Goal: Task Accomplishment & Management: Use online tool/utility

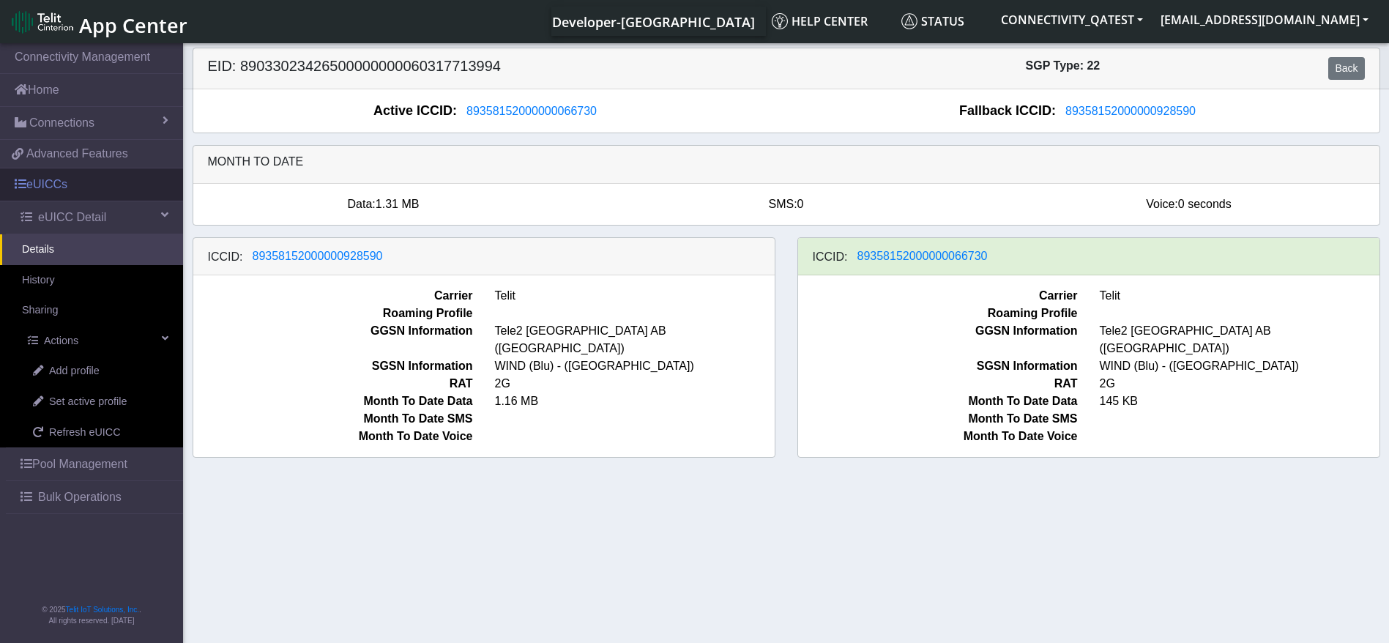
click at [65, 196] on link "eUICCs" at bounding box center [91, 184] width 183 height 32
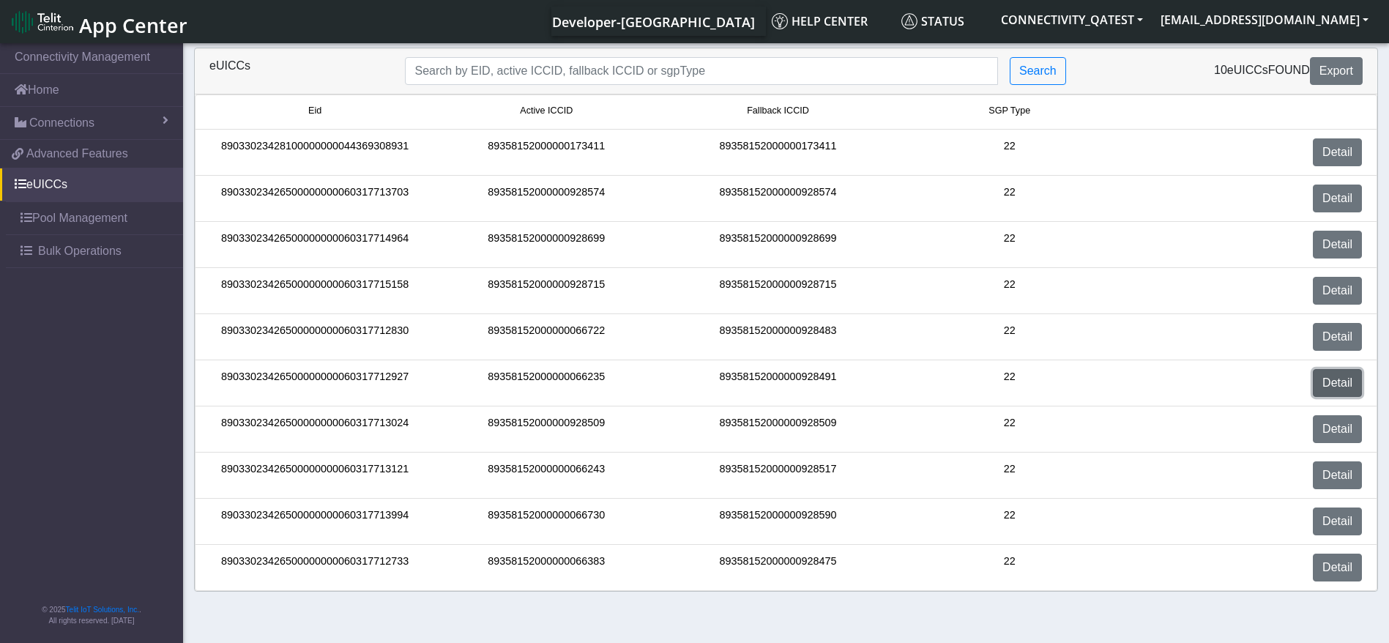
click at [1329, 387] on link "Detail" at bounding box center [1337, 383] width 49 height 28
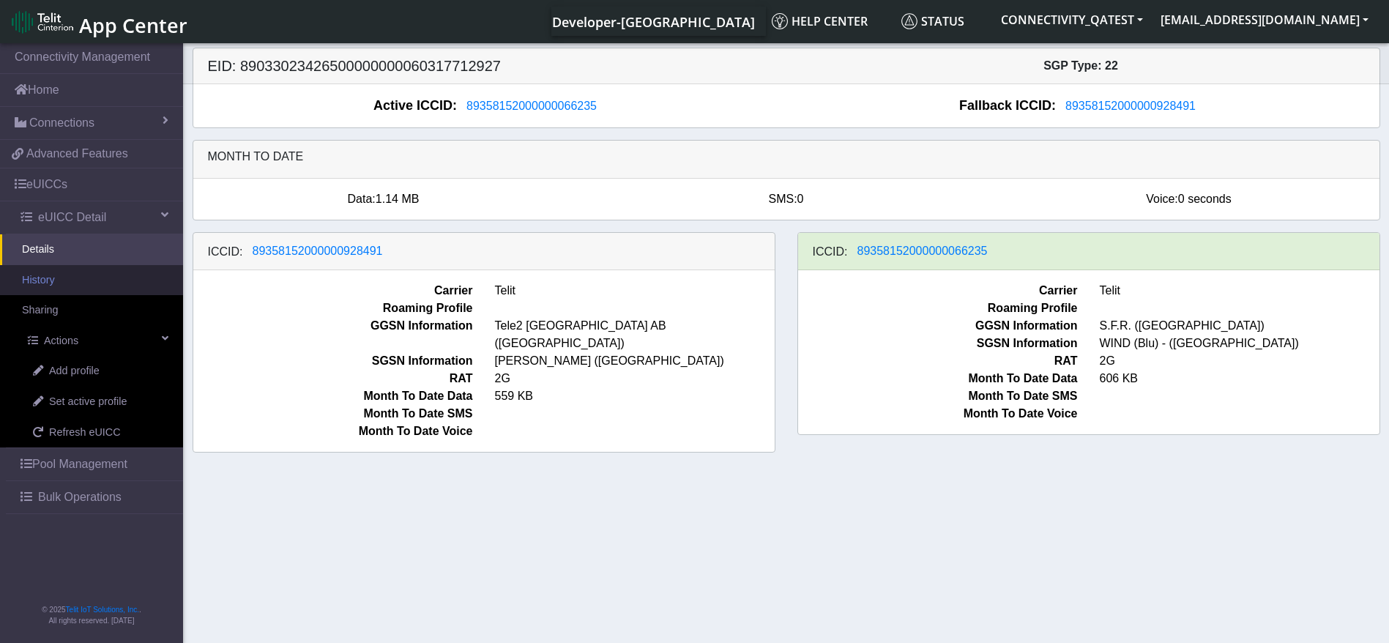
click at [71, 287] on link "History" at bounding box center [91, 280] width 183 height 31
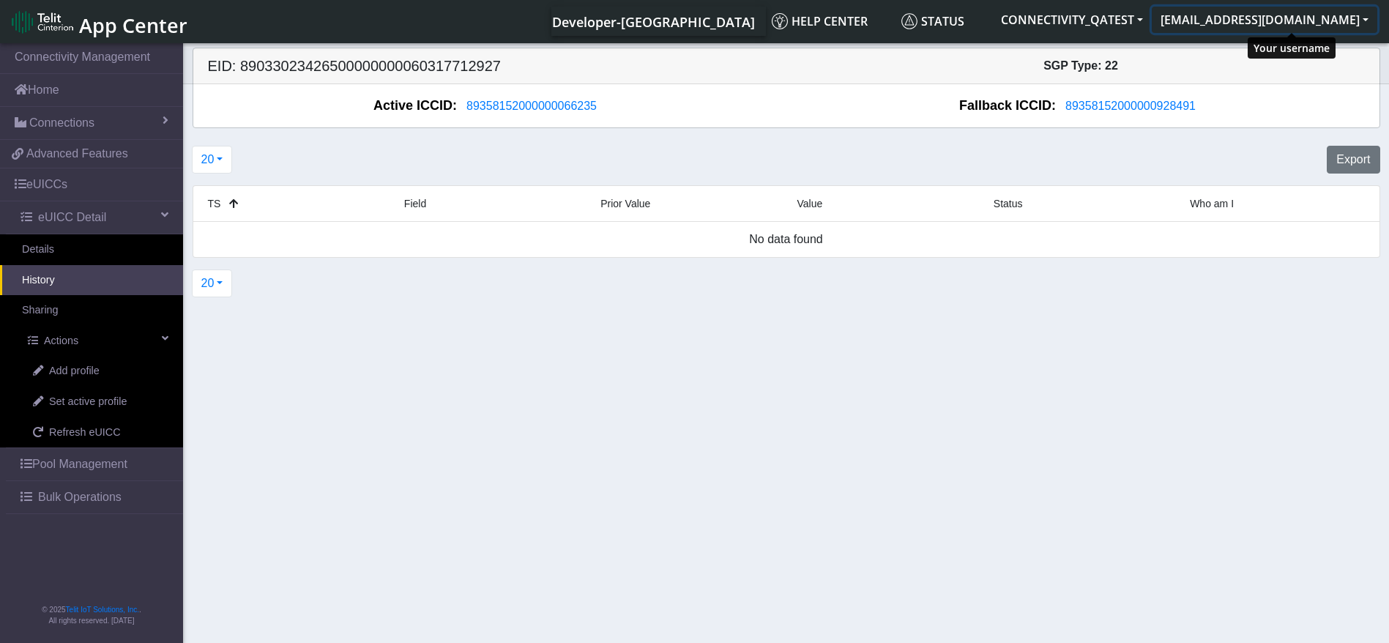
click at [1307, 20] on button "[EMAIL_ADDRESS][DOMAIN_NAME]" at bounding box center [1265, 20] width 226 height 26
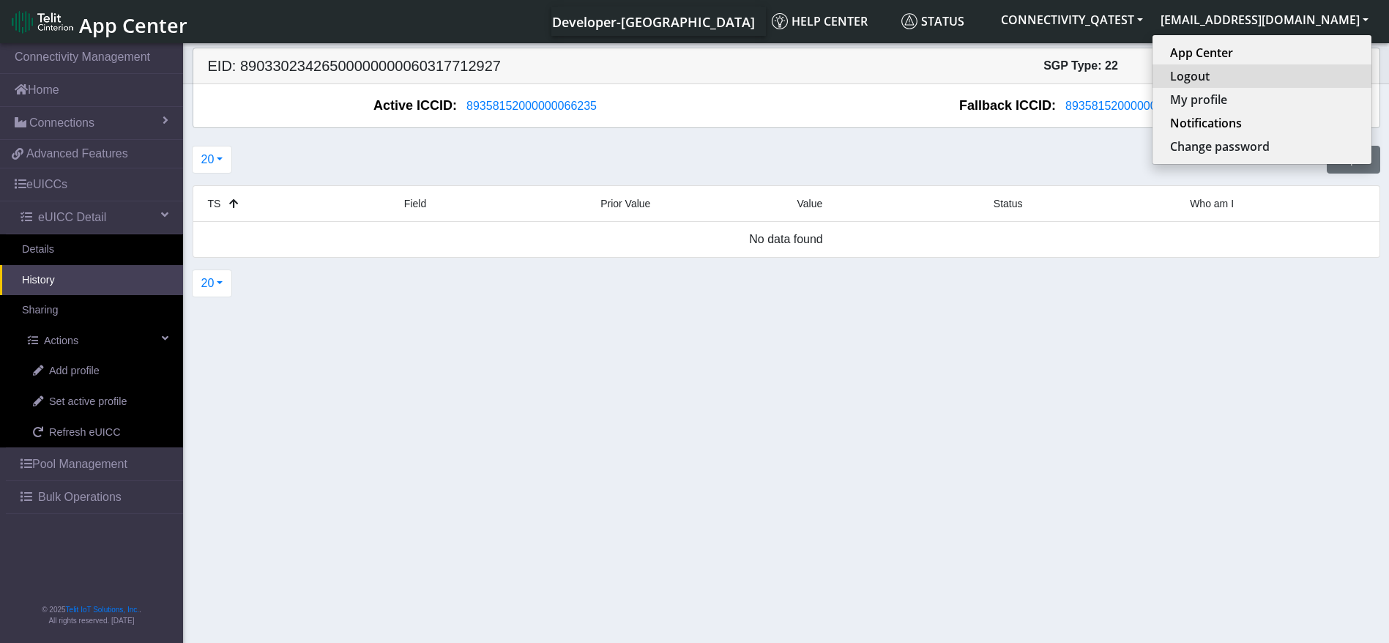
click at [1241, 78] on button "Logout" at bounding box center [1262, 75] width 219 height 23
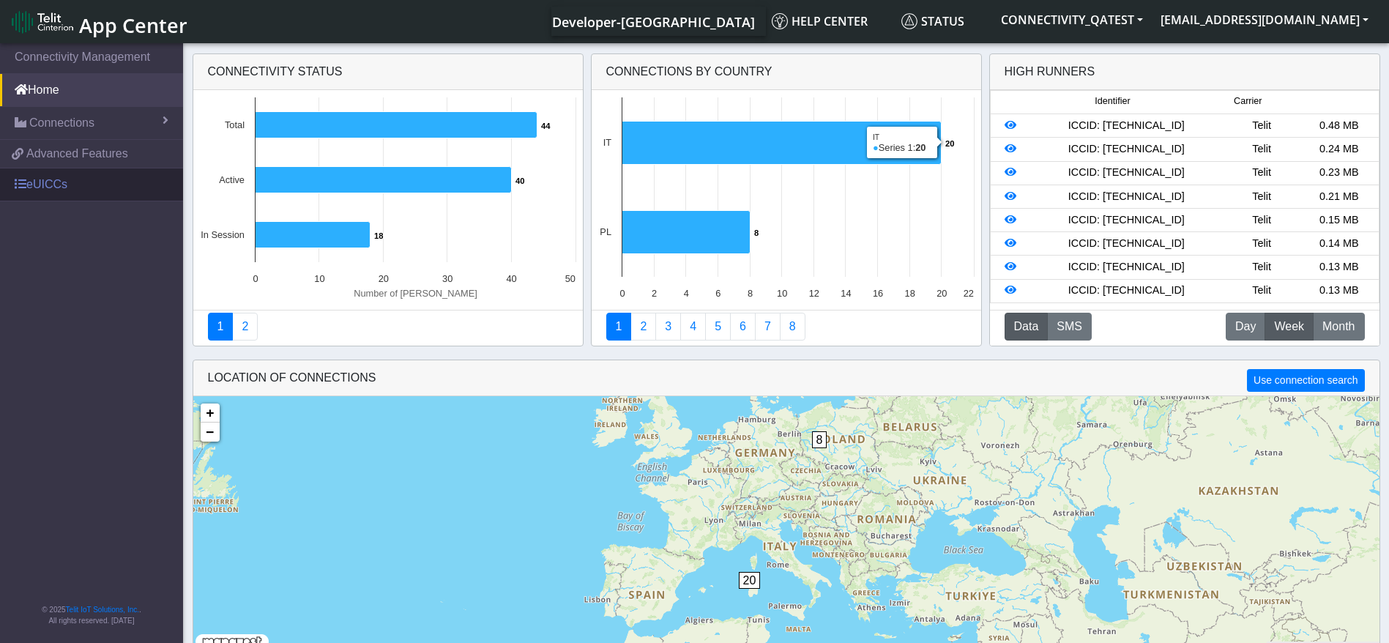
click at [68, 185] on link "eUICCs" at bounding box center [91, 184] width 183 height 32
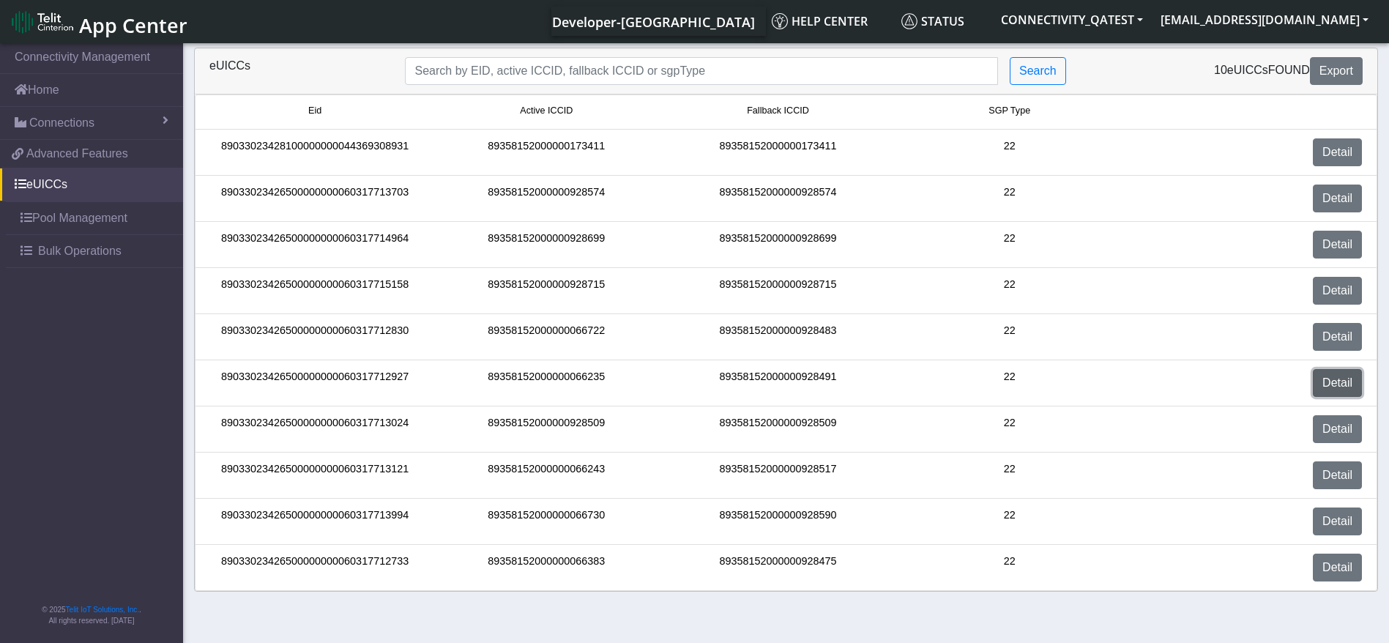
click at [1345, 390] on link "Detail" at bounding box center [1337, 383] width 49 height 28
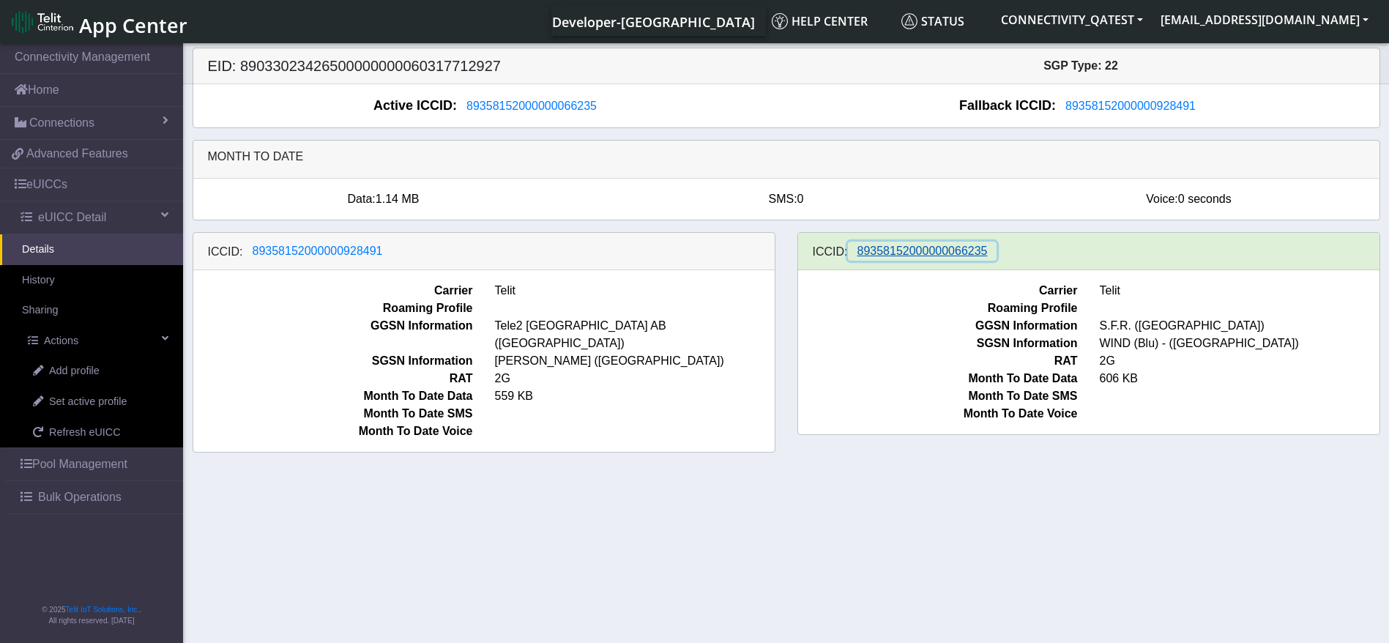
click at [902, 250] on span "89358152000000066235" at bounding box center [923, 251] width 130 height 12
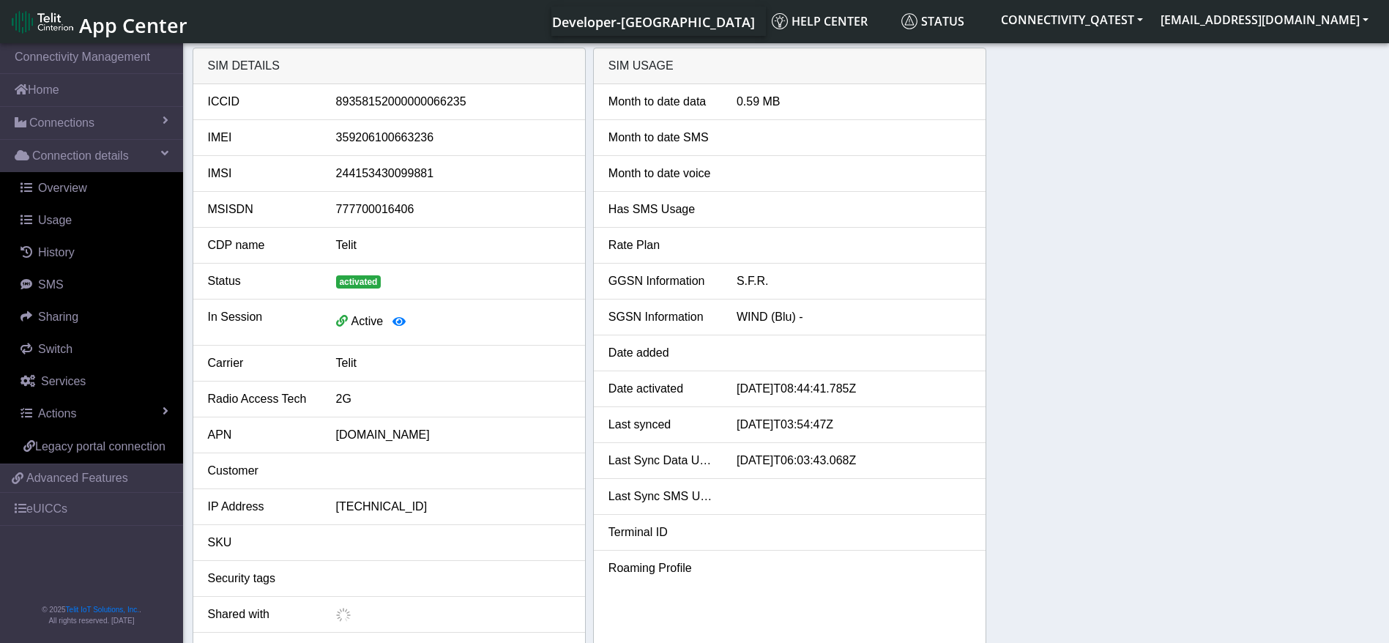
click at [948, 251] on div at bounding box center [854, 246] width 256 height 18
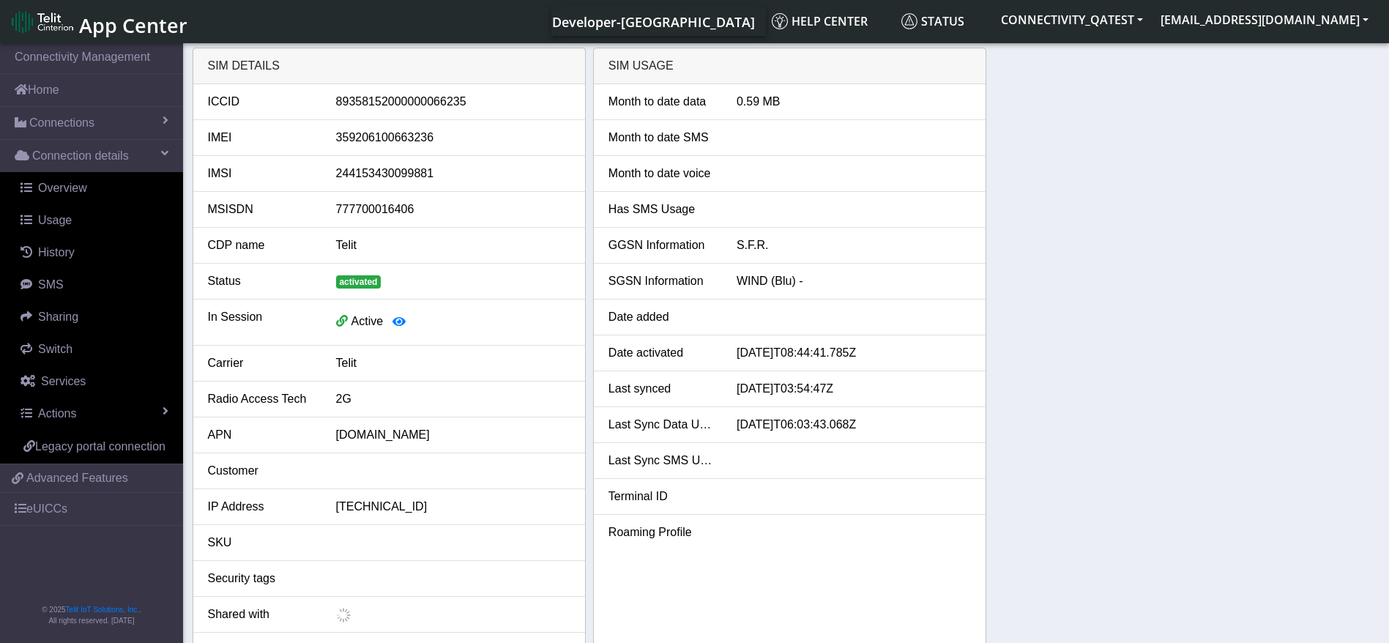
click at [434, 98] on div "89358152000000066235" at bounding box center [453, 102] width 256 height 18
copy div "89358152000000066235"
click at [62, 509] on link "eUICCs" at bounding box center [91, 509] width 183 height 32
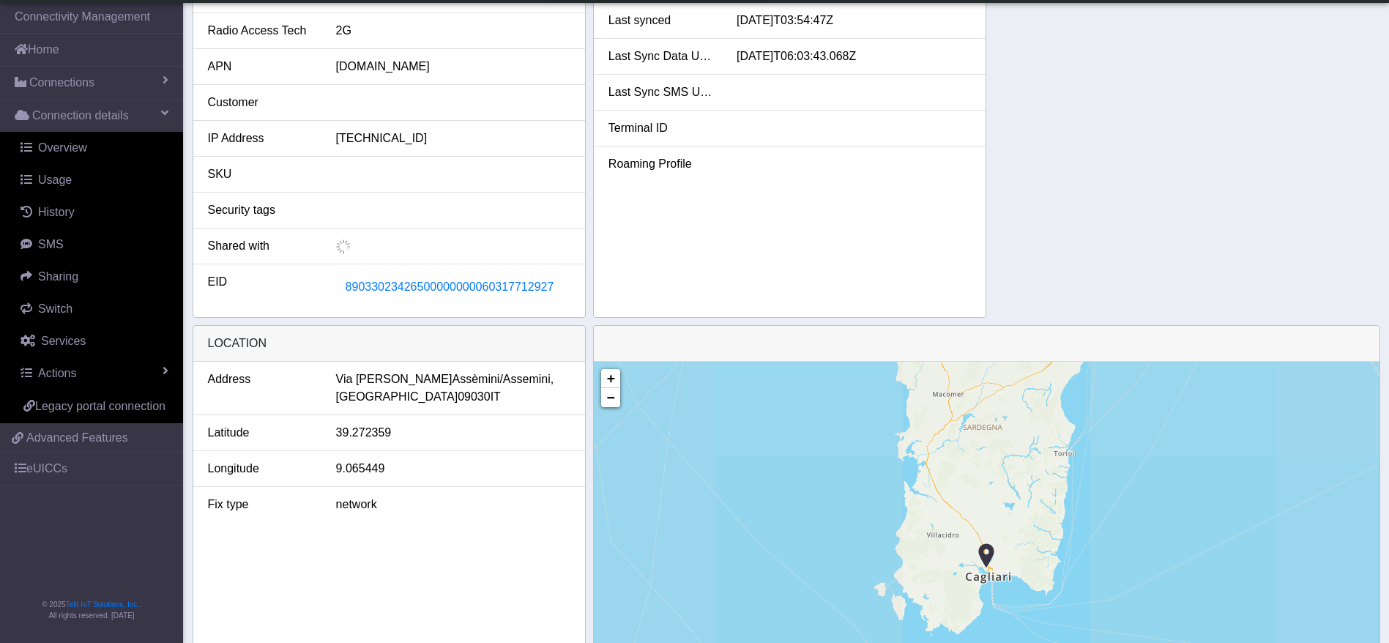
scroll to position [330, 0]
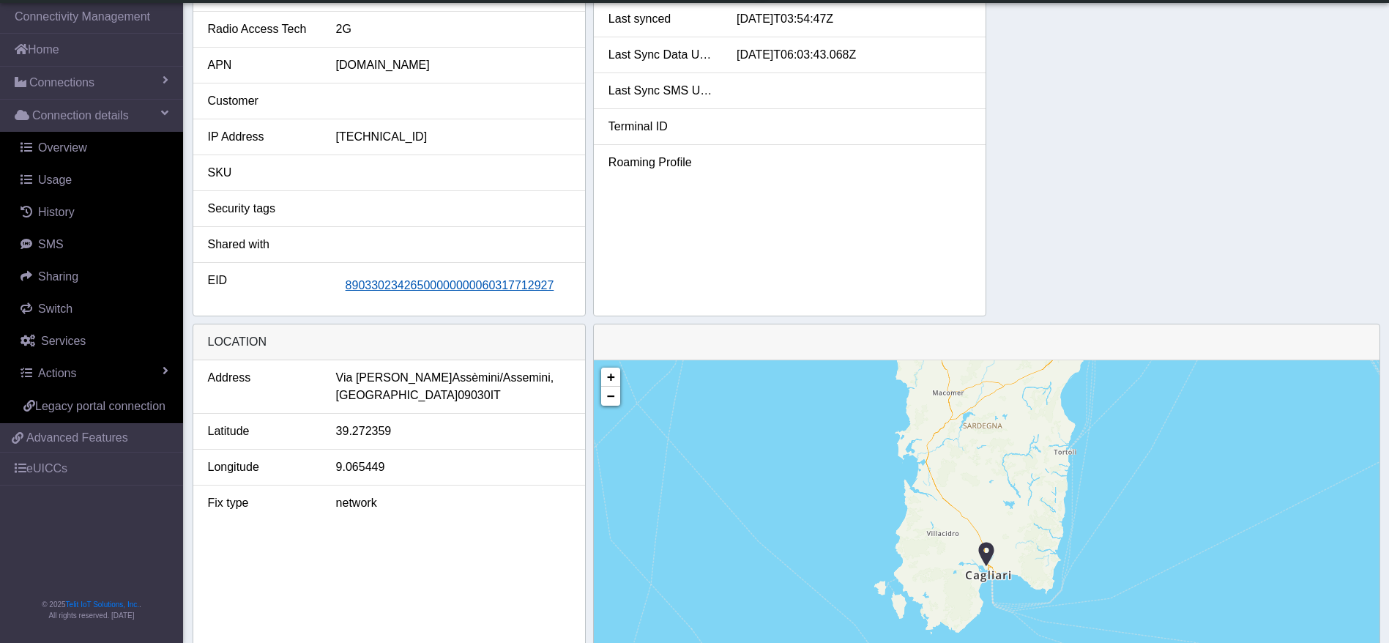
click at [449, 283] on span "89033023426500000000060317712927" at bounding box center [450, 285] width 209 height 12
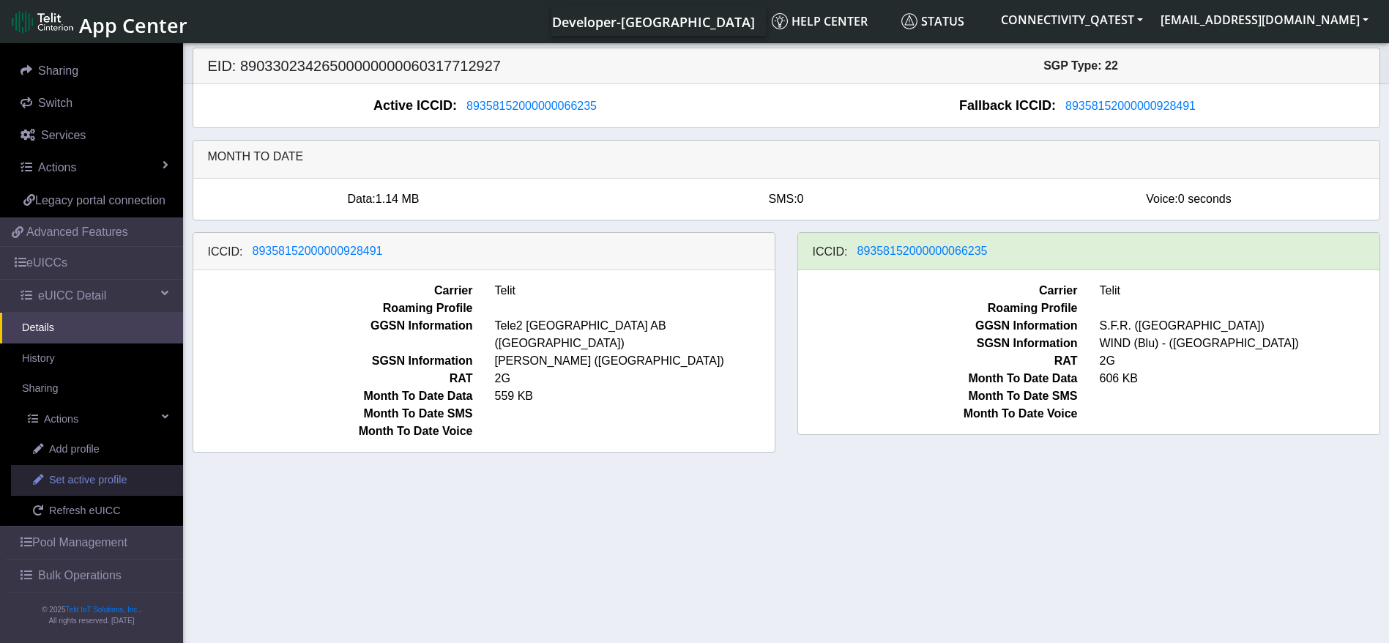
click at [67, 478] on span "Set active profile" at bounding box center [88, 480] width 78 height 16
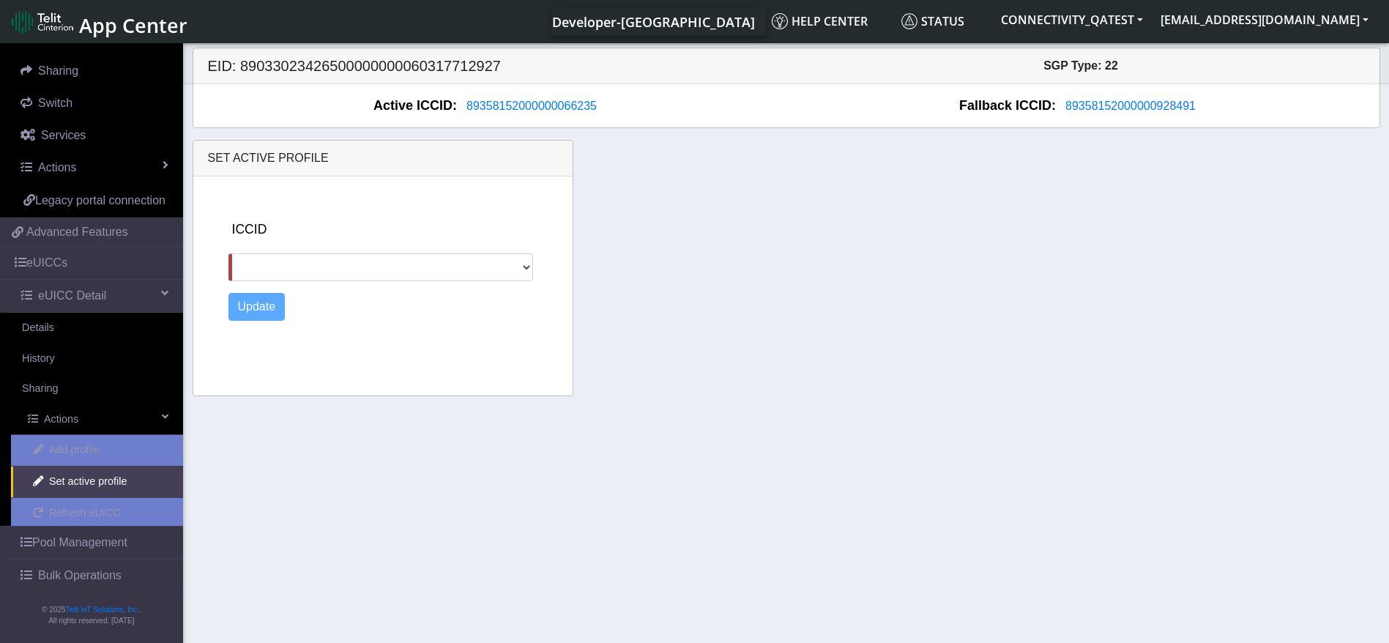
scroll to position [264, 0]
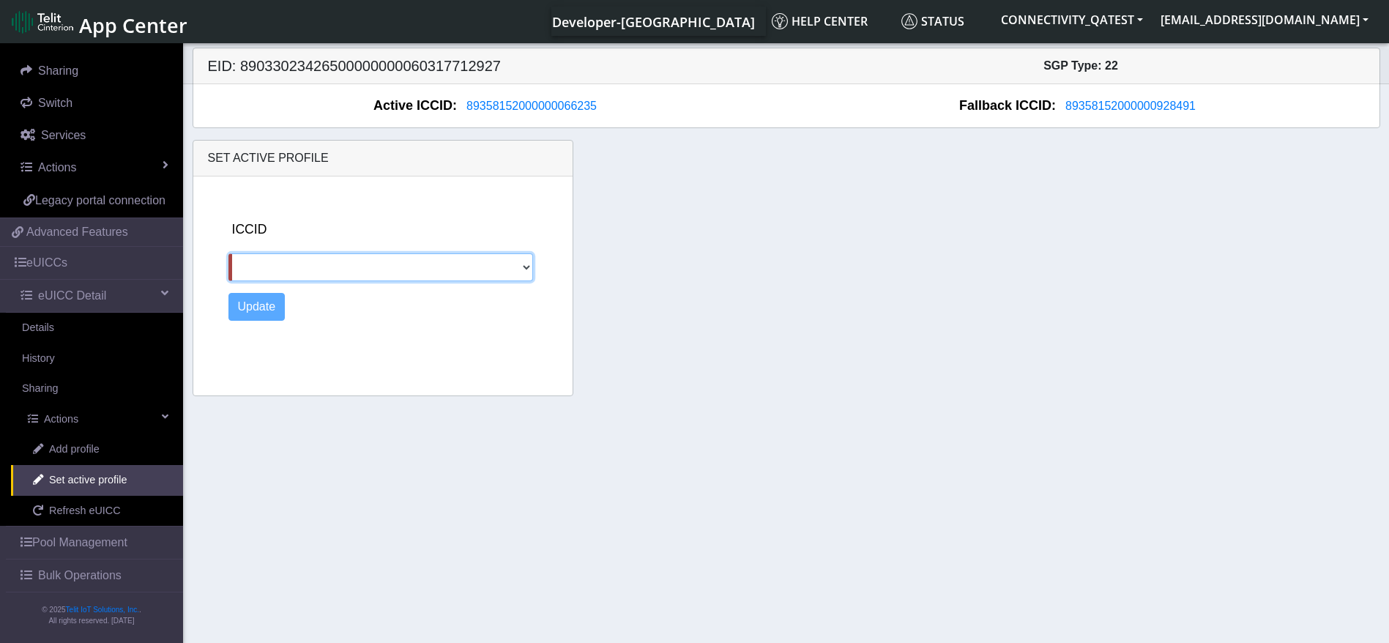
click at [388, 268] on select "89358152000000928491" at bounding box center [381, 267] width 305 height 28
select select "89358152000000928491"
click at [229, 253] on select "89358152000000928491" at bounding box center [381, 267] width 305 height 28
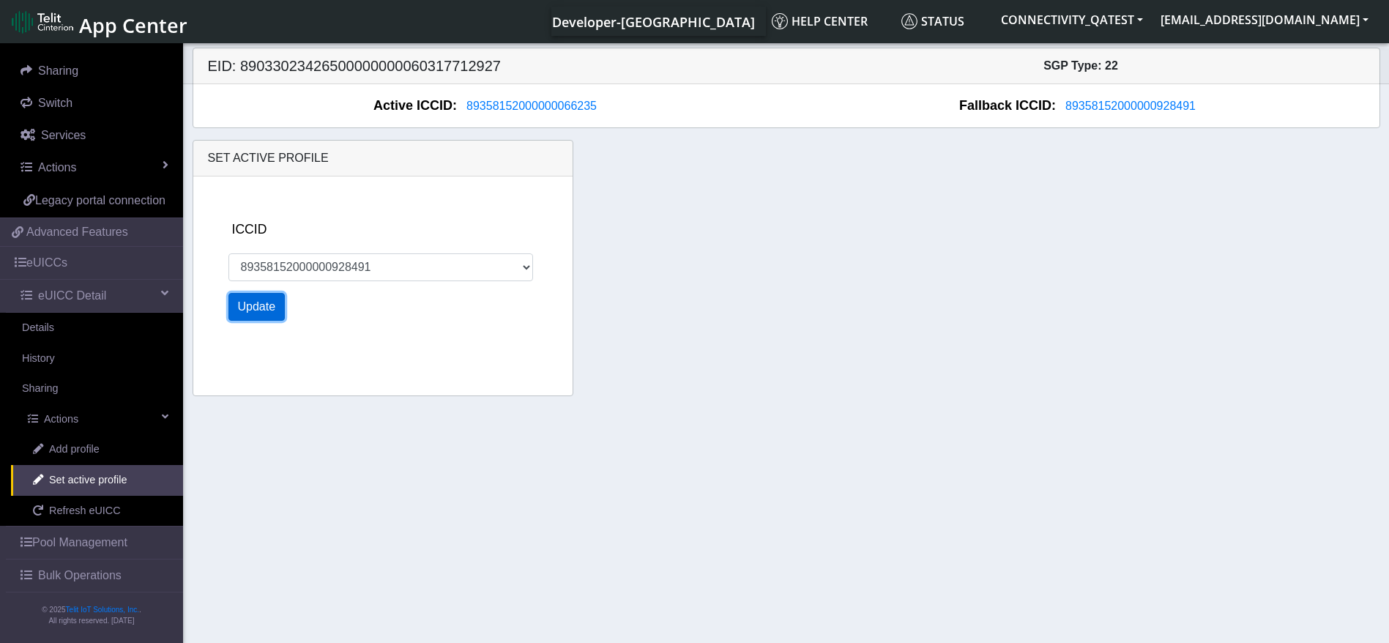
click at [252, 302] on button "Update" at bounding box center [257, 307] width 57 height 28
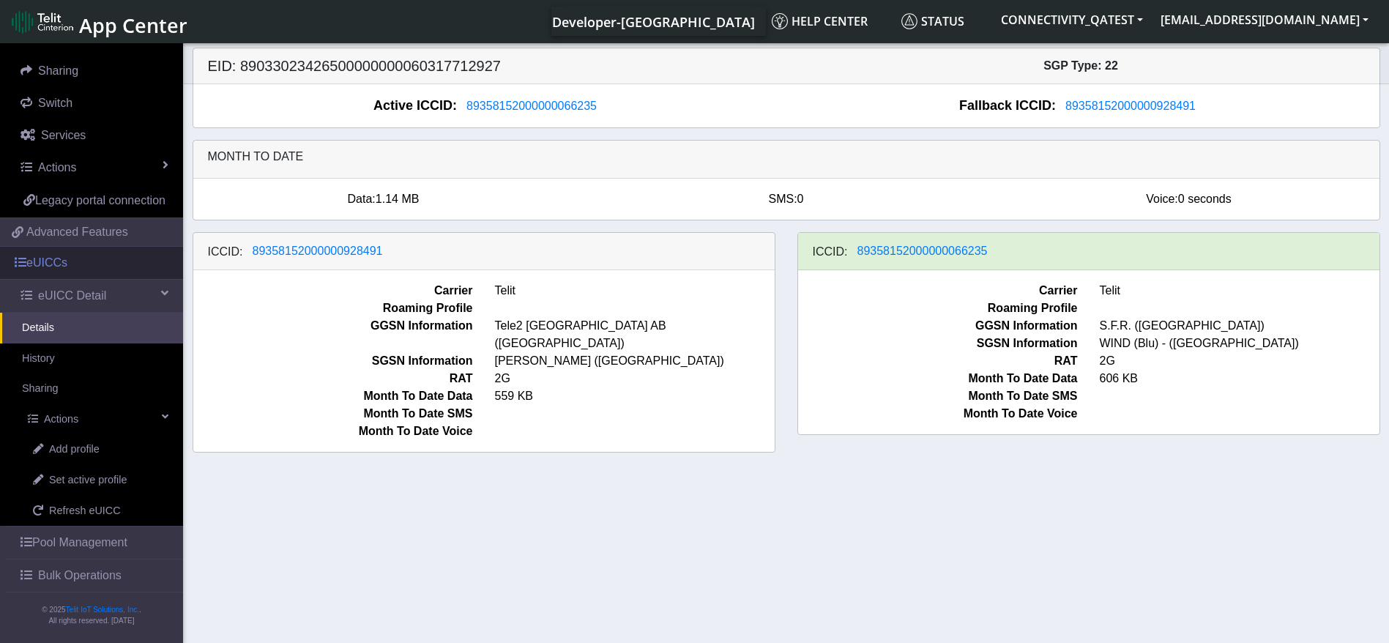
click at [71, 262] on link "eUICCs" at bounding box center [91, 263] width 183 height 32
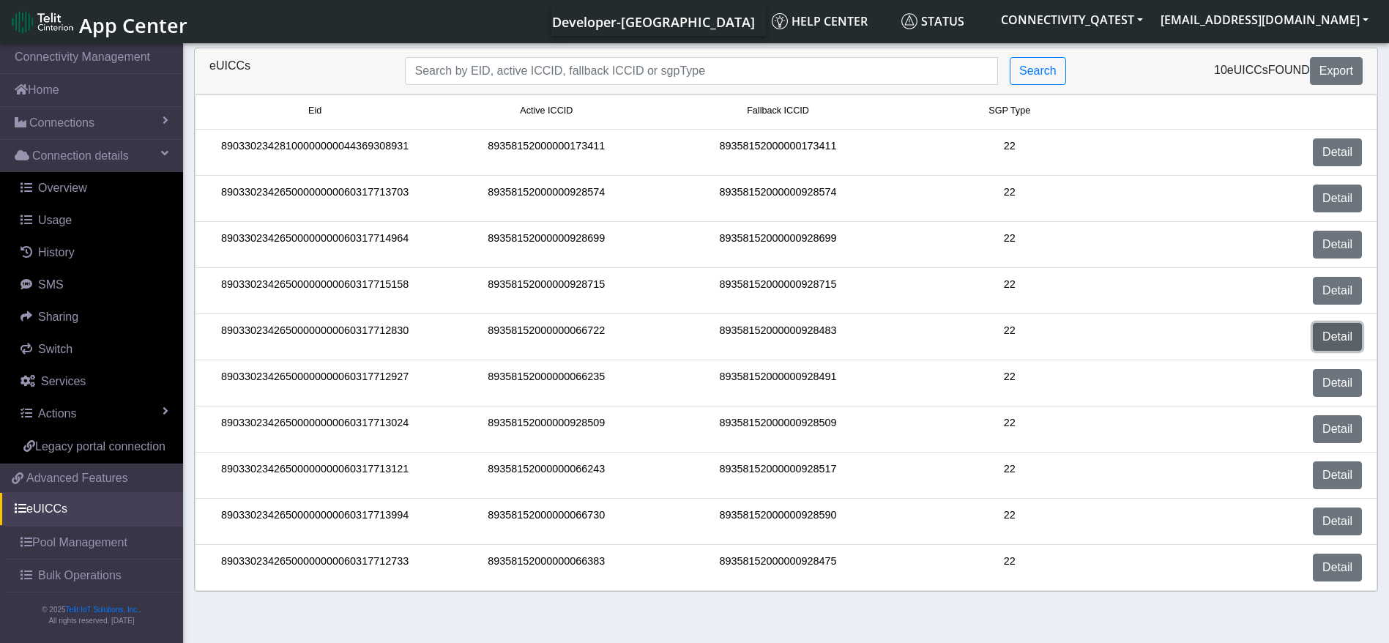
click at [1332, 332] on link "Detail" at bounding box center [1337, 337] width 49 height 28
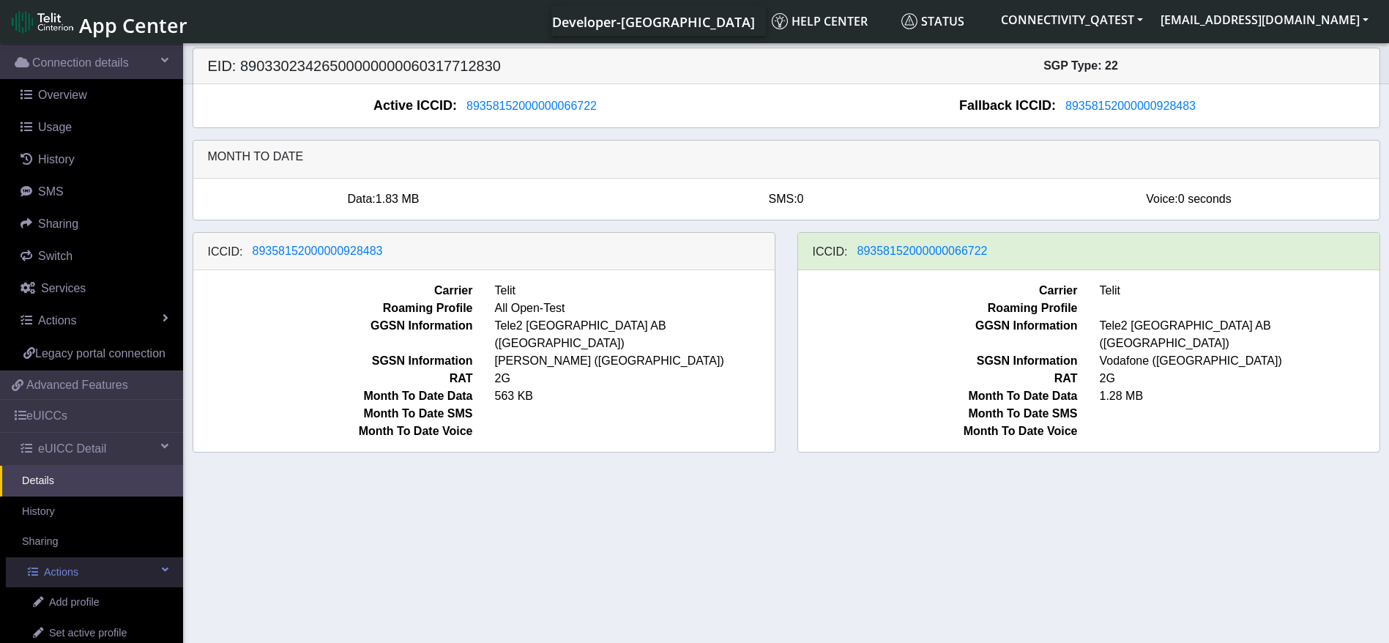
scroll to position [237, 0]
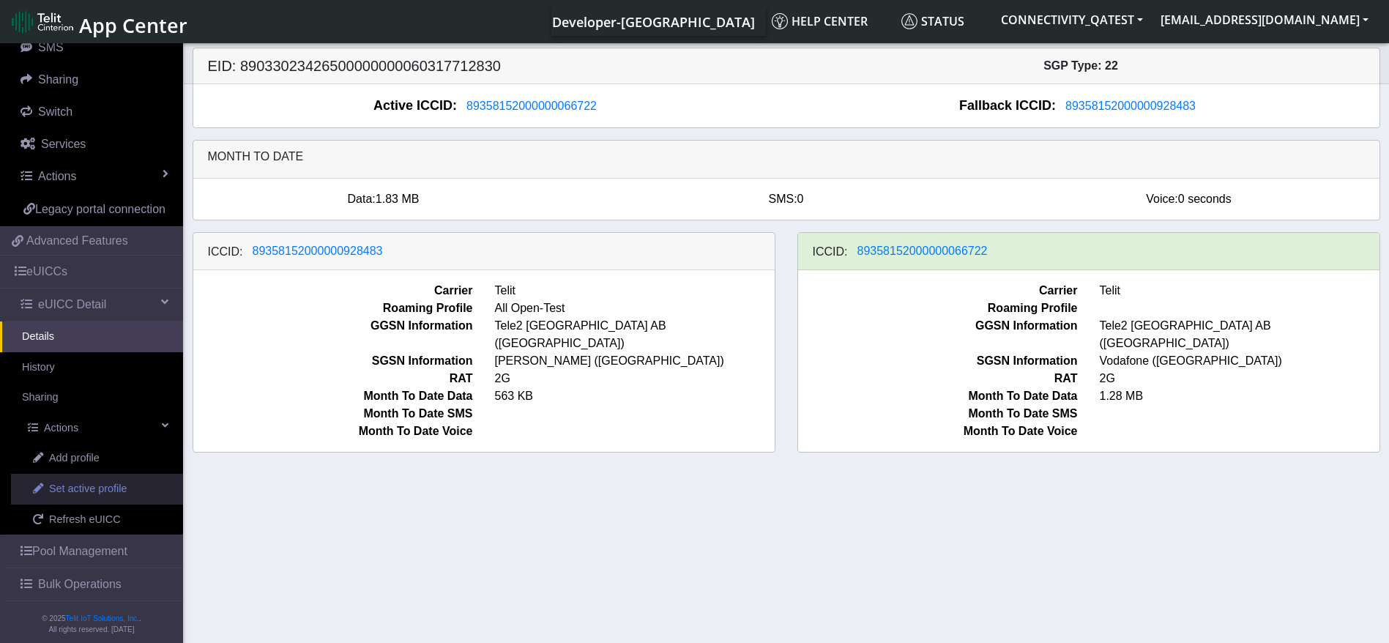
click at [104, 496] on link "Set active profile" at bounding box center [97, 489] width 172 height 31
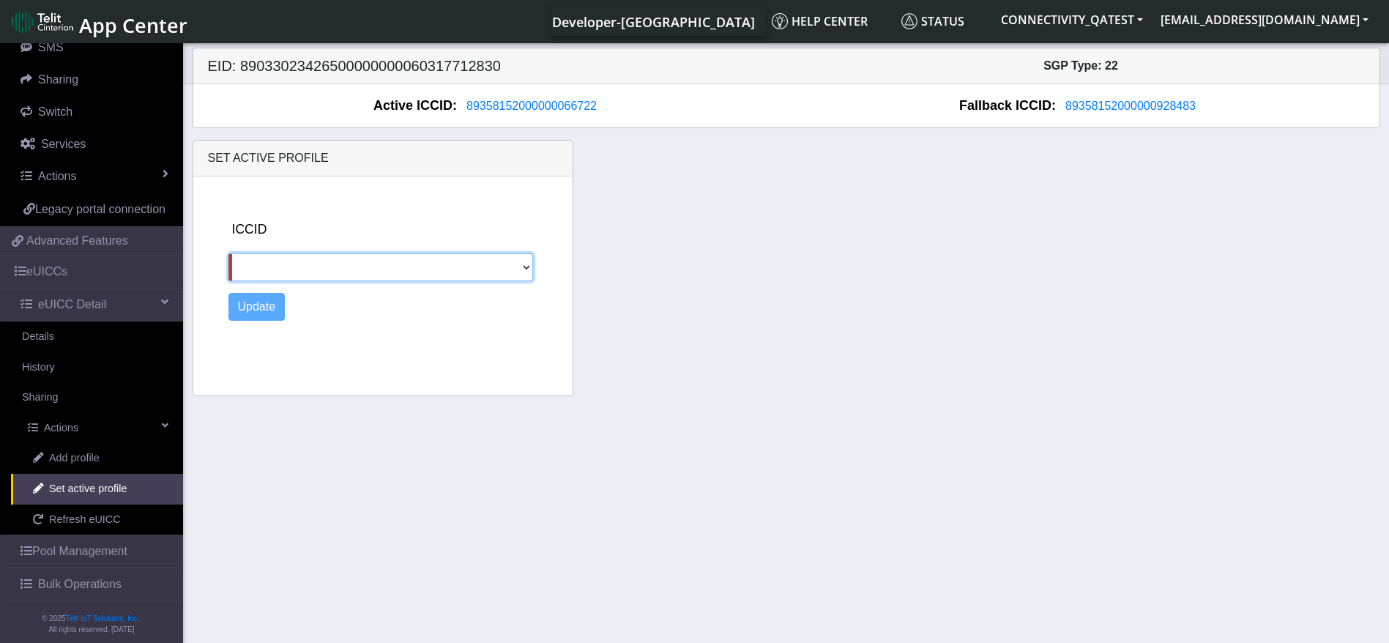
click at [409, 271] on select "89358152000000928483" at bounding box center [381, 267] width 305 height 28
select select "89358152000000928483"
click at [229, 253] on select "89358152000000928483" at bounding box center [381, 267] width 305 height 28
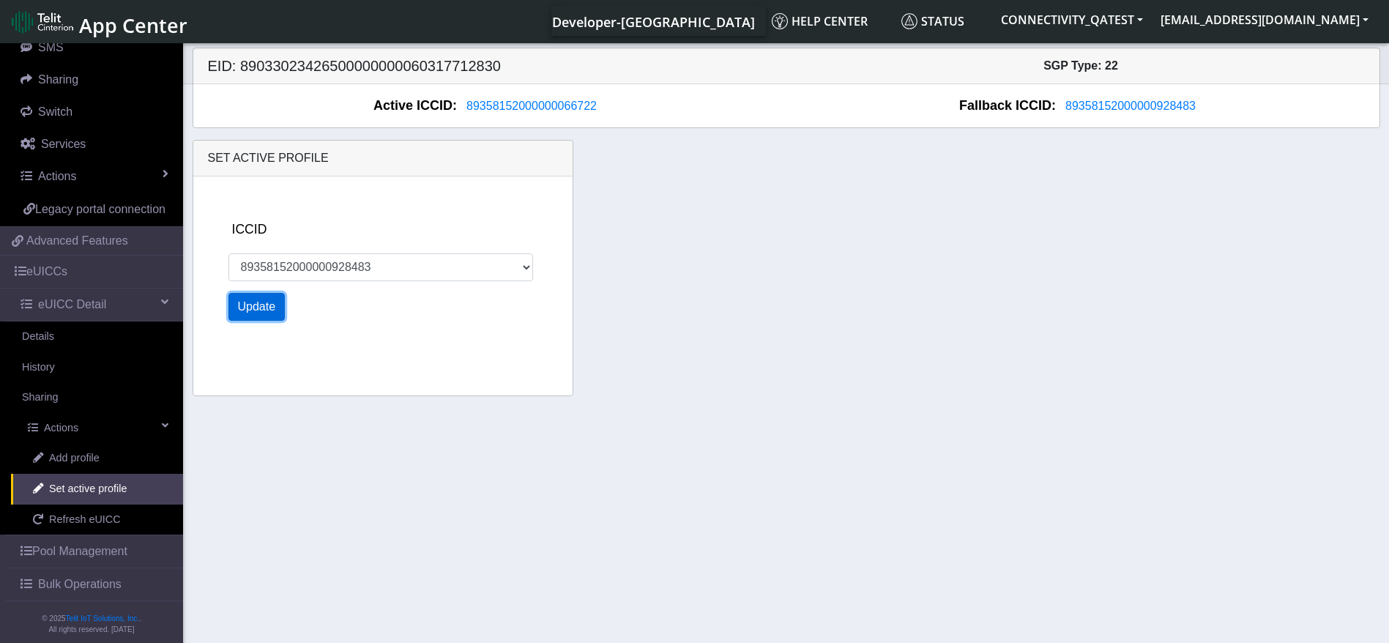
click at [249, 306] on button "Update" at bounding box center [257, 307] width 57 height 28
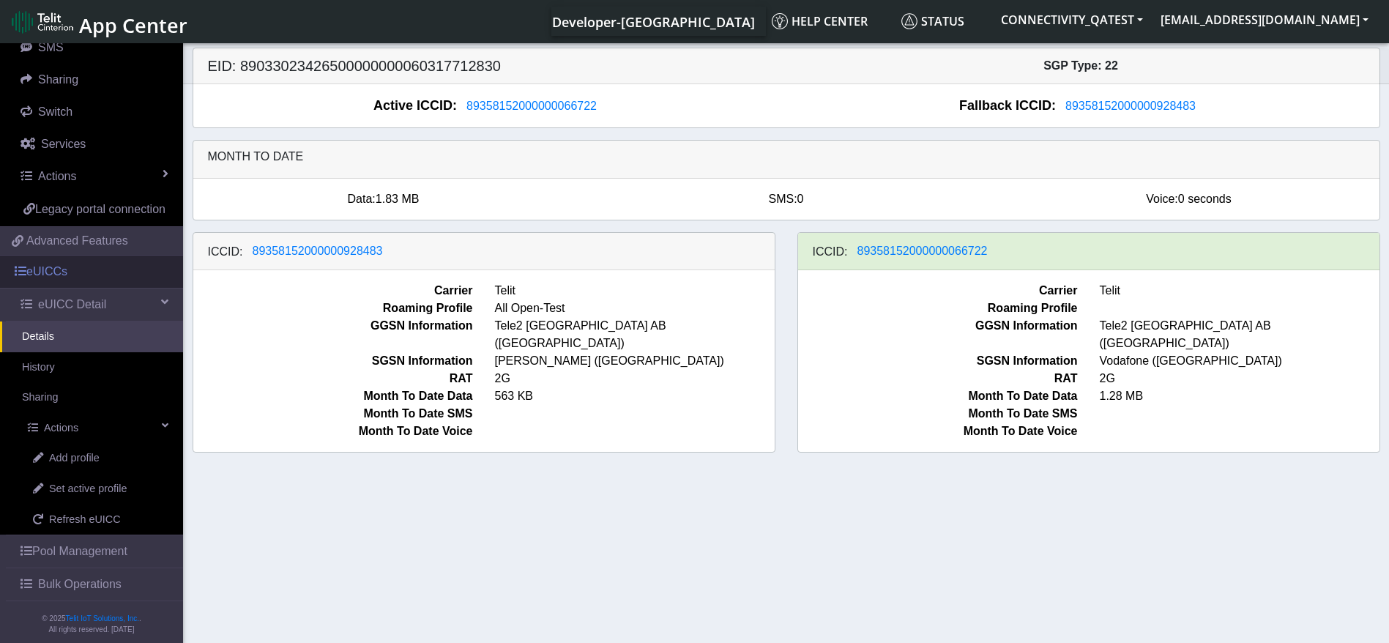
click at [79, 286] on link "eUICCs" at bounding box center [91, 272] width 183 height 32
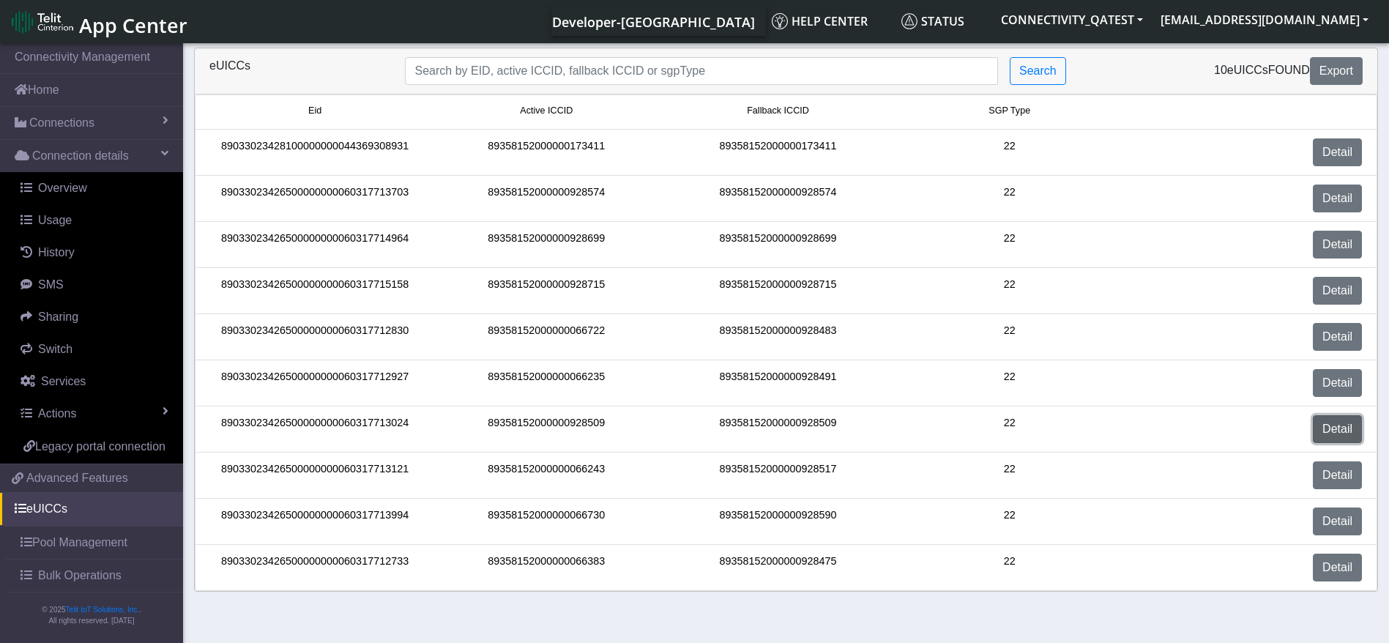
click at [1337, 429] on link "Detail" at bounding box center [1337, 429] width 49 height 28
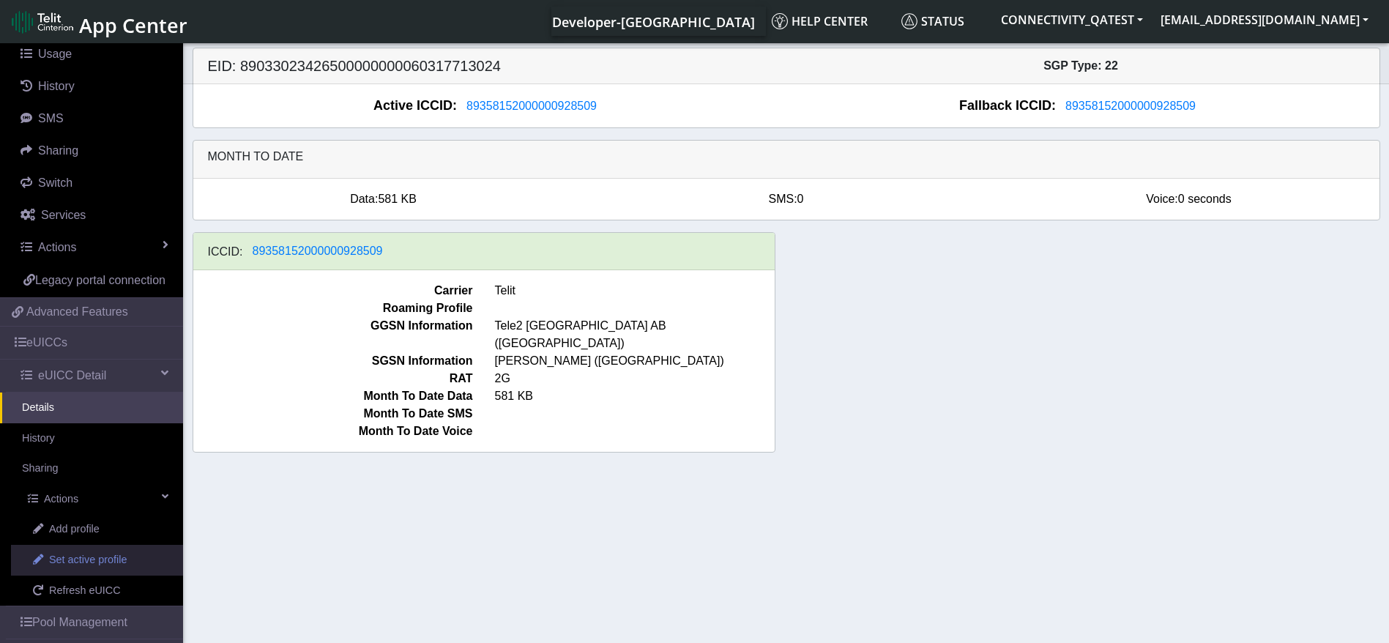
scroll to position [237, 0]
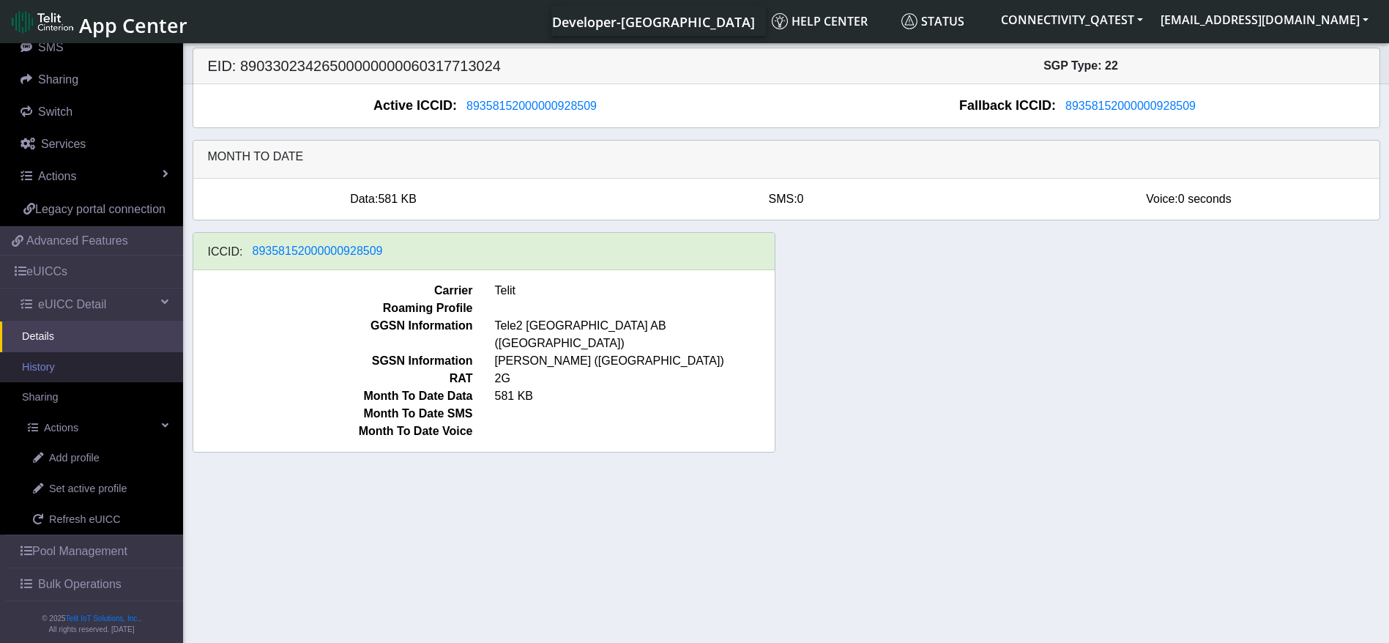
click at [62, 383] on link "History" at bounding box center [91, 367] width 183 height 31
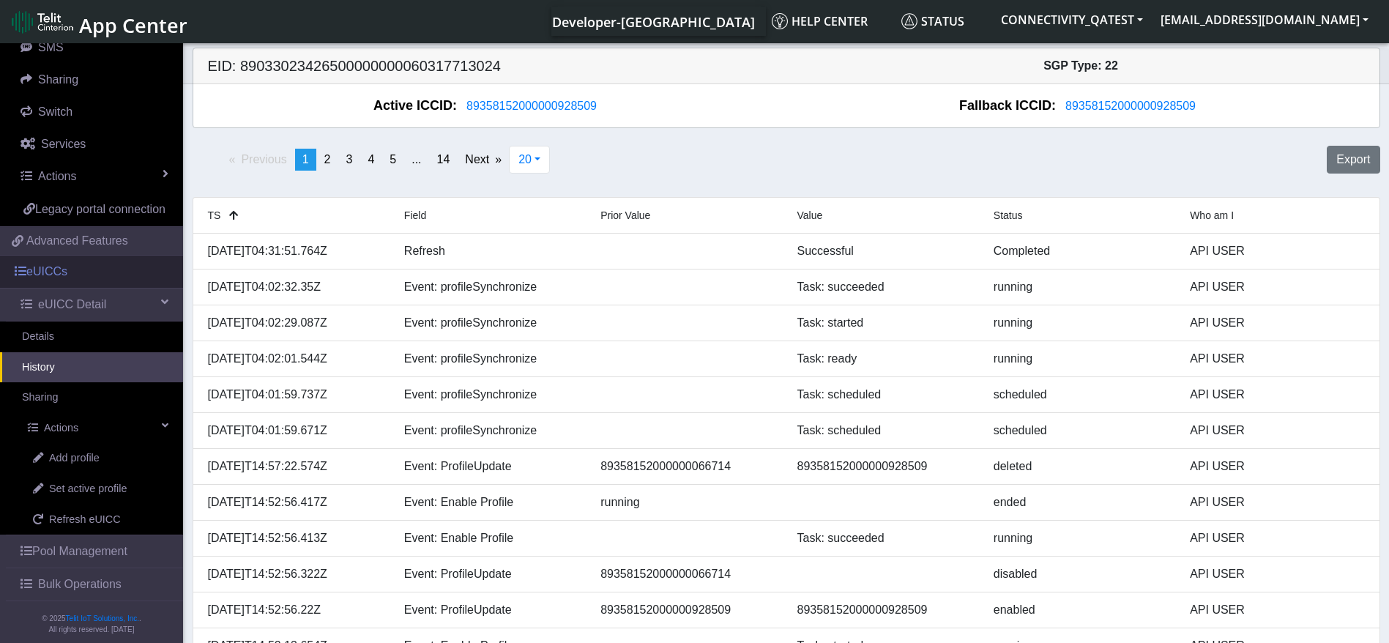
click at [66, 288] on link "eUICCs" at bounding box center [91, 272] width 183 height 32
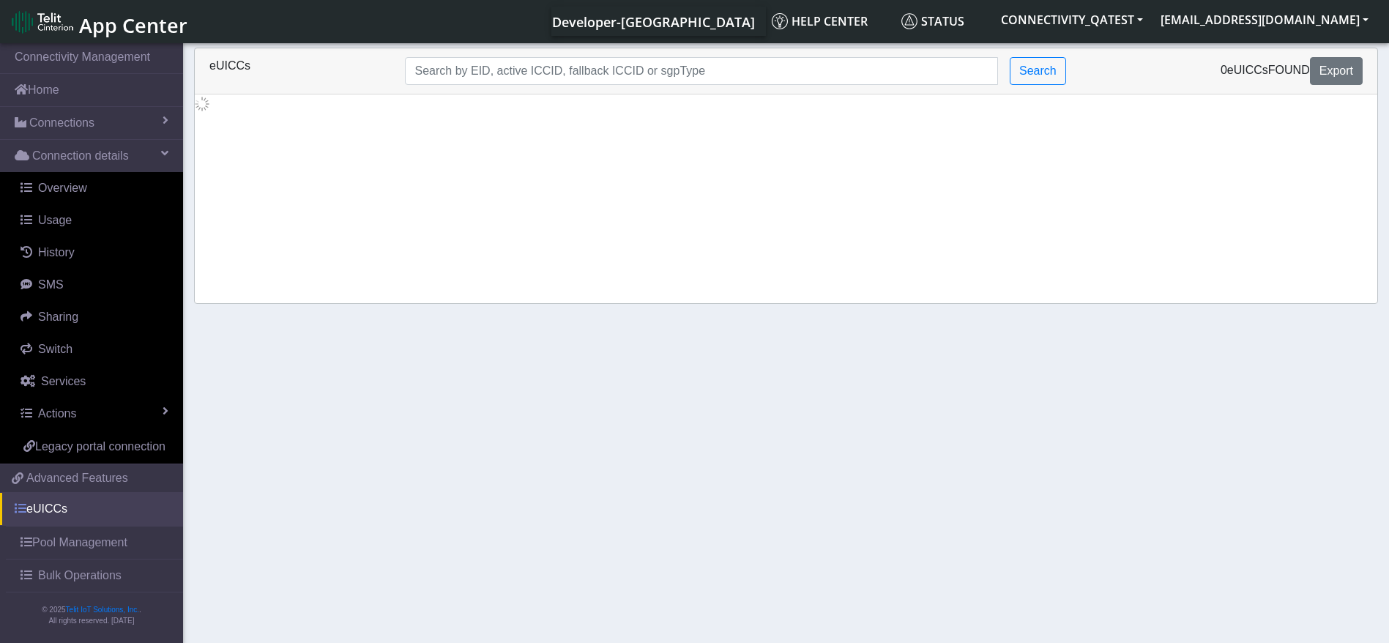
scroll to position [18, 0]
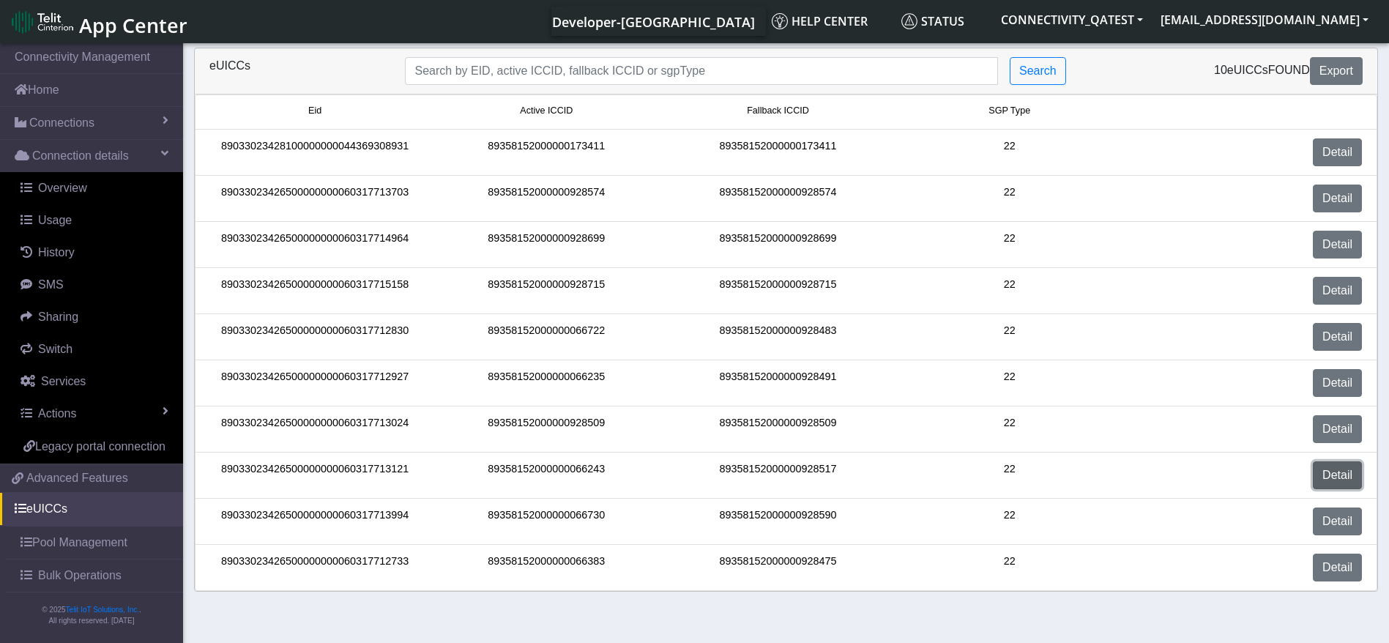
click at [1358, 478] on link "Detail" at bounding box center [1337, 475] width 49 height 28
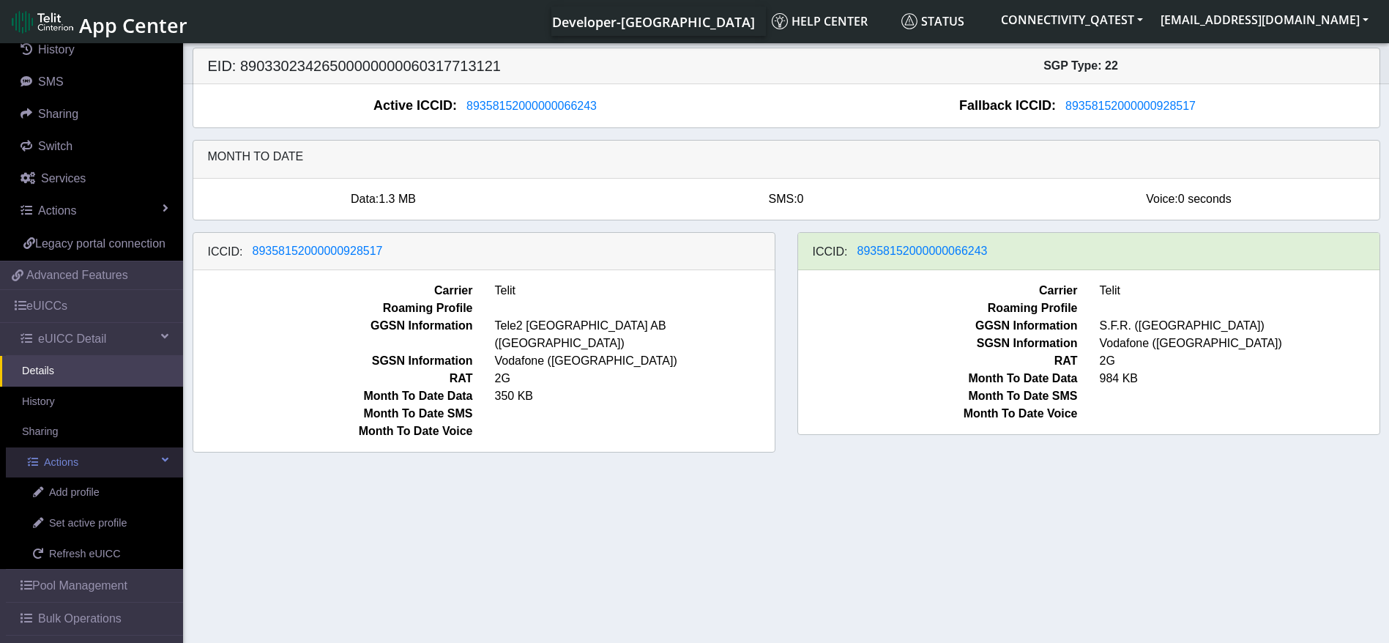
scroll to position [264, 0]
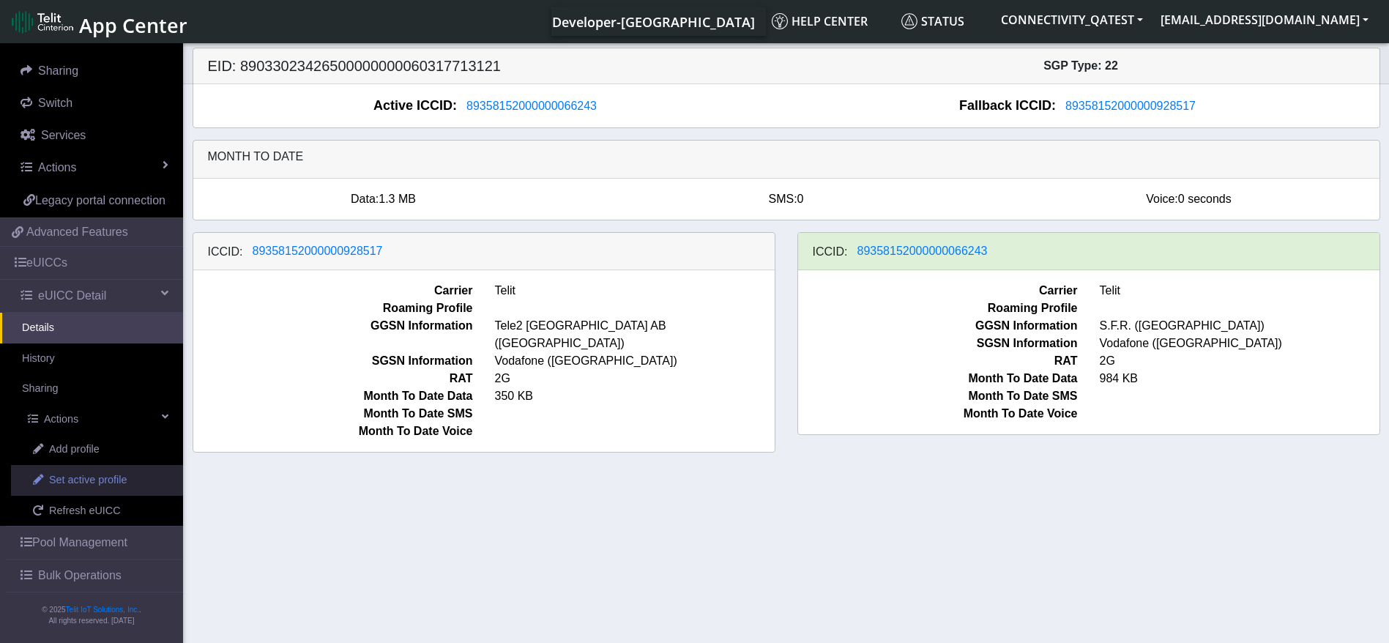
click at [86, 483] on span "Set active profile" at bounding box center [88, 480] width 78 height 16
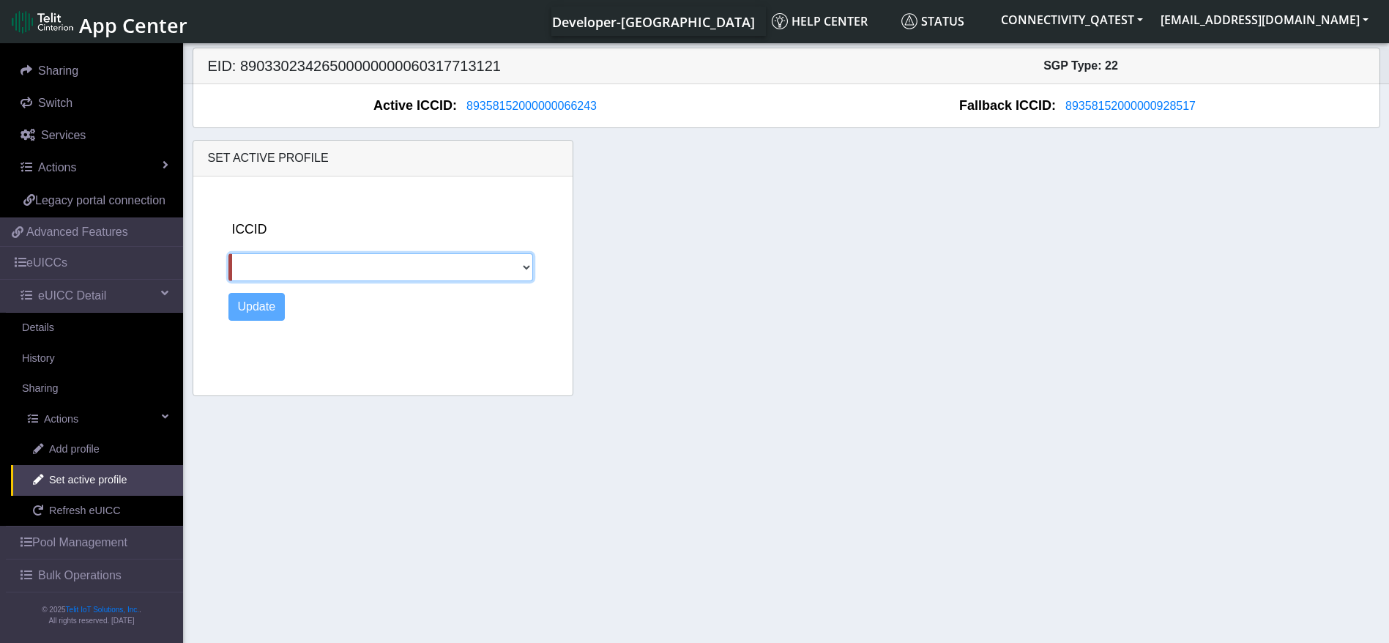
click at [377, 277] on select "89358152000000928517" at bounding box center [381, 267] width 305 height 28
select select "89358152000000928517"
click at [229, 253] on select "89358152000000928517" at bounding box center [381, 267] width 305 height 28
click at [267, 301] on button "Update" at bounding box center [257, 307] width 57 height 28
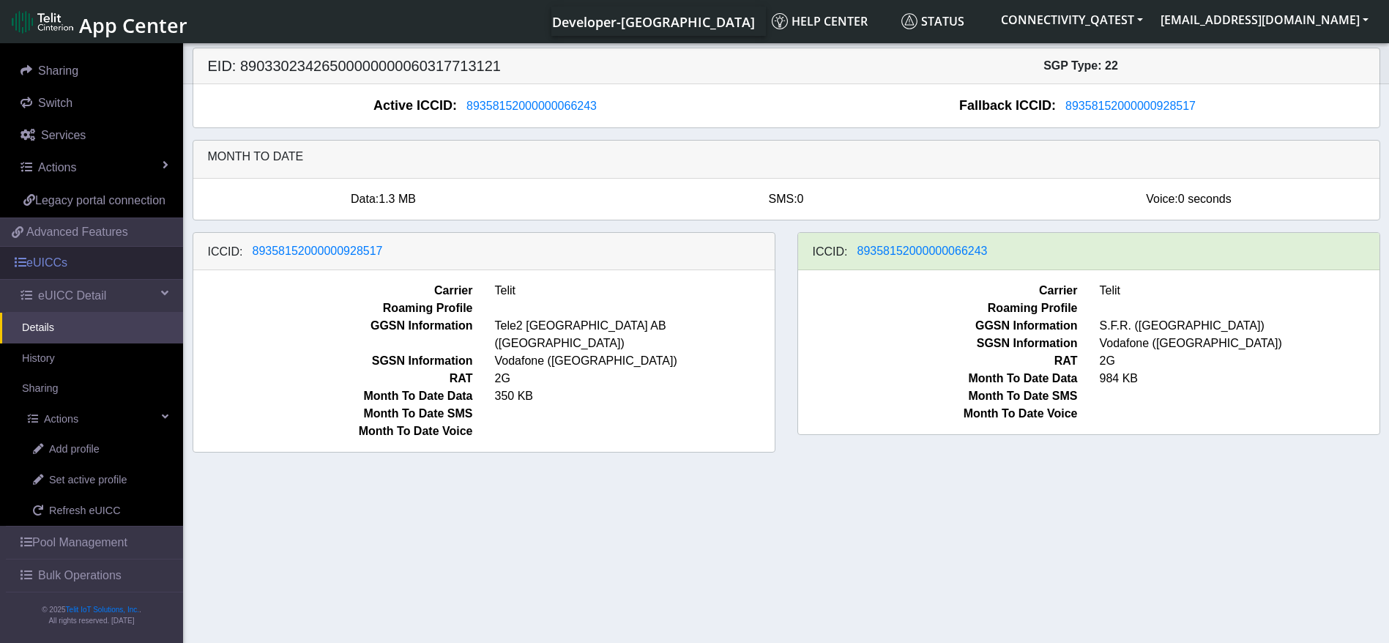
click at [82, 264] on link "eUICCs" at bounding box center [91, 263] width 183 height 32
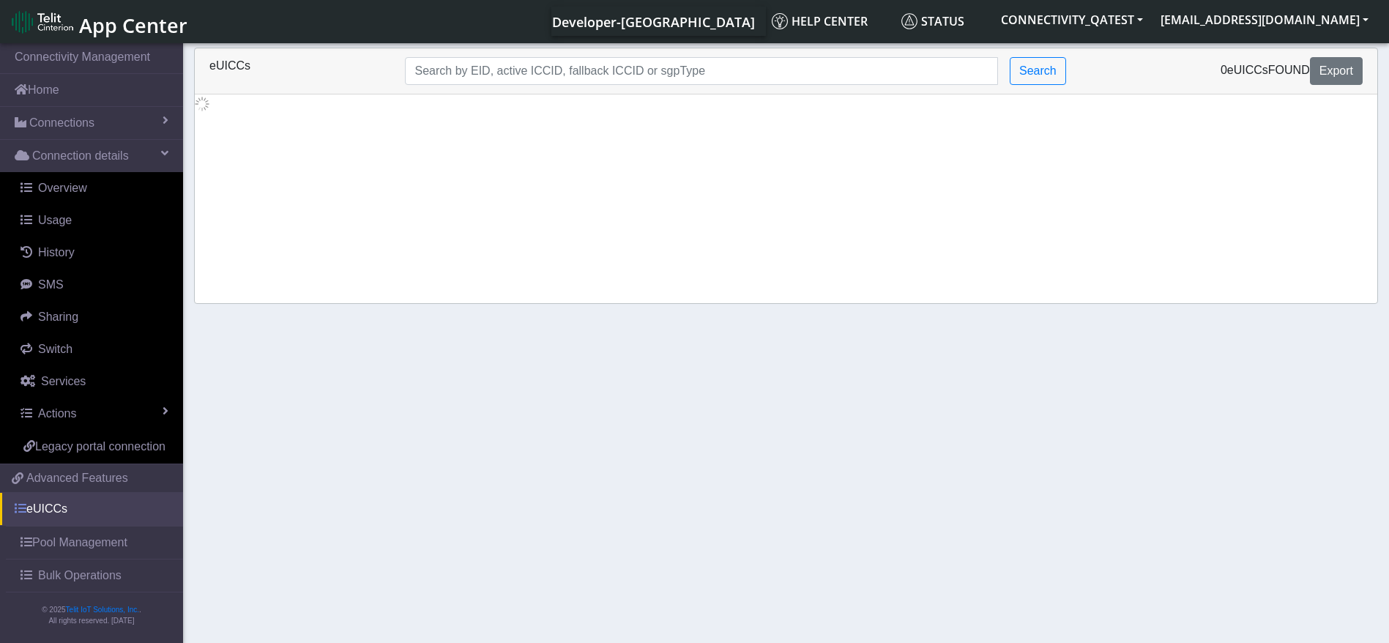
scroll to position [18, 0]
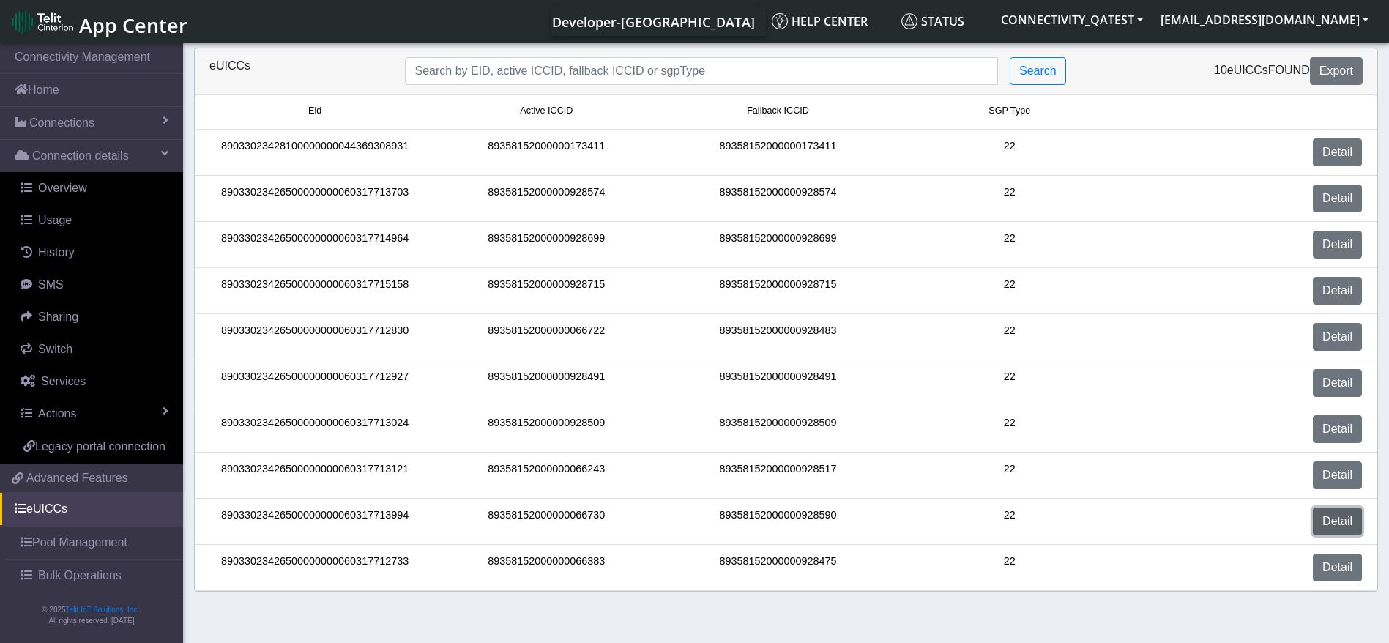
click at [1351, 525] on link "Detail" at bounding box center [1337, 522] width 49 height 28
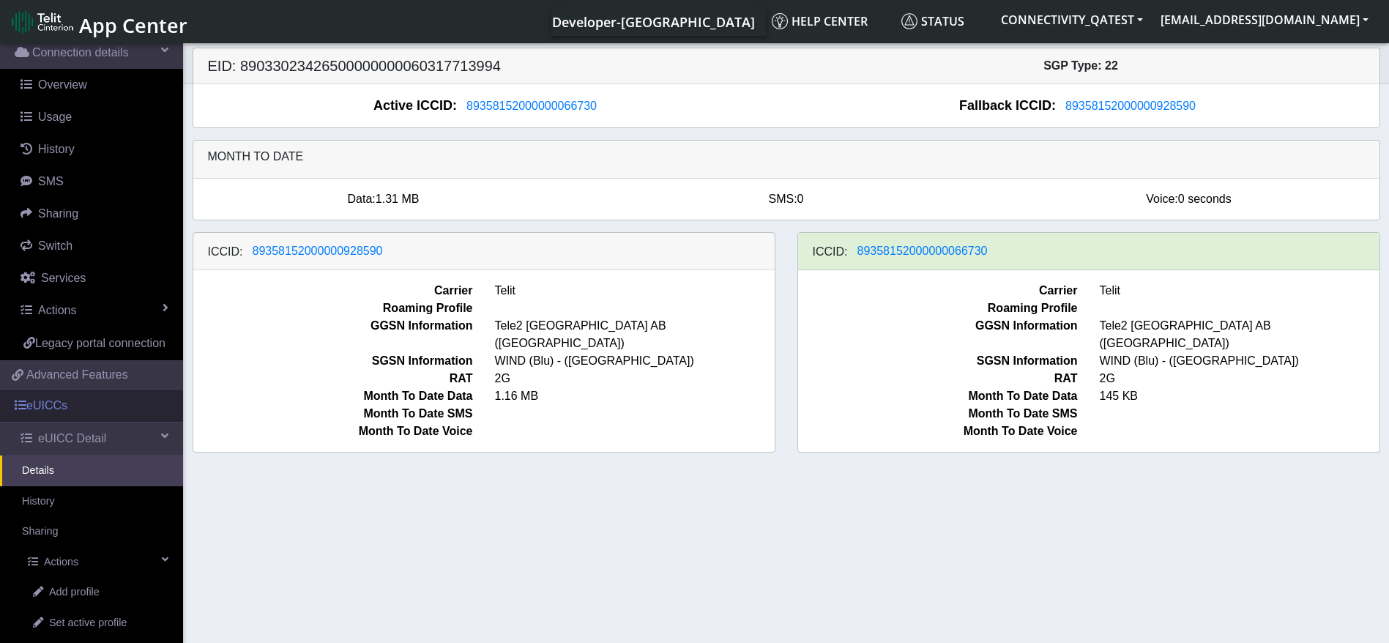
scroll to position [237, 0]
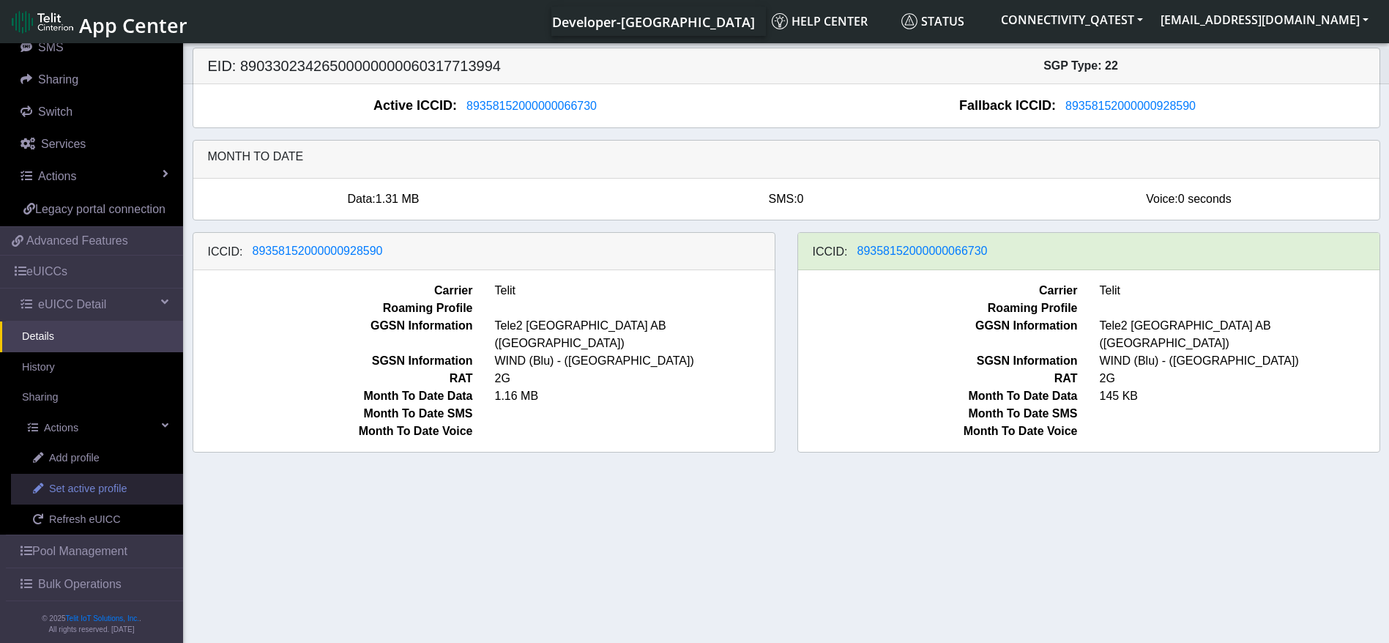
click at [131, 504] on link "Set active profile" at bounding box center [97, 489] width 172 height 31
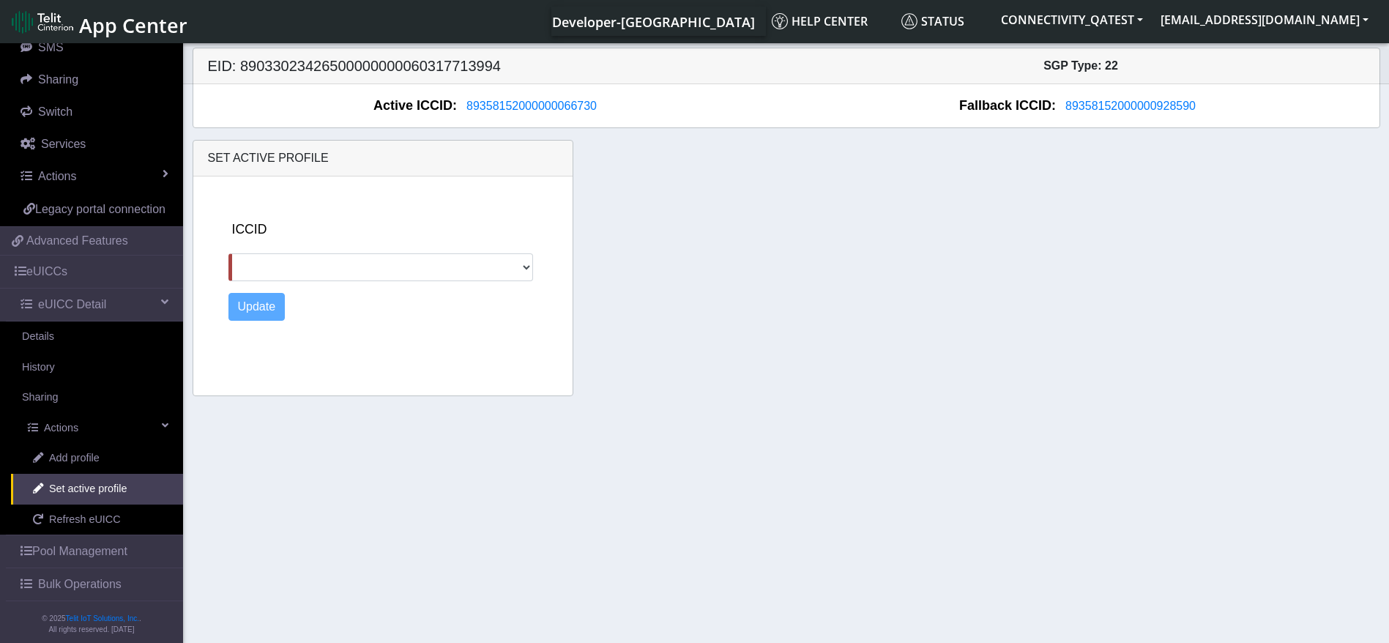
click at [423, 282] on div "ICCID 89358152000000928590 Update" at bounding box center [398, 283] width 351 height 213
click at [420, 273] on select "89358152000000928590" at bounding box center [381, 267] width 305 height 28
select select "89358152000000928590"
click at [229, 253] on select "89358152000000928590" at bounding box center [381, 267] width 305 height 28
click at [261, 309] on button "Update" at bounding box center [257, 307] width 57 height 28
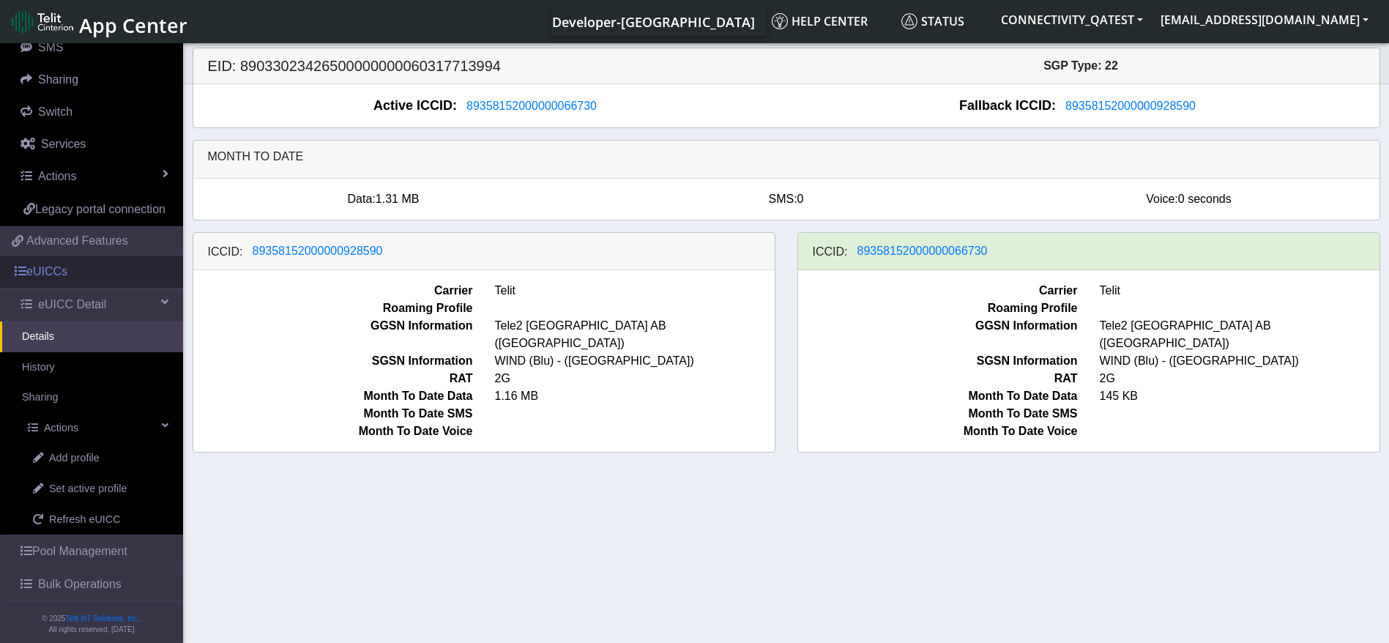
click at [87, 281] on link "eUICCs" at bounding box center [91, 272] width 183 height 32
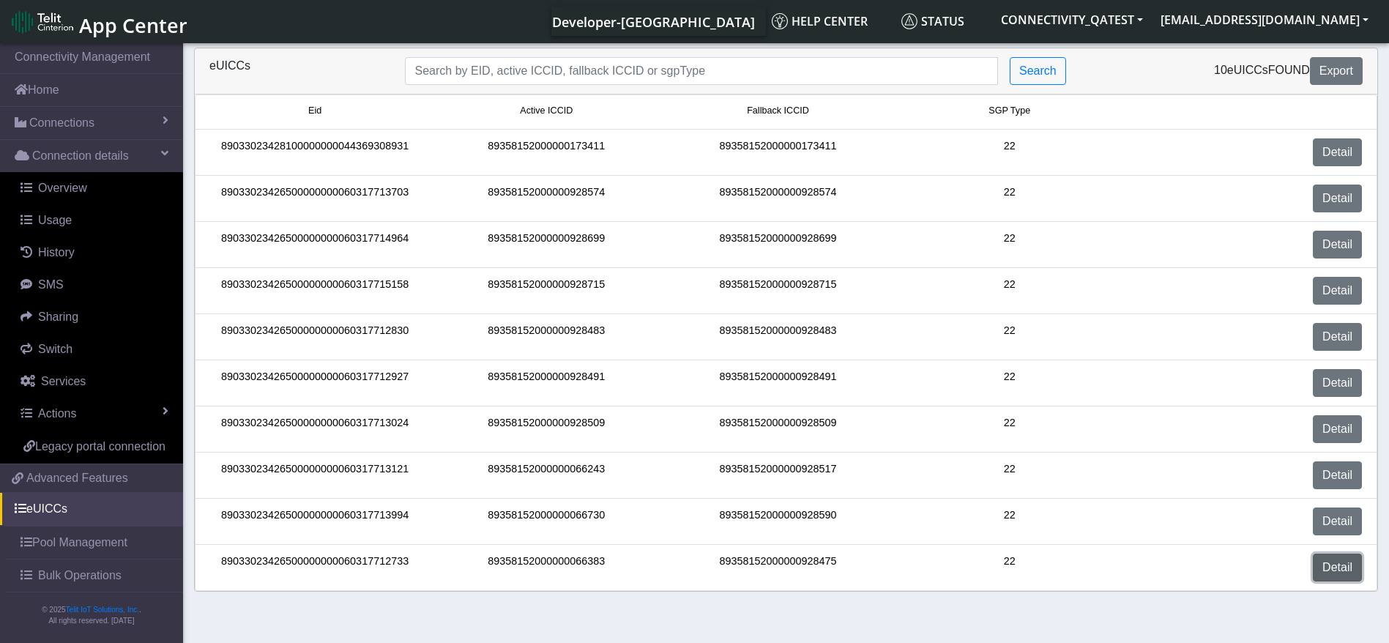
click at [1346, 562] on link "Detail" at bounding box center [1337, 568] width 49 height 28
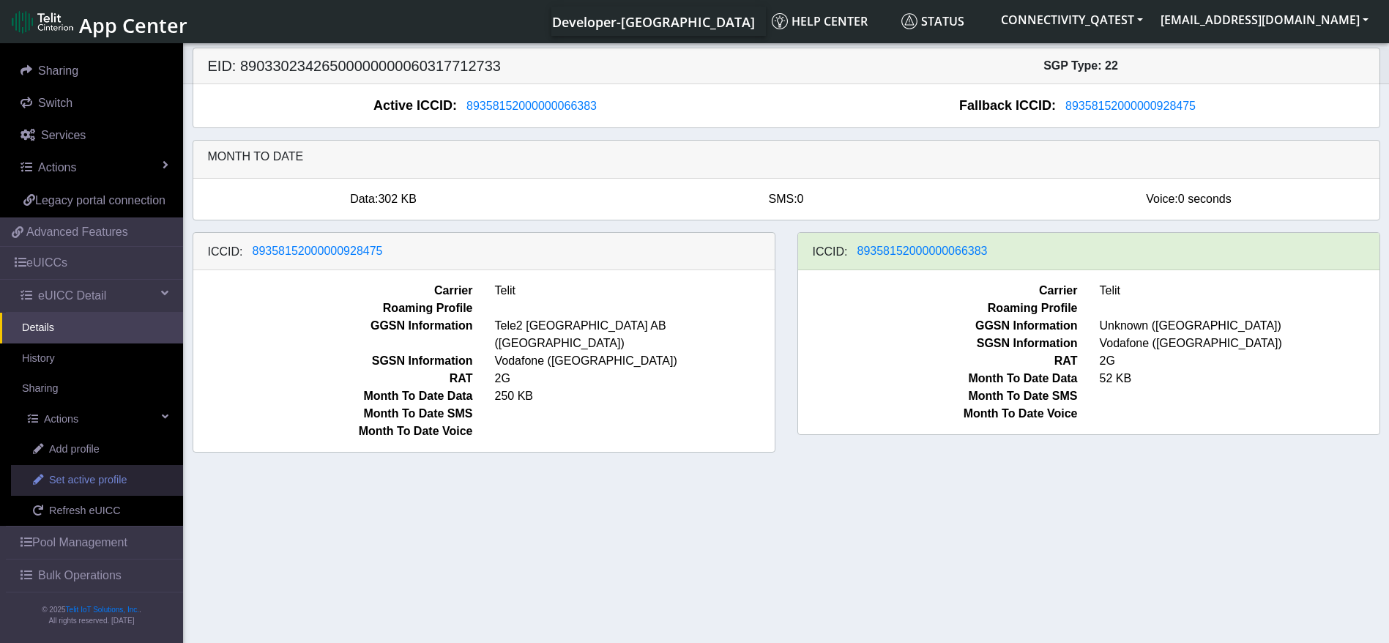
scroll to position [264, 0]
click at [70, 480] on span "Set active profile" at bounding box center [88, 480] width 78 height 16
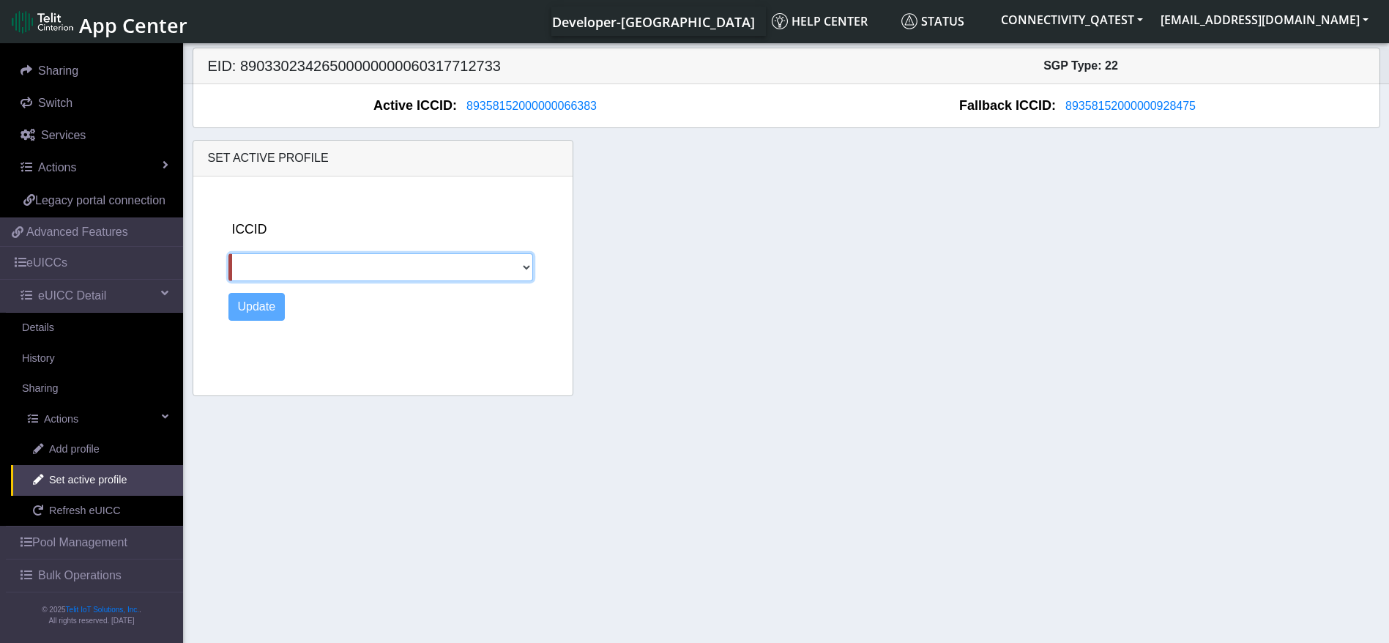
click at [406, 270] on select "89358152000000928475" at bounding box center [381, 267] width 305 height 28
select select "89358152000000928475"
click at [229, 253] on select "89358152000000928475" at bounding box center [381, 267] width 305 height 28
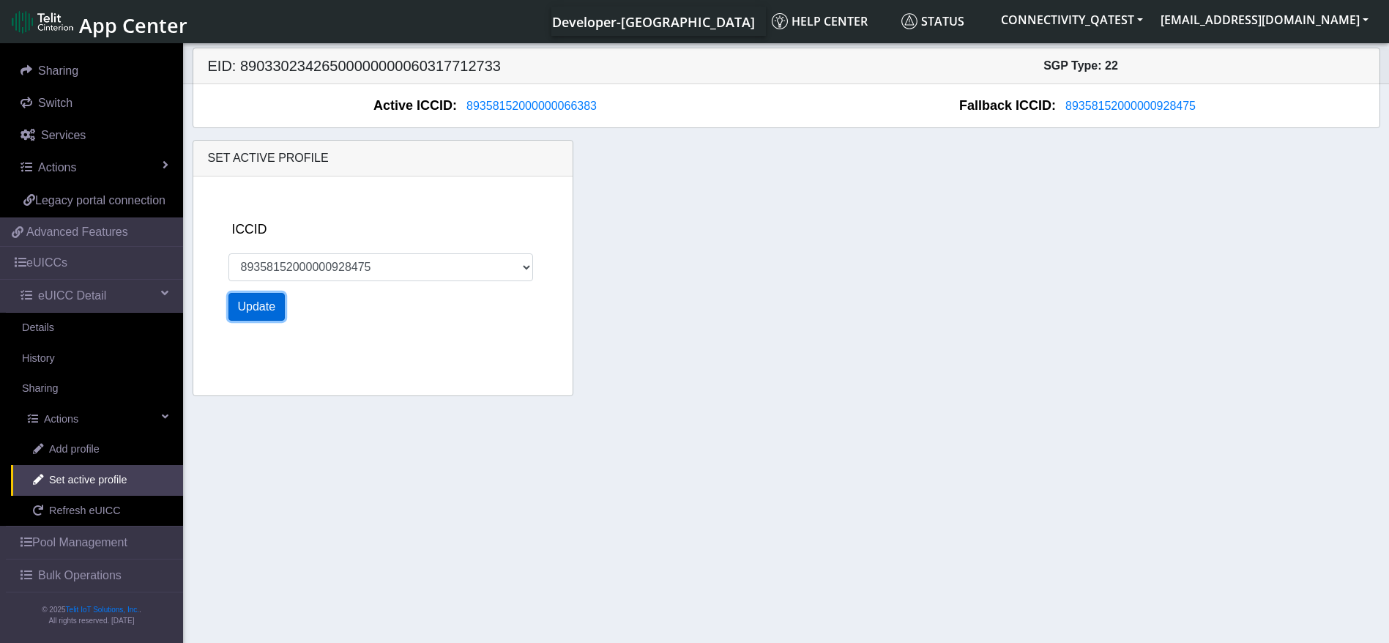
click at [259, 308] on button "Update" at bounding box center [257, 307] width 57 height 28
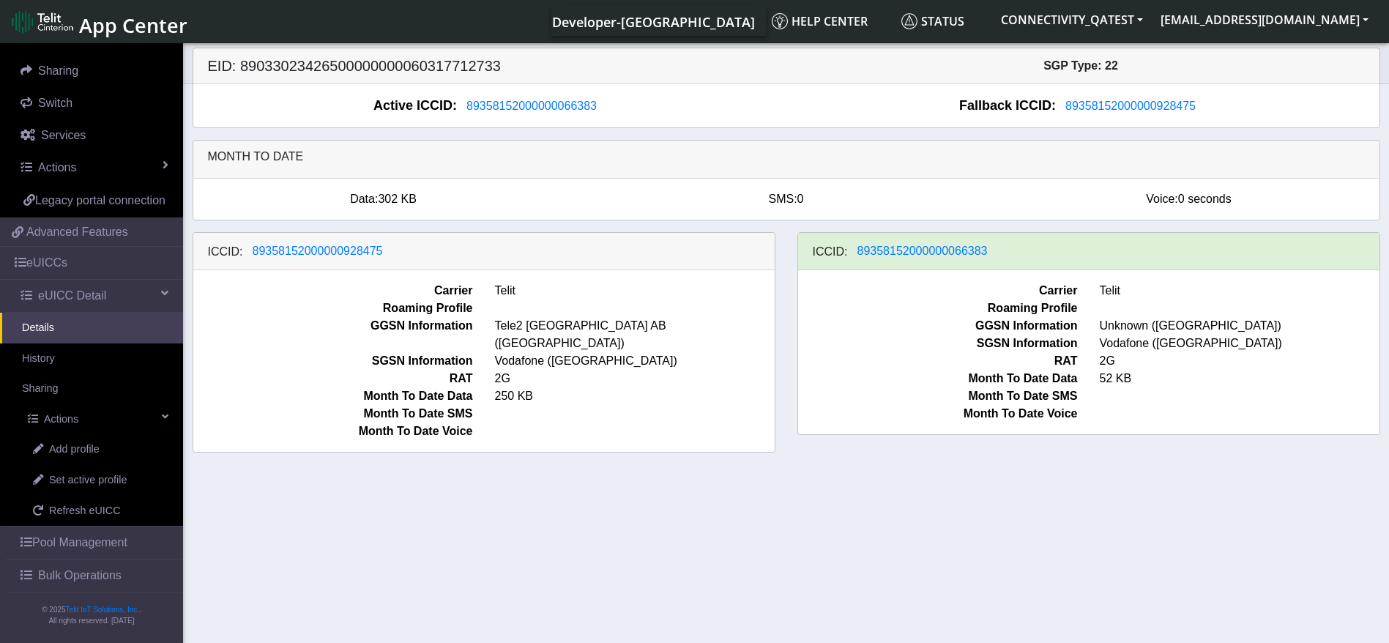
click at [73, 333] on link "Details" at bounding box center [91, 328] width 183 height 31
click at [72, 258] on link "eUICCs" at bounding box center [91, 263] width 183 height 32
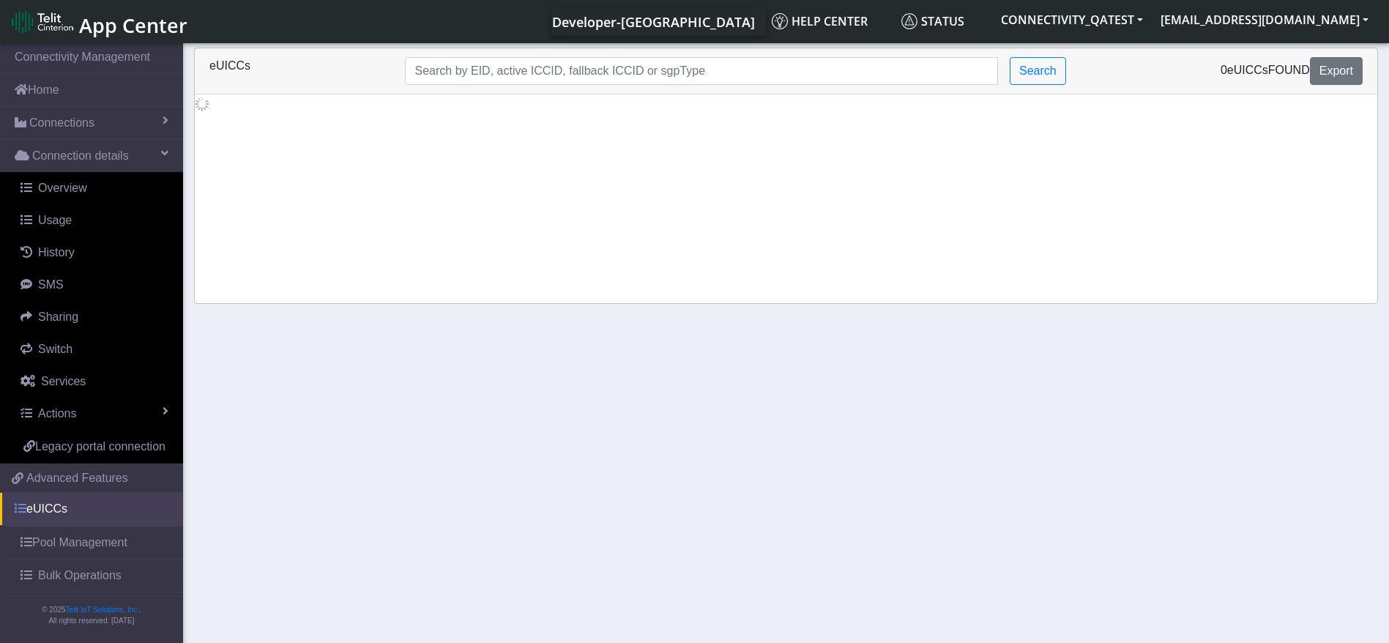
scroll to position [18, 0]
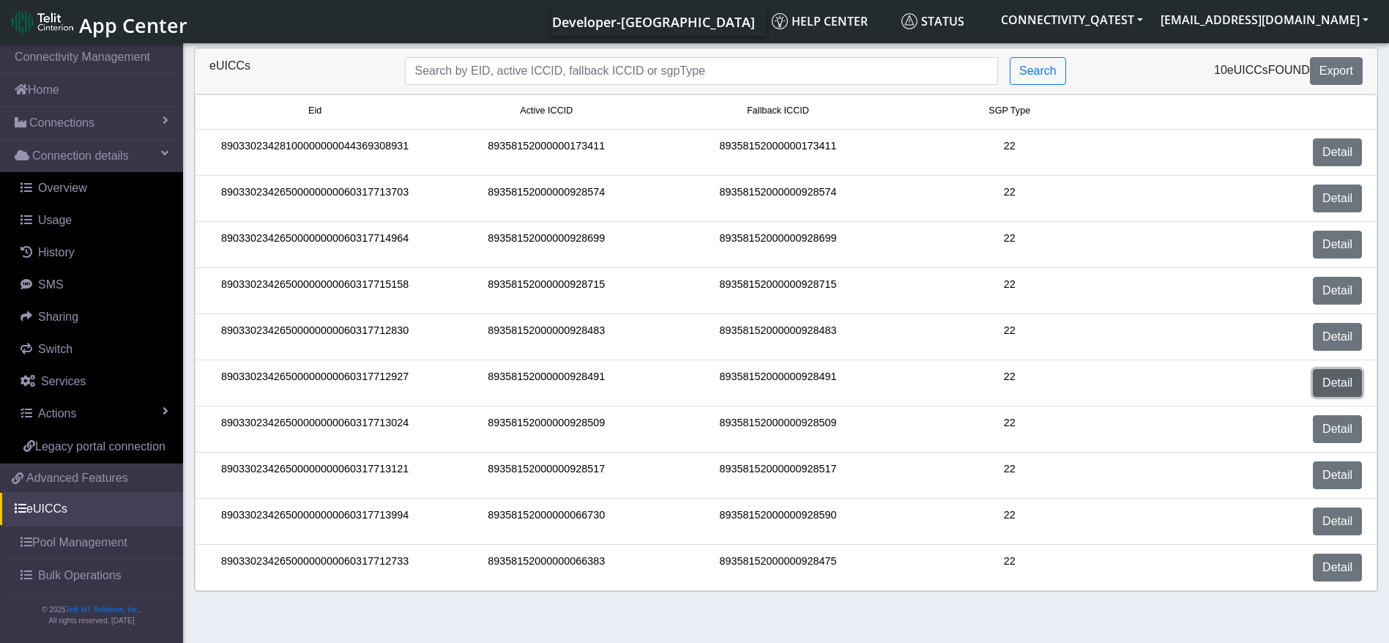
click at [1362, 386] on link "Detail" at bounding box center [1337, 383] width 49 height 28
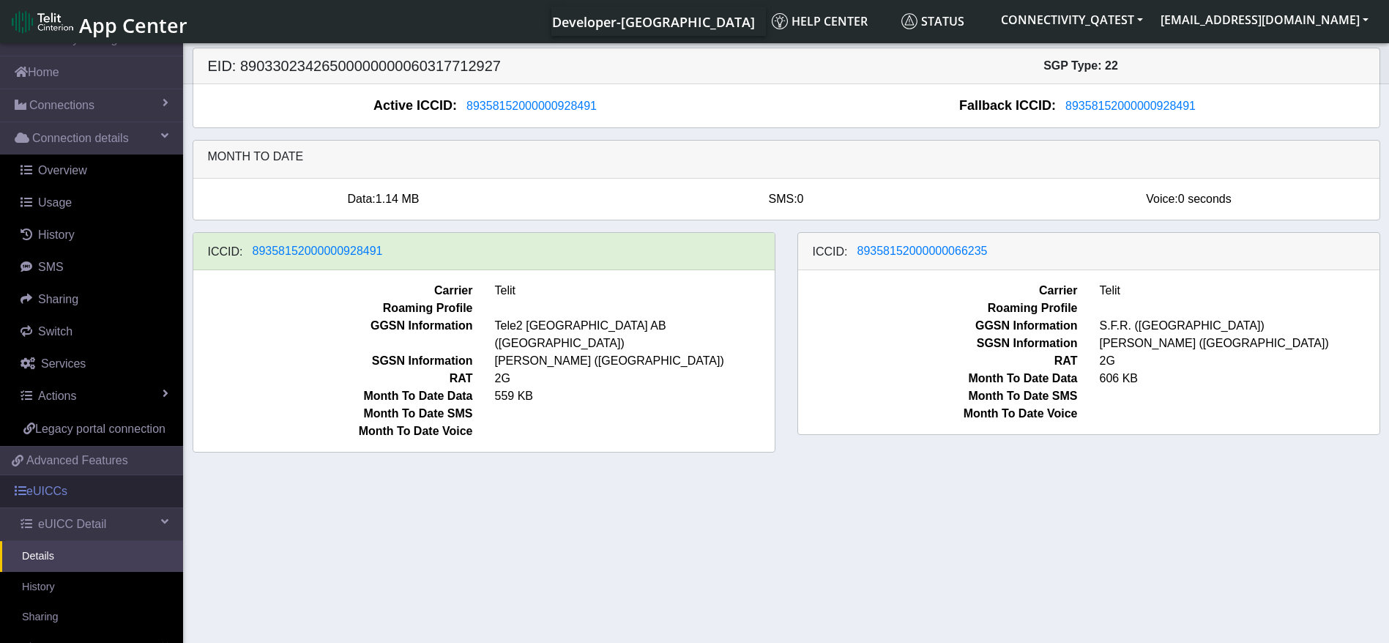
click at [65, 508] on link "eUICCs" at bounding box center [91, 491] width 183 height 32
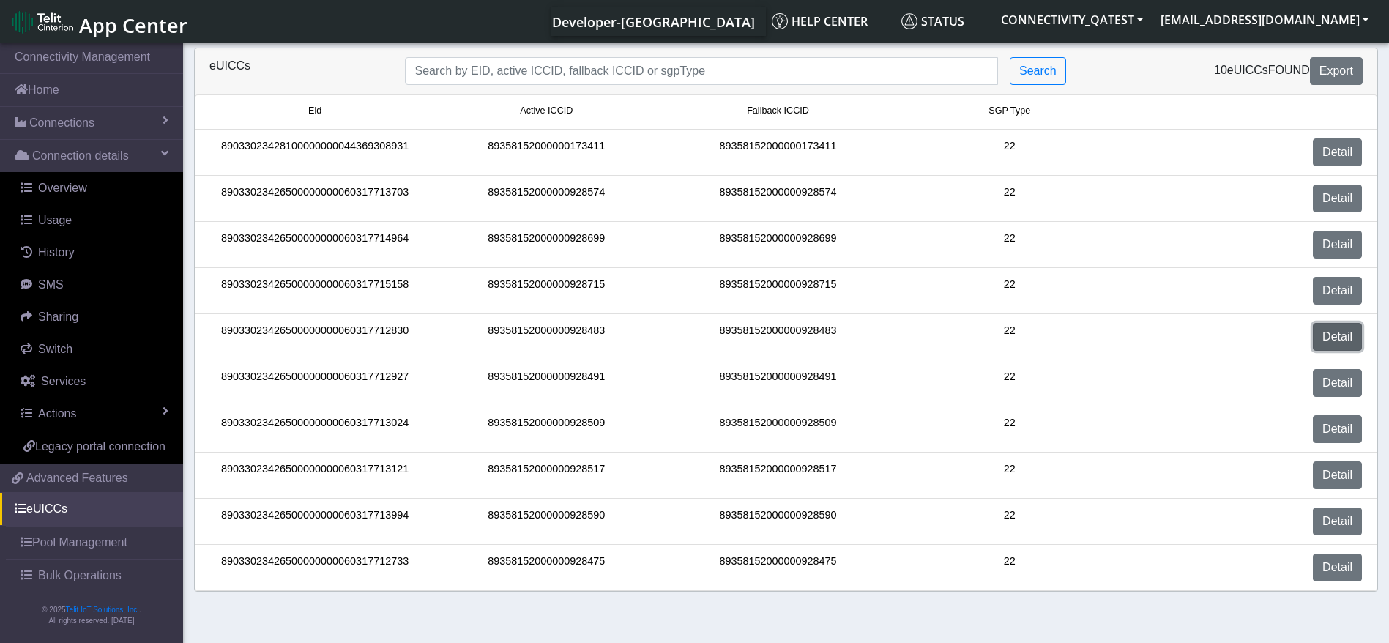
click at [1343, 342] on link "Detail" at bounding box center [1337, 337] width 49 height 28
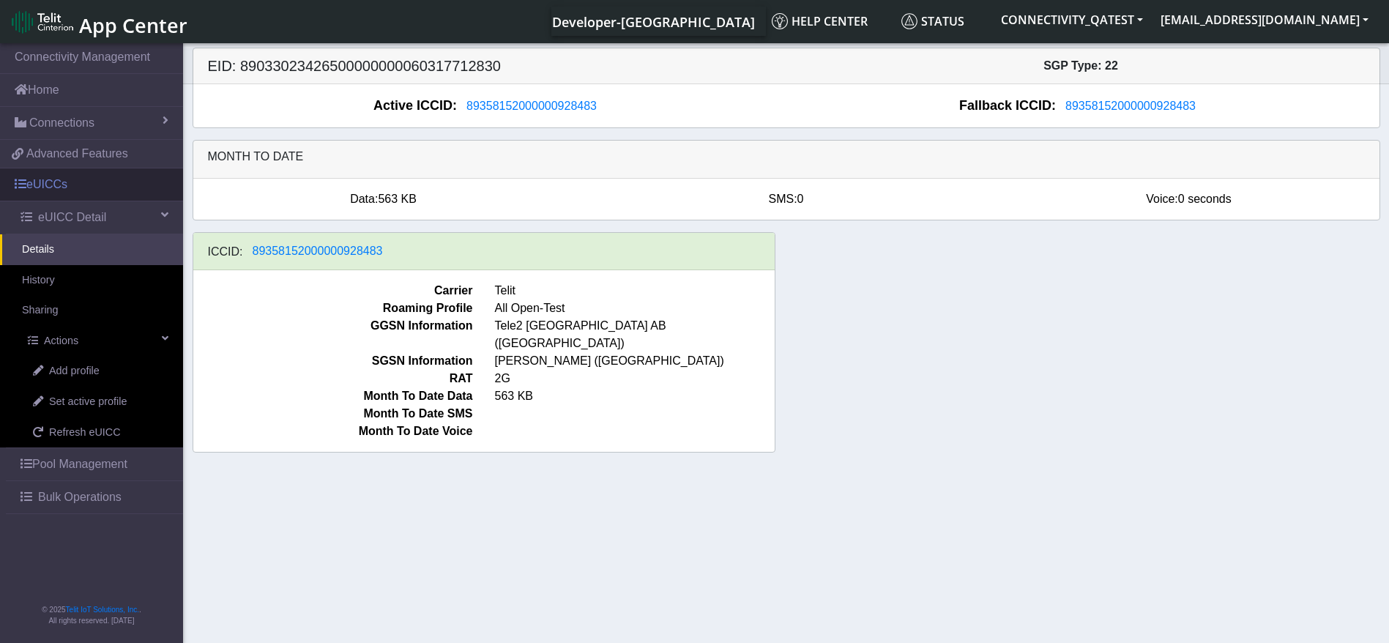
click at [60, 179] on link "eUICCs" at bounding box center [91, 184] width 183 height 32
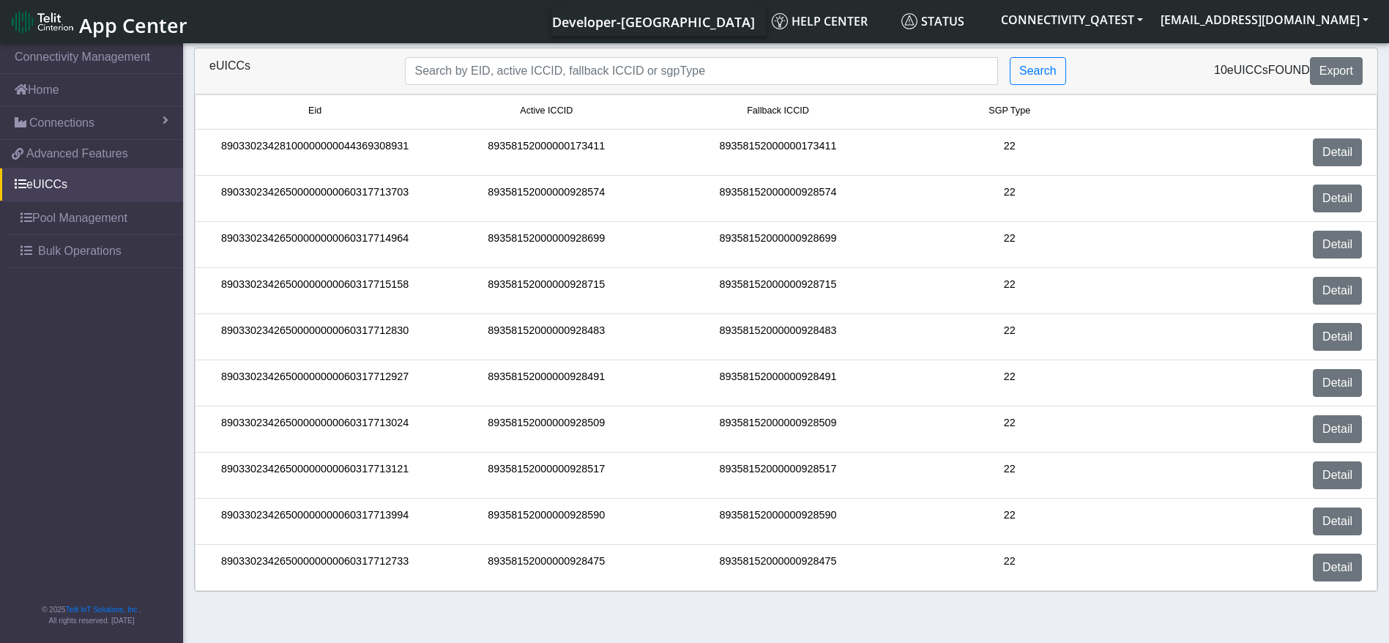
click at [1366, 481] on div "Detail" at bounding box center [1250, 475] width 248 height 28
click at [1353, 478] on link "Detail" at bounding box center [1337, 475] width 49 height 28
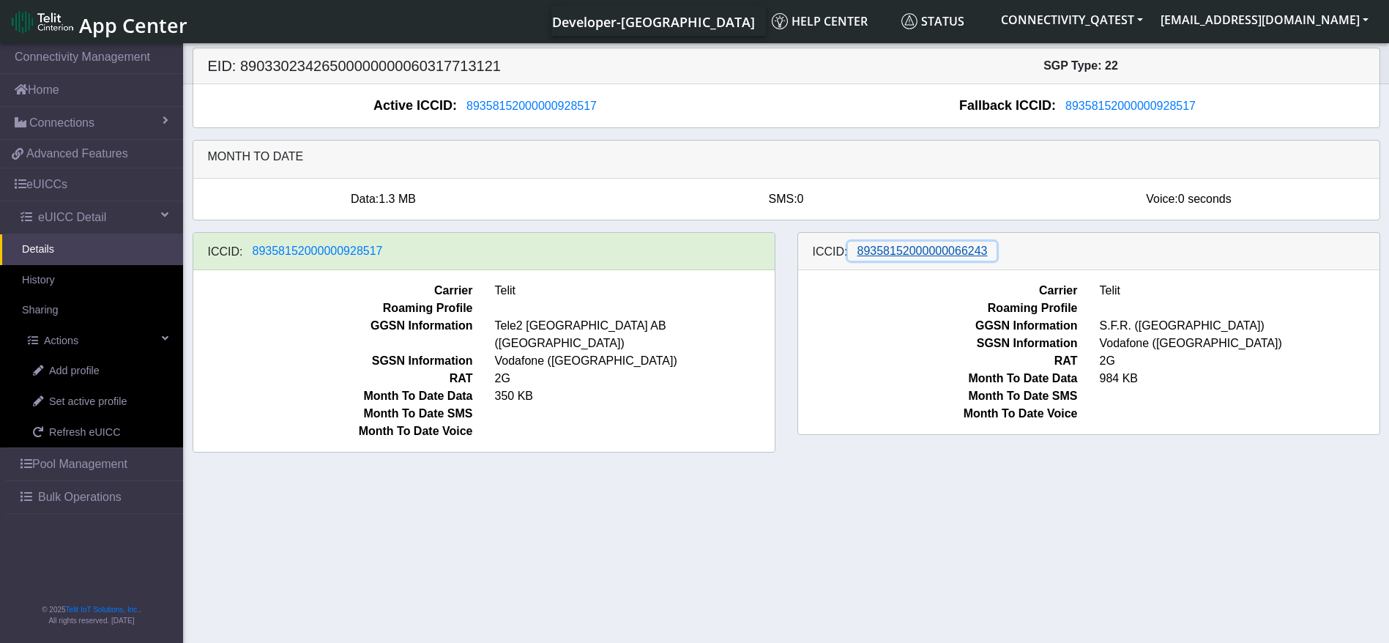
click at [931, 249] on span "89358152000000066243" at bounding box center [923, 251] width 130 height 12
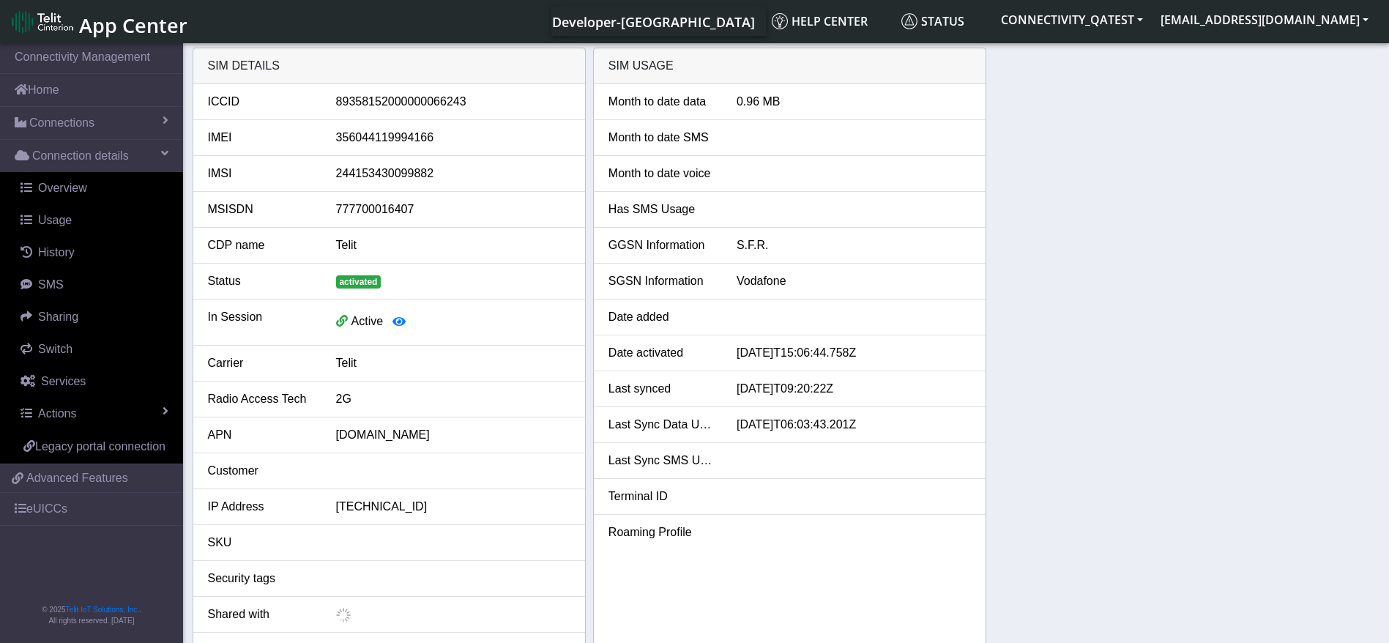
click at [431, 105] on div "89358152000000066243" at bounding box center [453, 102] width 256 height 18
copy div "89358152000000066243"
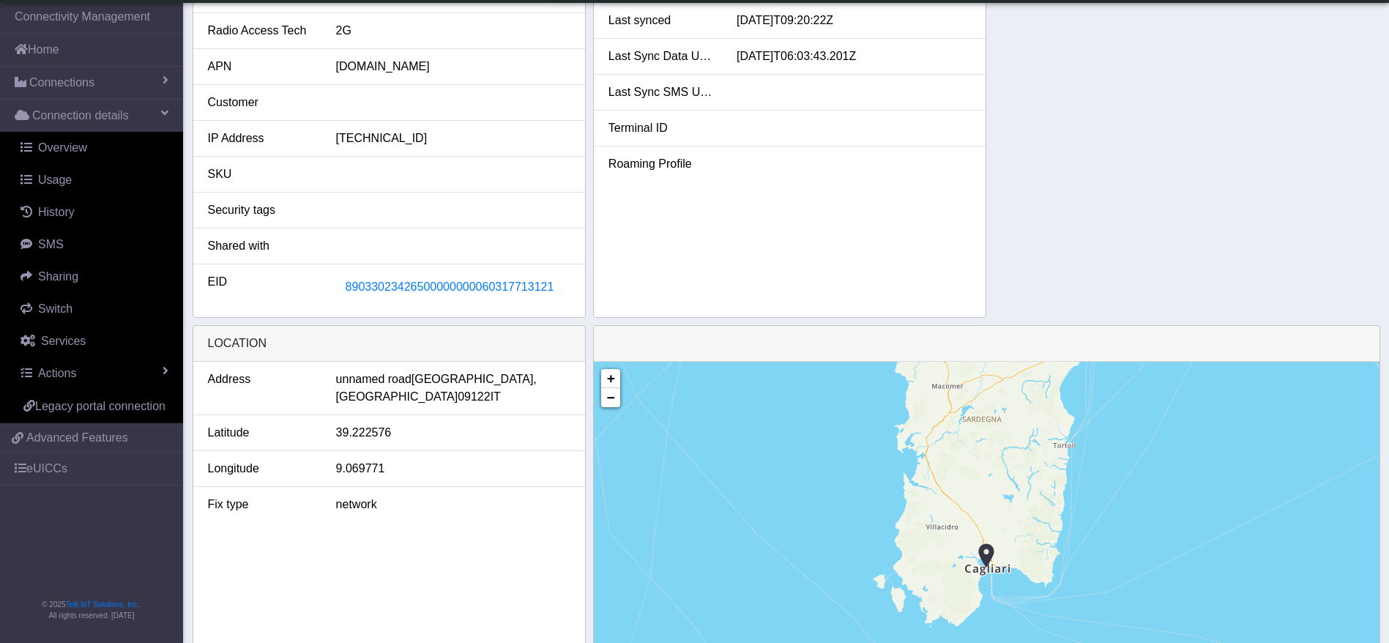
scroll to position [330, 0]
click at [481, 286] on span "89033023426500000000060317713121" at bounding box center [450, 285] width 209 height 12
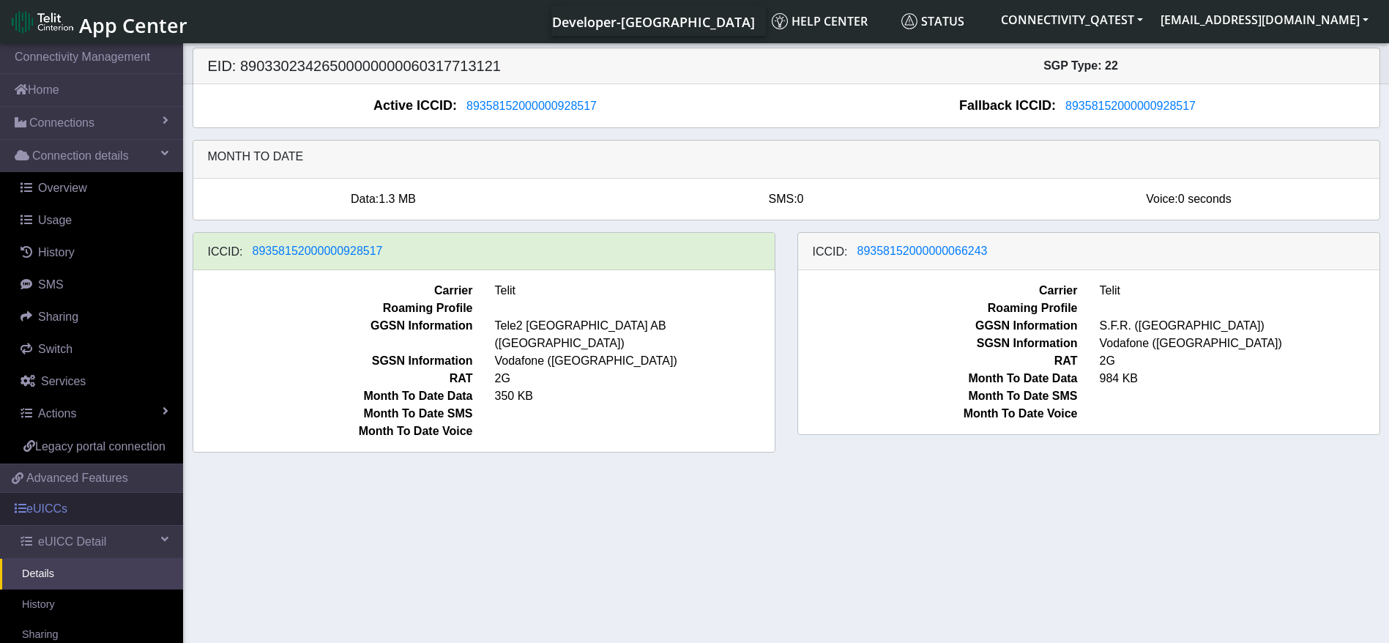
click at [62, 520] on link "eUICCs" at bounding box center [91, 509] width 183 height 32
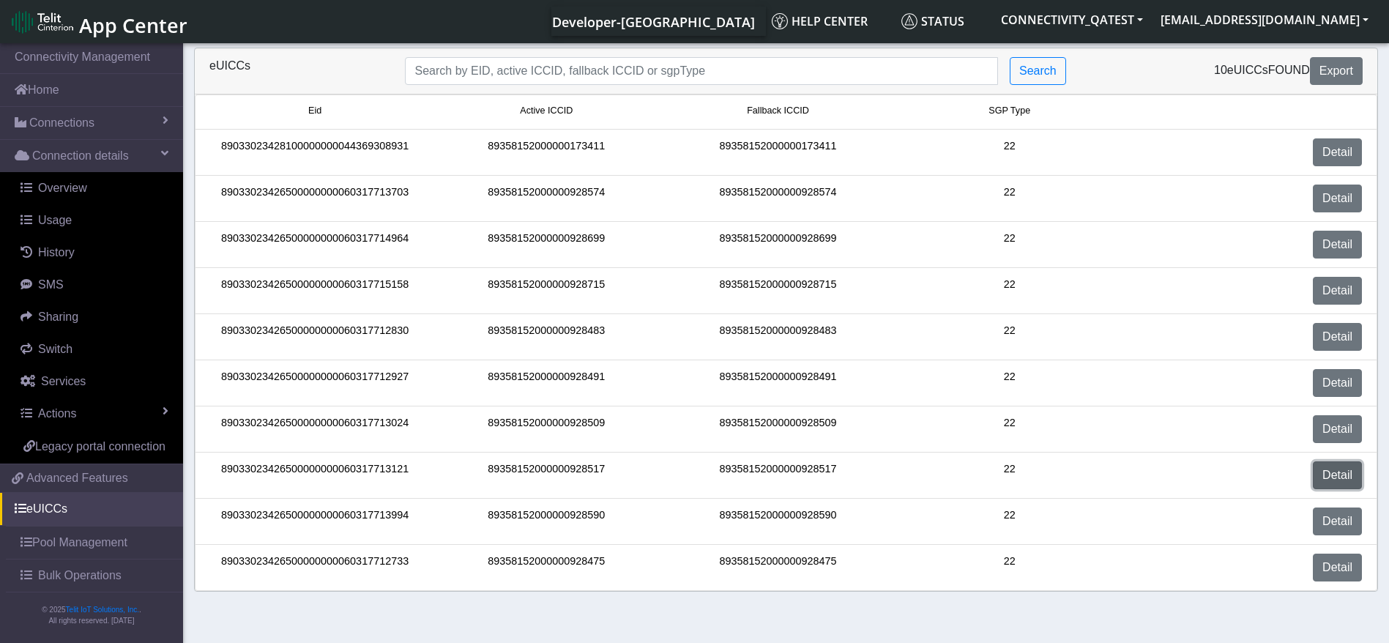
click at [1333, 470] on link "Detail" at bounding box center [1337, 475] width 49 height 28
click at [1332, 519] on link "Detail" at bounding box center [1337, 522] width 49 height 28
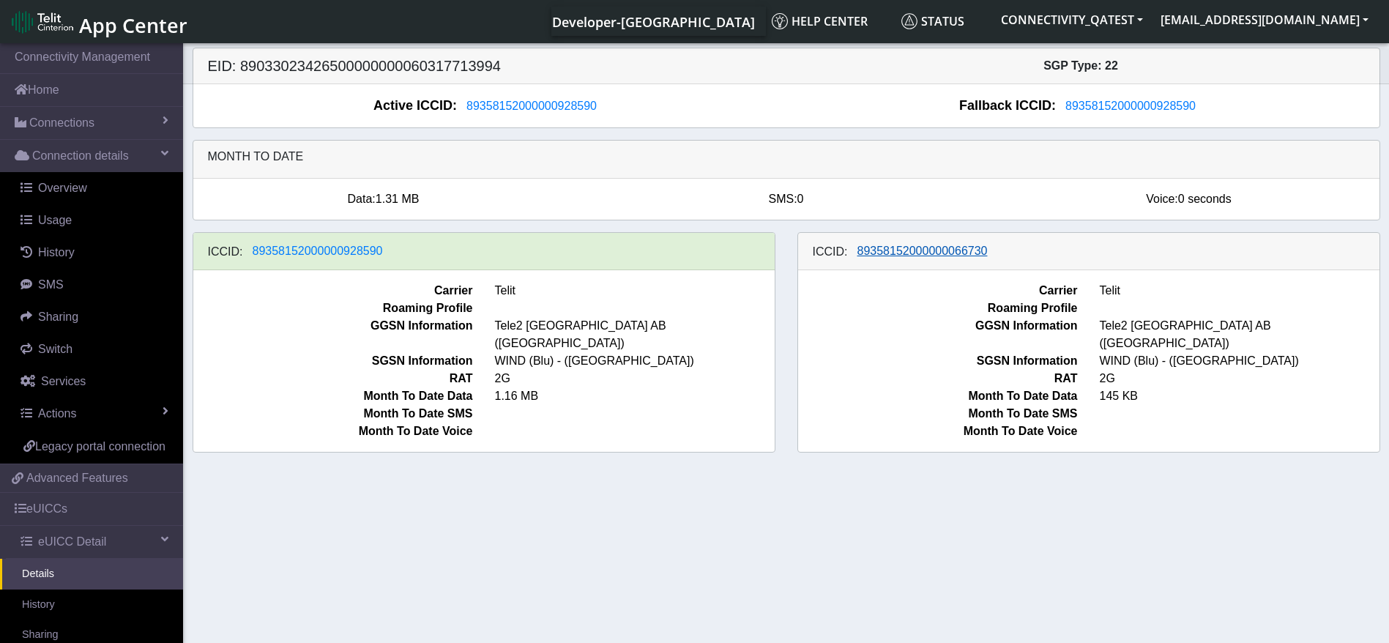
drag, startPoint x: 997, startPoint y: 248, endPoint x: 879, endPoint y: 254, distance: 118.1
click at [879, 254] on div "ICCID: 89358152000000066730" at bounding box center [1089, 251] width 582 height 37
click at [56, 613] on link "History" at bounding box center [91, 605] width 183 height 31
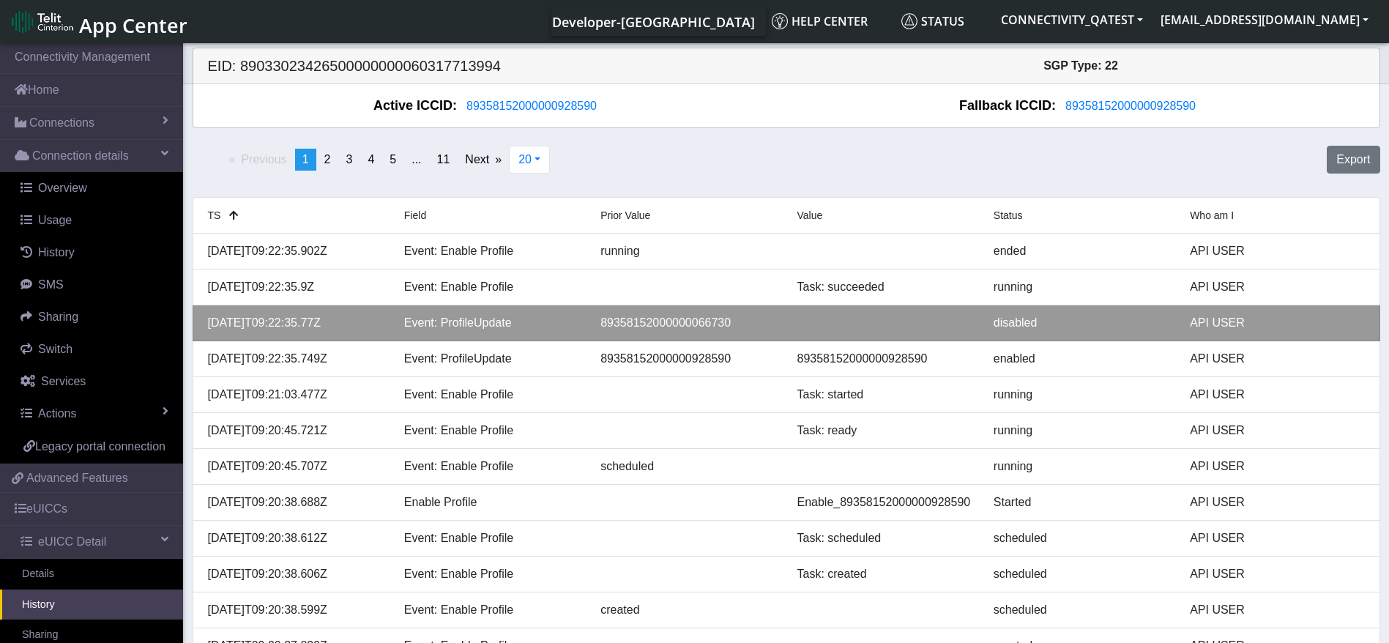
click at [705, 329] on div "89358152000000066730" at bounding box center [688, 323] width 196 height 18
copy div "89358152000000066730"
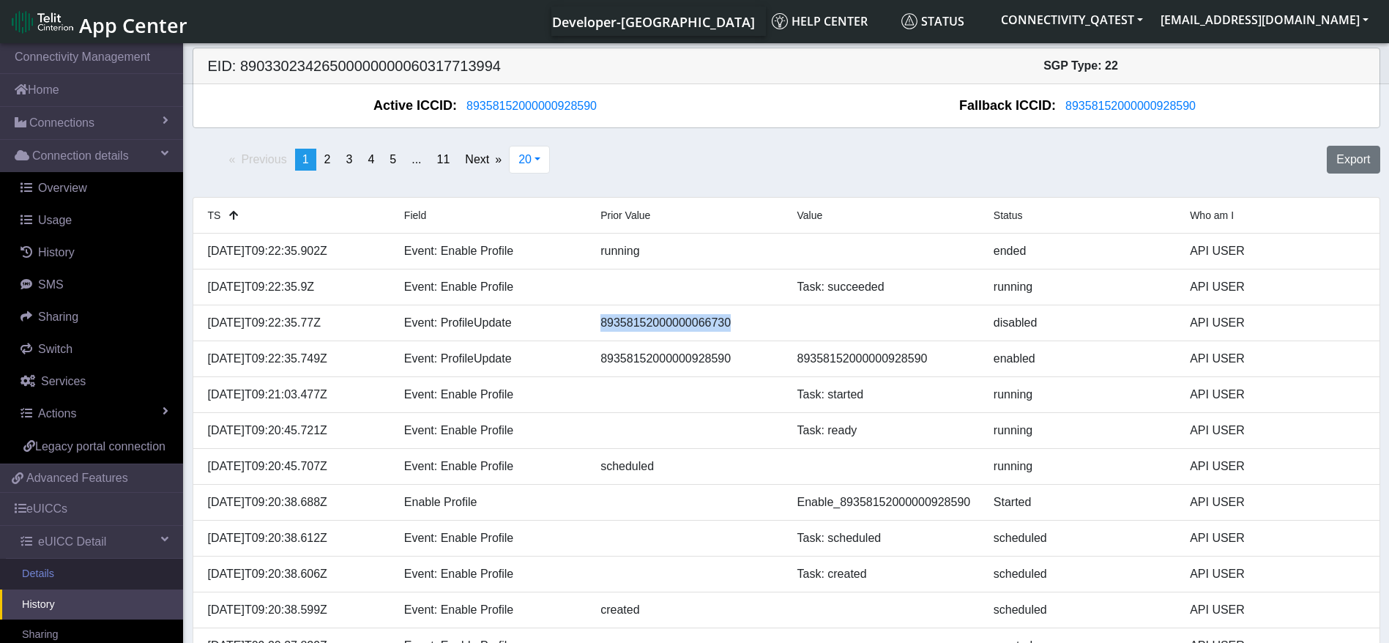
click at [88, 590] on link "Details" at bounding box center [91, 574] width 183 height 31
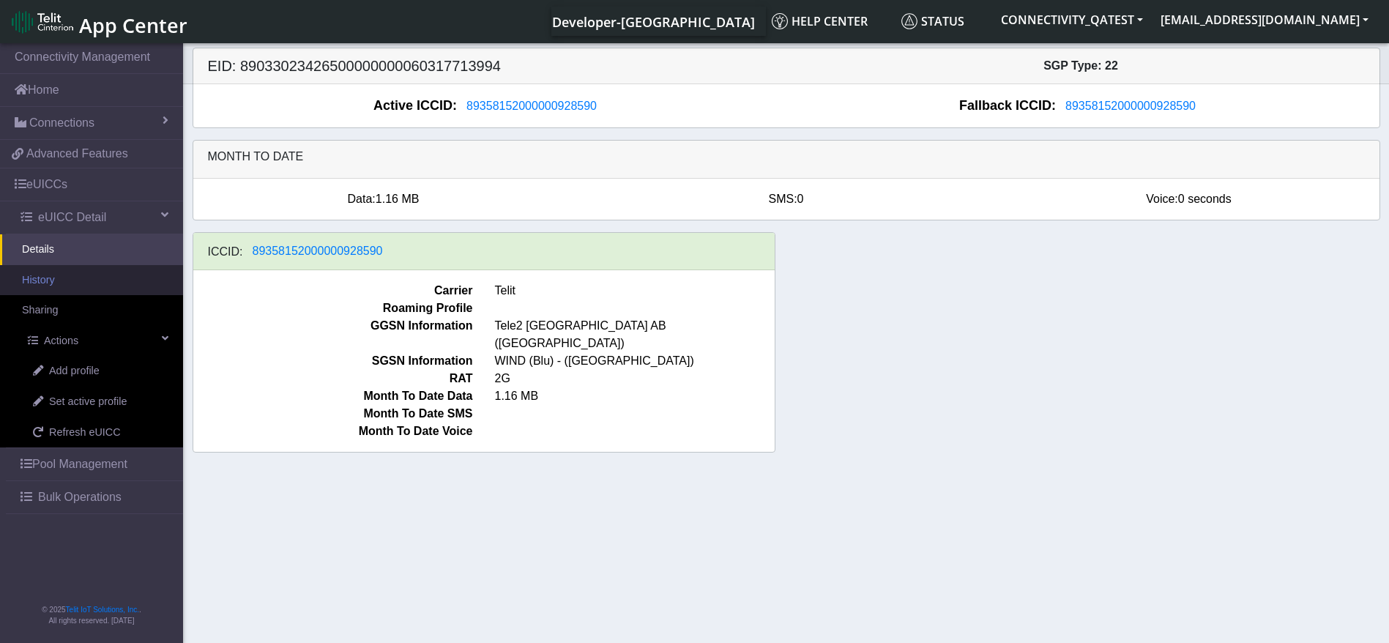
click at [58, 288] on link "History" at bounding box center [91, 280] width 183 height 31
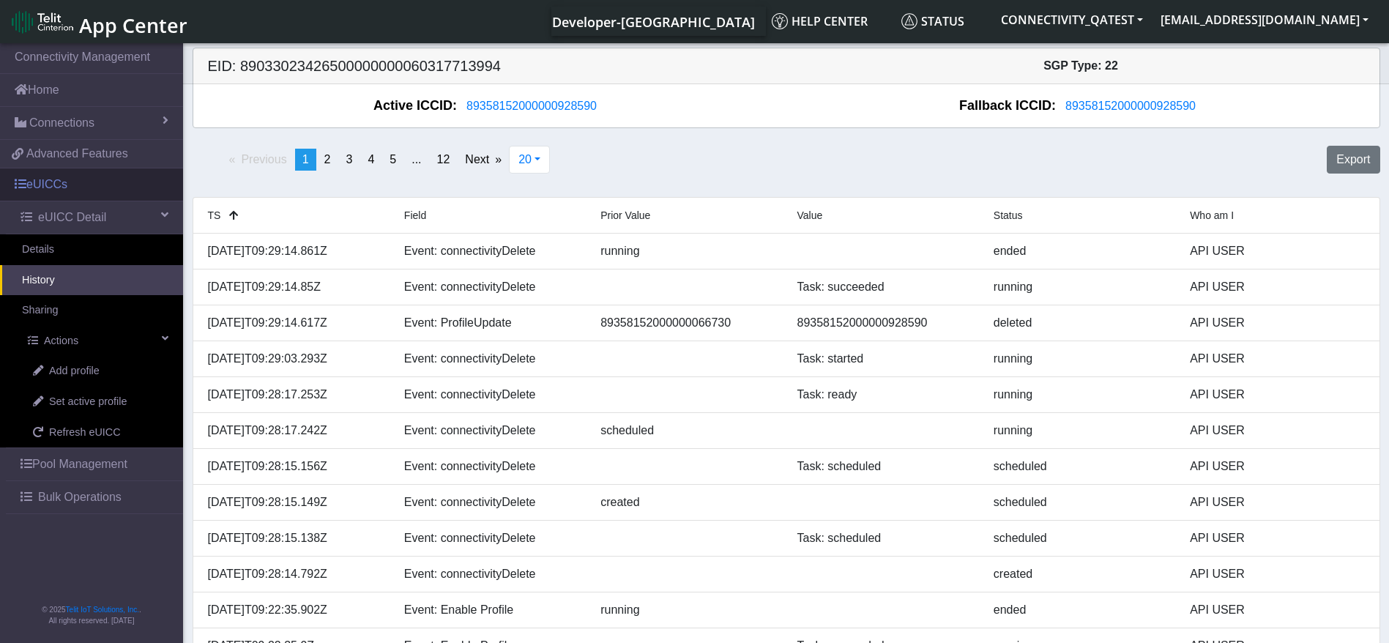
click at [76, 179] on link "eUICCs" at bounding box center [91, 184] width 183 height 32
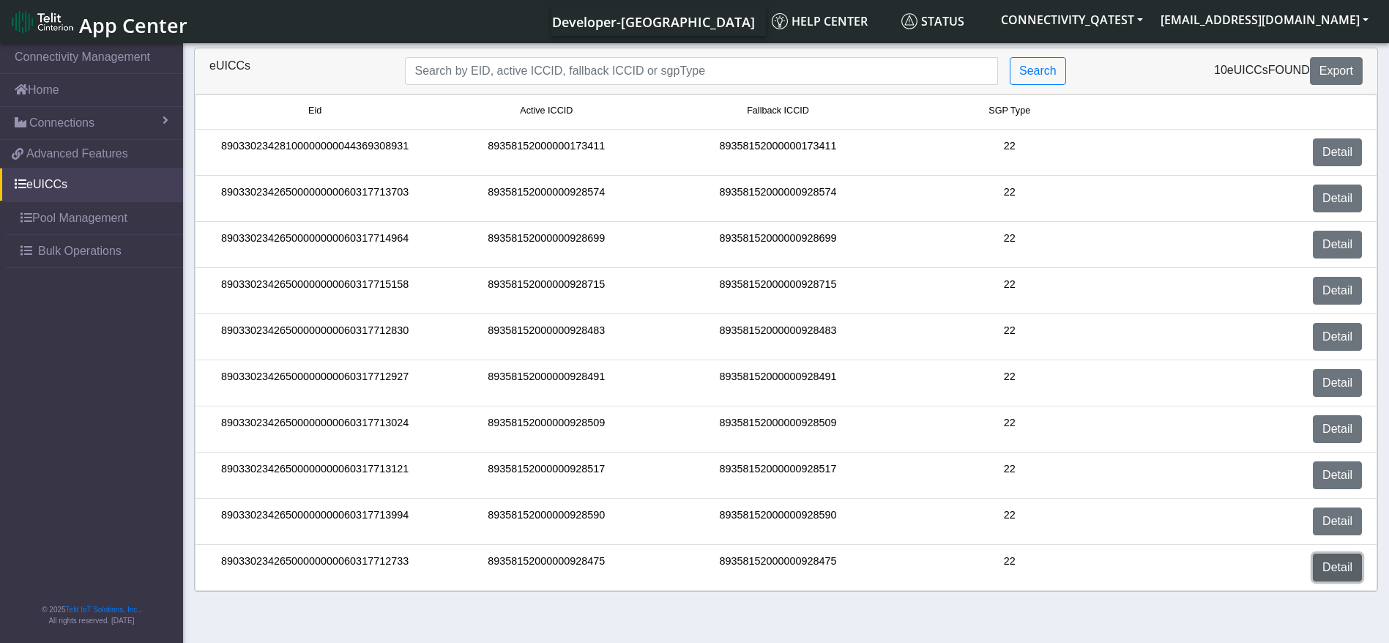
click at [1337, 571] on link "Detail" at bounding box center [1337, 568] width 49 height 28
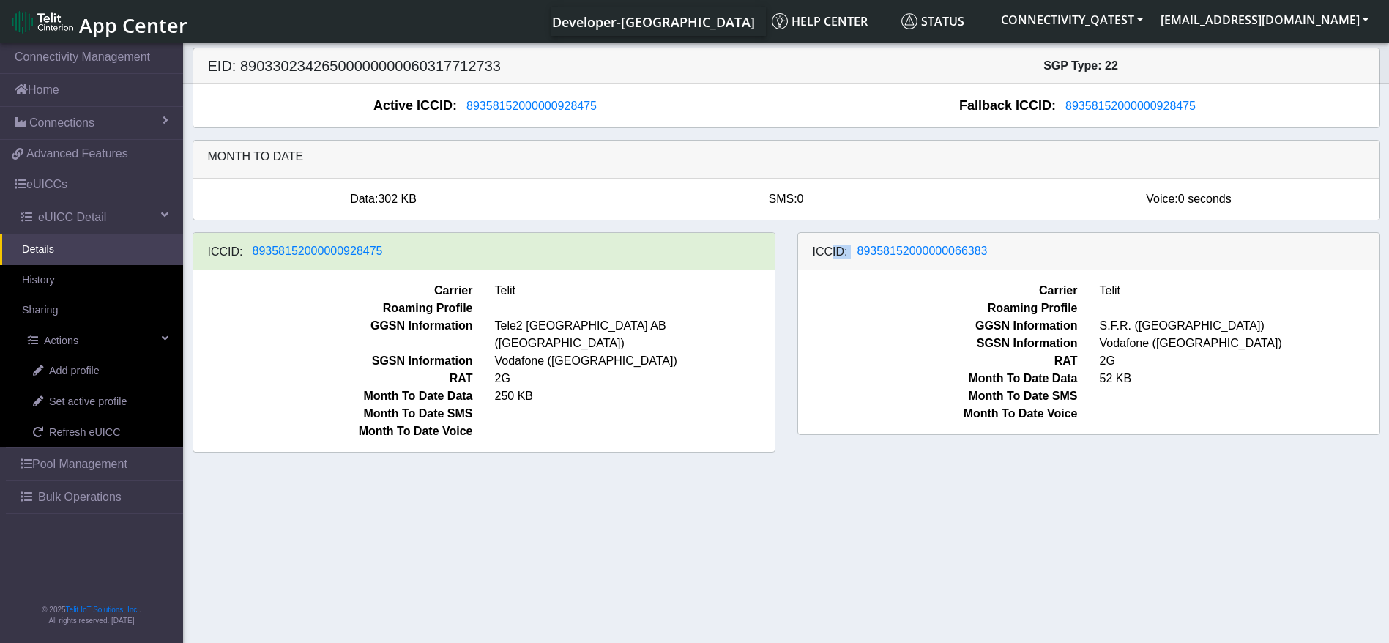
drag, startPoint x: 1003, startPoint y: 250, endPoint x: 830, endPoint y: 248, distance: 172.9
click at [830, 248] on div "ICCID: 89358152000000066383" at bounding box center [1089, 251] width 582 height 37
click at [921, 245] on span "89358152000000066383" at bounding box center [923, 251] width 130 height 12
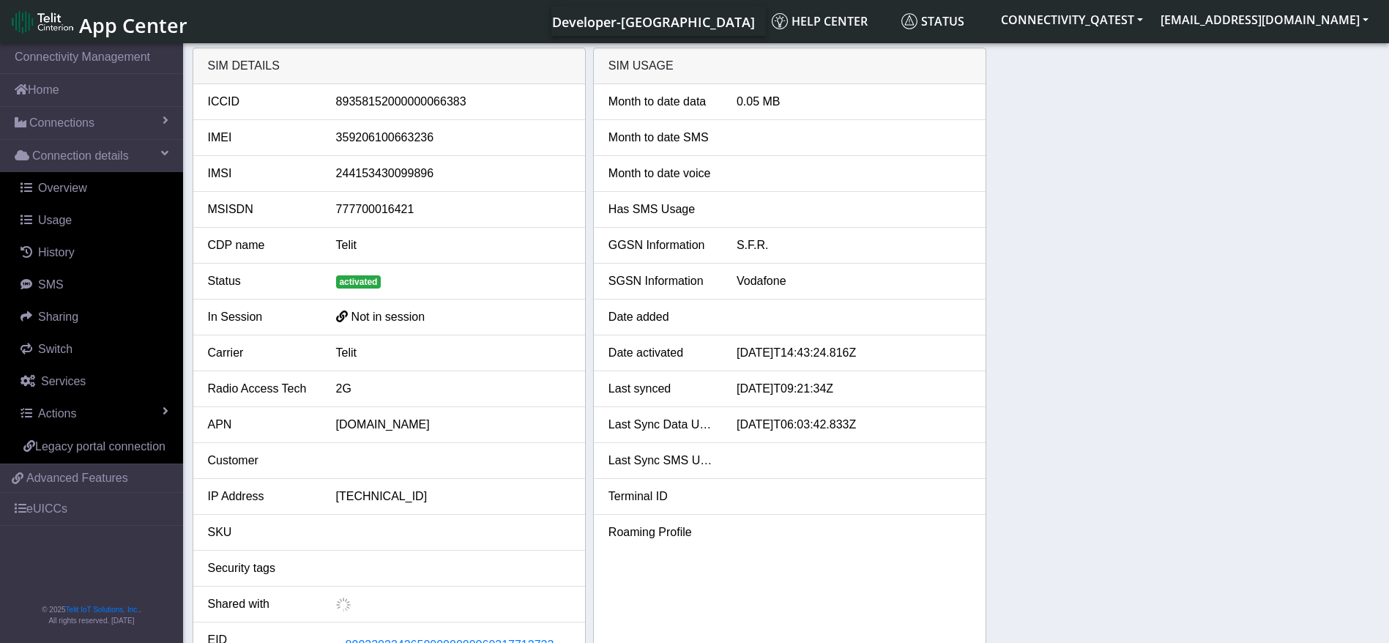
click at [426, 104] on div "89358152000000066383" at bounding box center [453, 102] width 256 height 18
copy div "89358152000000066383"
click at [80, 510] on link "eUICCs" at bounding box center [91, 509] width 183 height 32
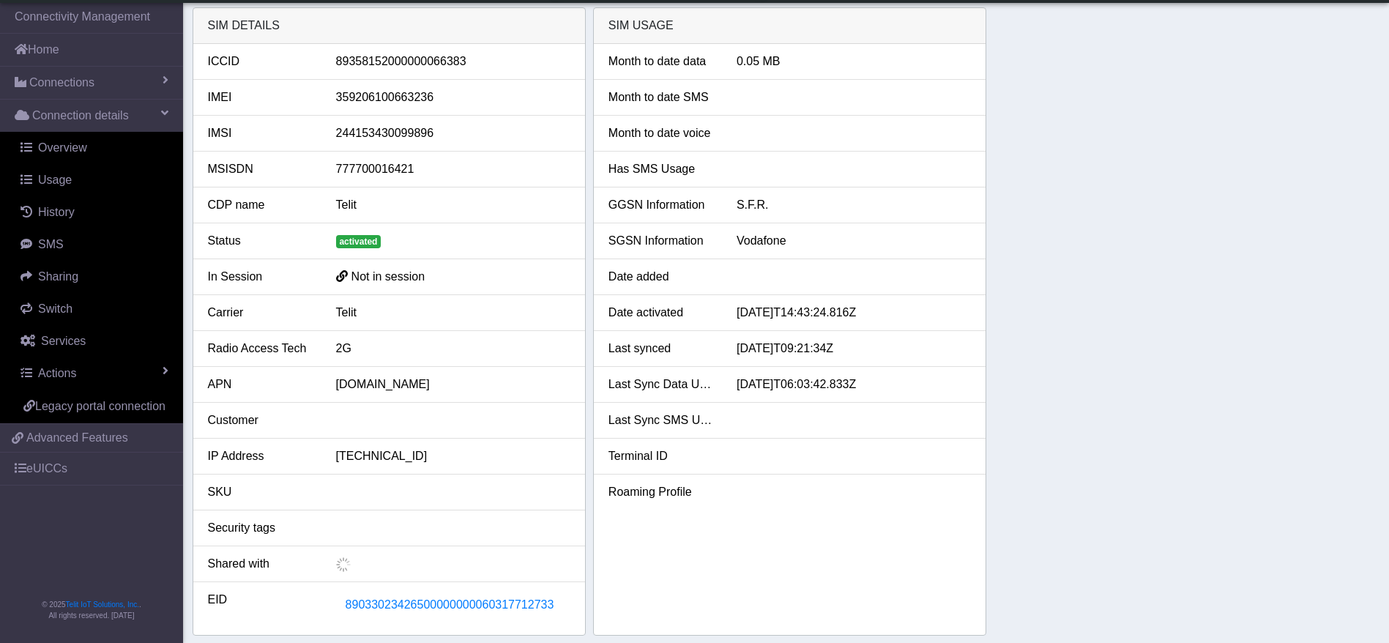
scroll to position [439, 0]
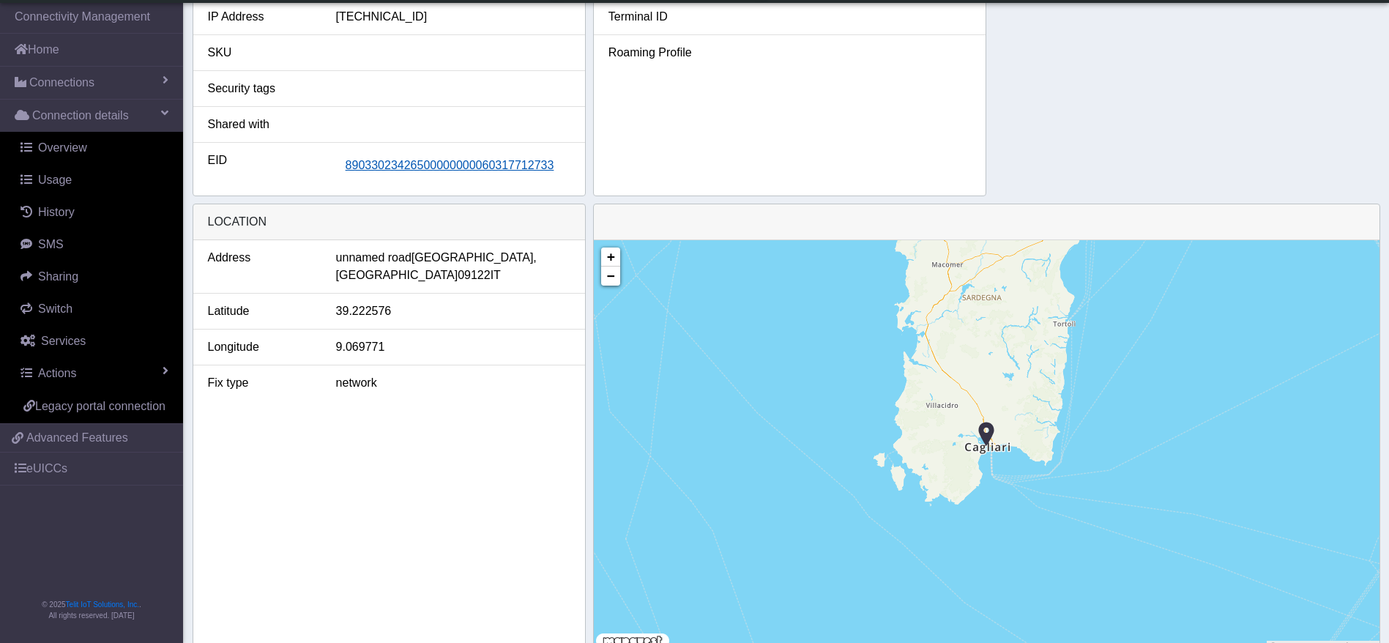
click at [481, 163] on span "89033023426500000000060317712733" at bounding box center [450, 165] width 209 height 12
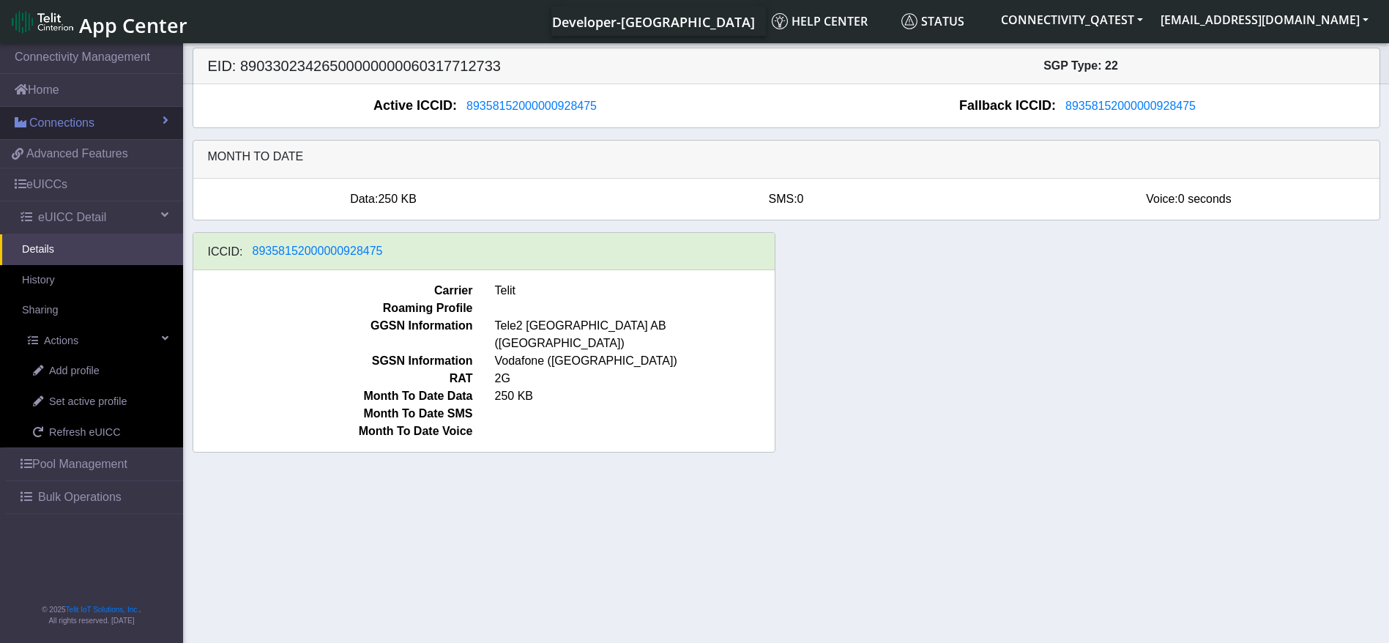
click at [81, 130] on span "Connections" at bounding box center [61, 123] width 65 height 18
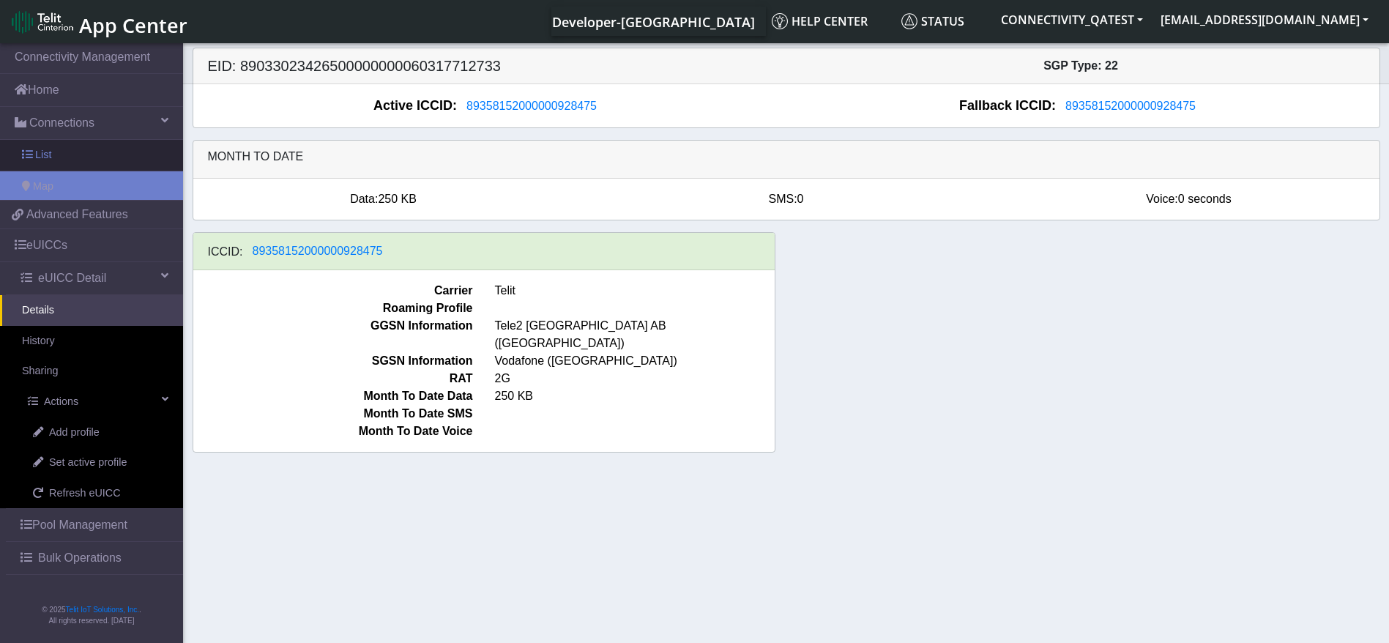
click at [75, 159] on link "List" at bounding box center [91, 155] width 183 height 31
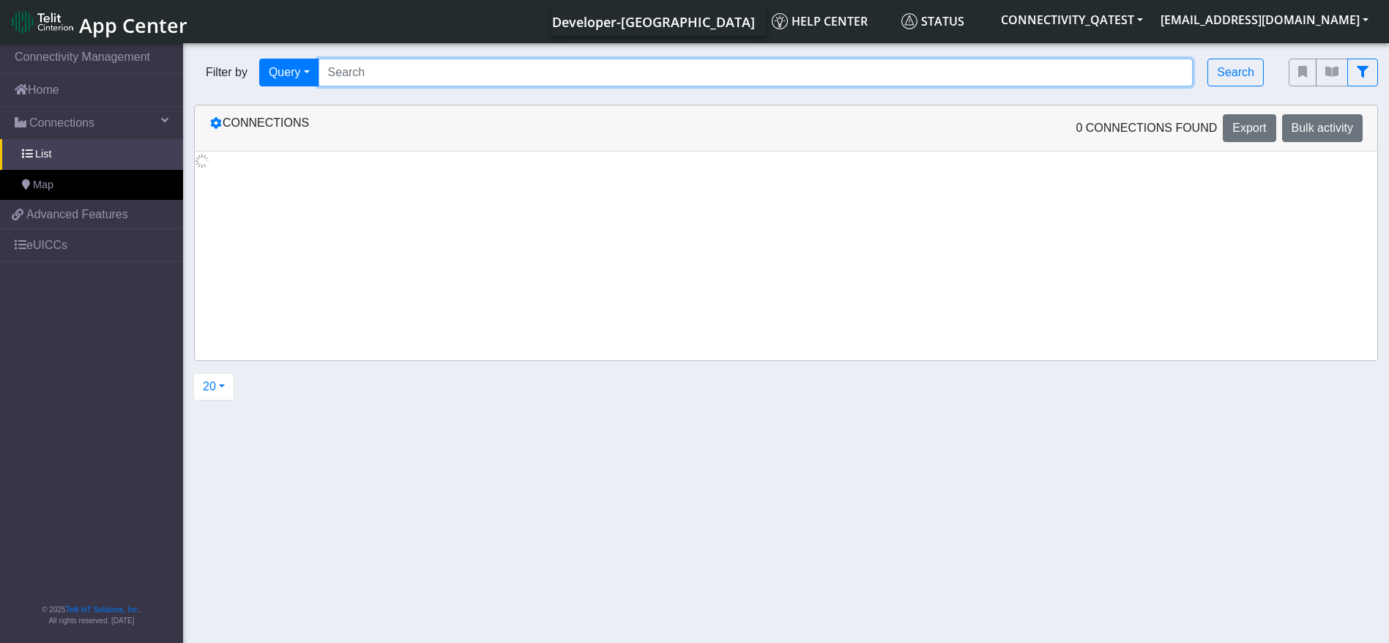
click at [475, 64] on input "Search..." at bounding box center [756, 73] width 875 height 28
paste input "89358152000000066714"
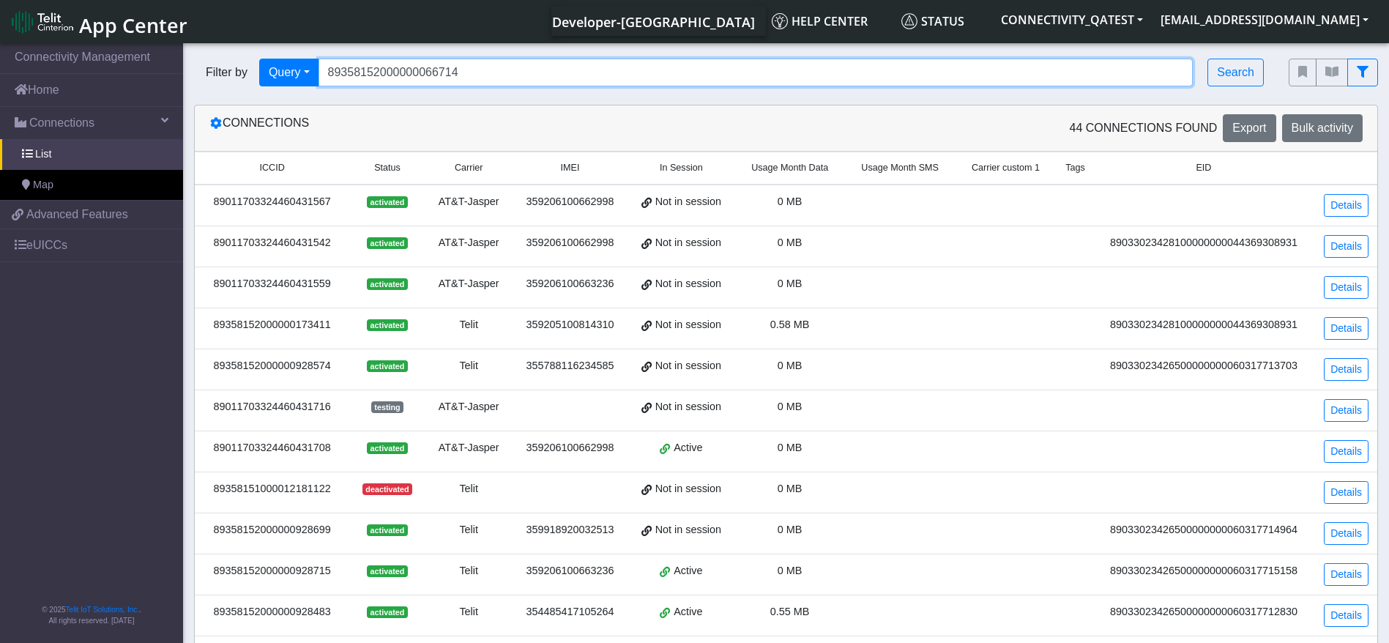
type input "89358152000000066714"
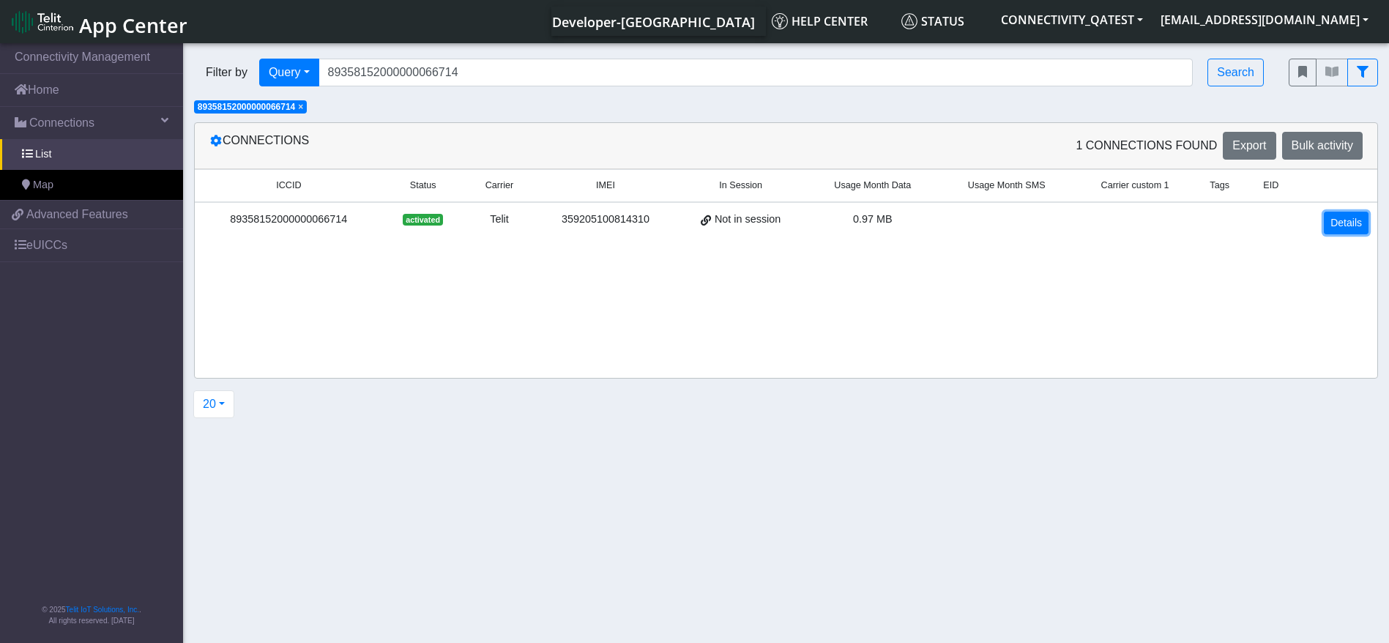
click at [1342, 220] on link "Details" at bounding box center [1346, 223] width 45 height 23
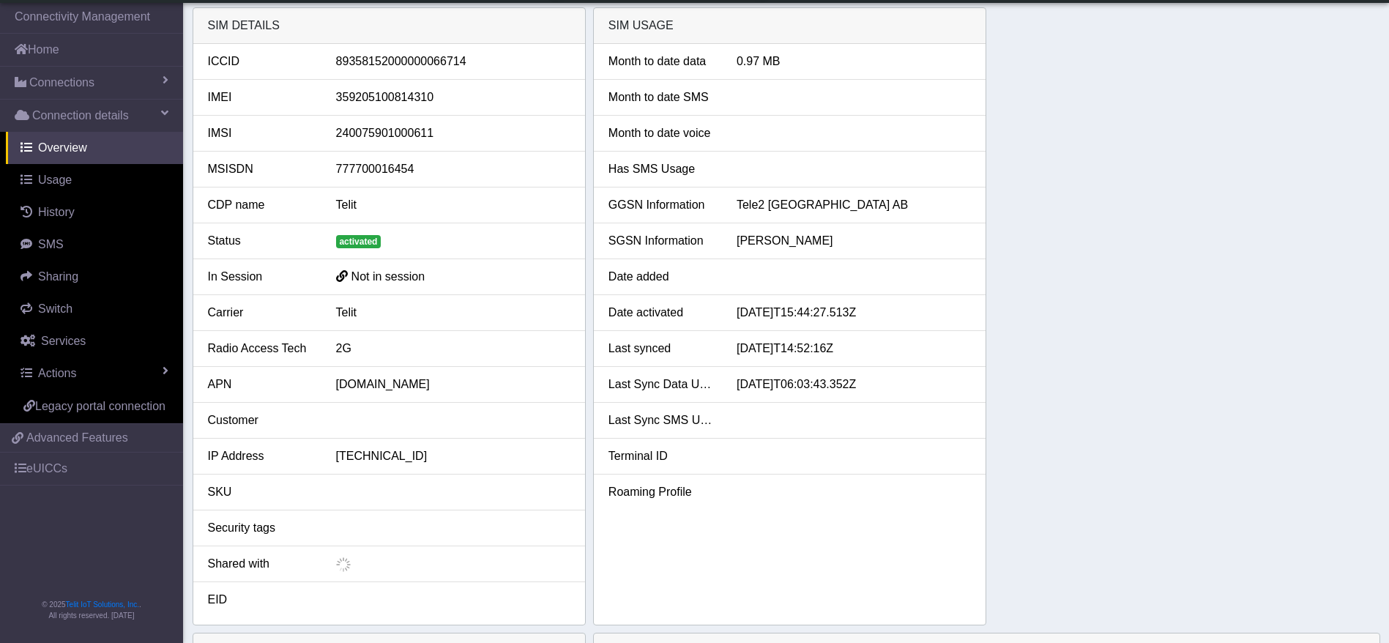
scroll to position [466, 0]
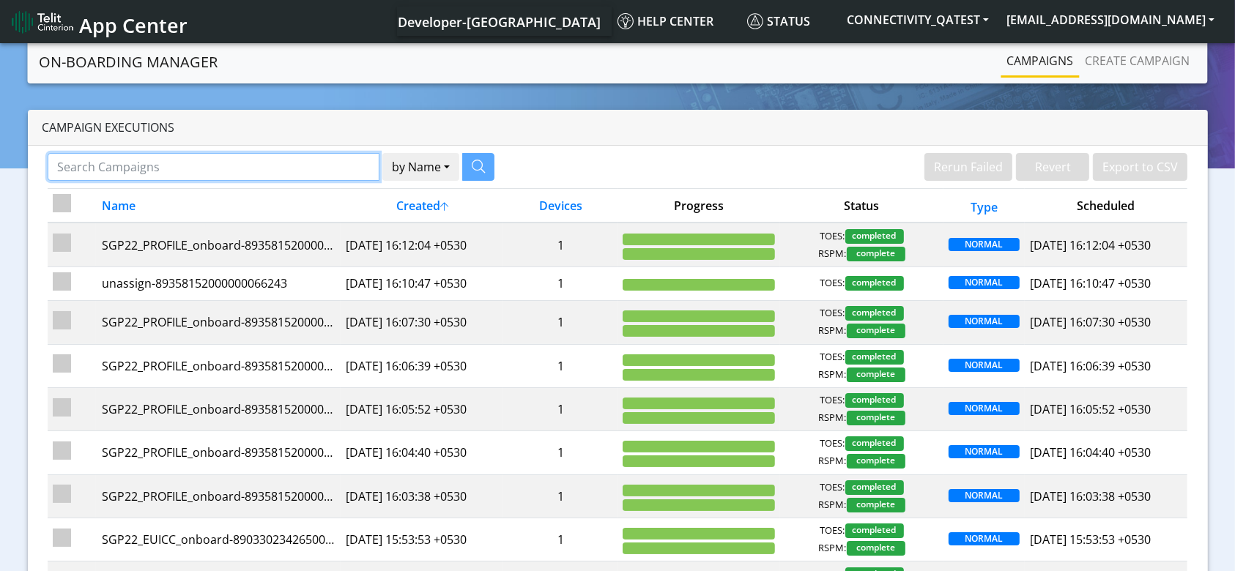
click at [198, 159] on input "Search Campaigns" at bounding box center [214, 167] width 333 height 28
paste input "89358152000000066706"
type input "89358152000000066706"
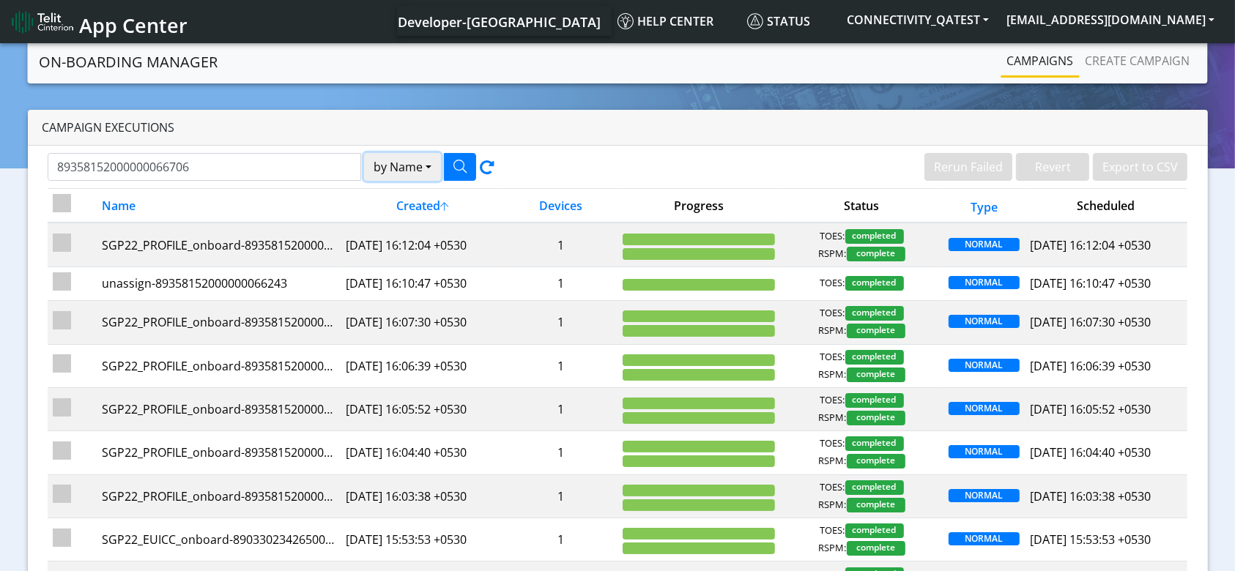
click at [392, 160] on button "by Name" at bounding box center [402, 167] width 77 height 28
click at [401, 219] on button "Device" at bounding box center [423, 223] width 116 height 23
click at [453, 177] on button "button" at bounding box center [460, 167] width 32 height 28
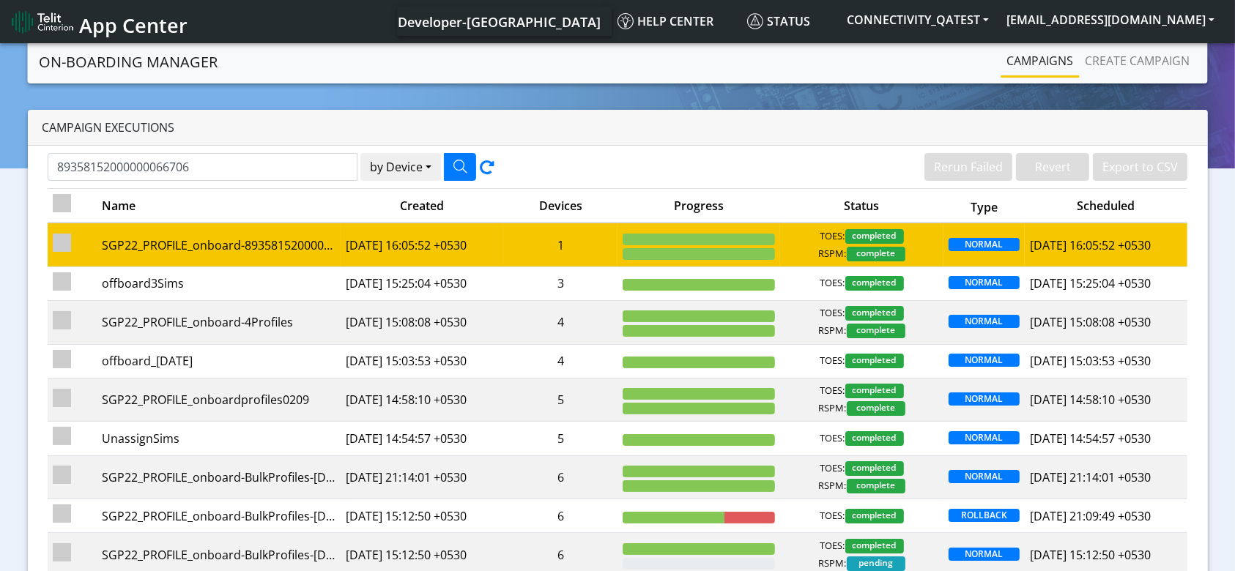
click at [530, 242] on td "1" at bounding box center [560, 245] width 114 height 44
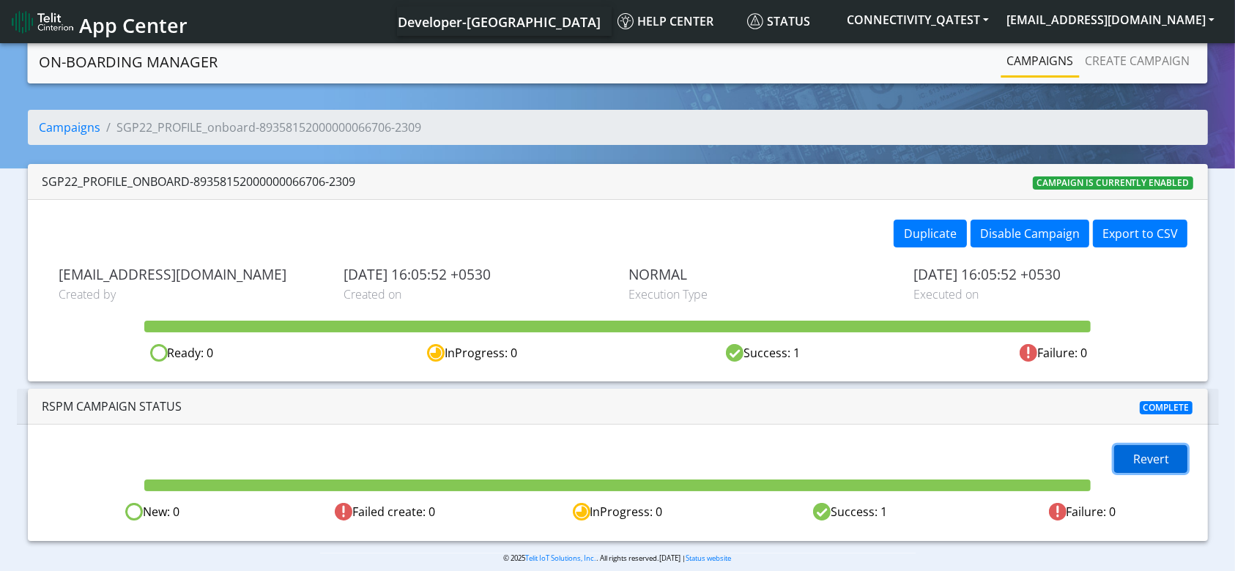
click at [1139, 457] on span "Revert" at bounding box center [1151, 459] width 36 height 16
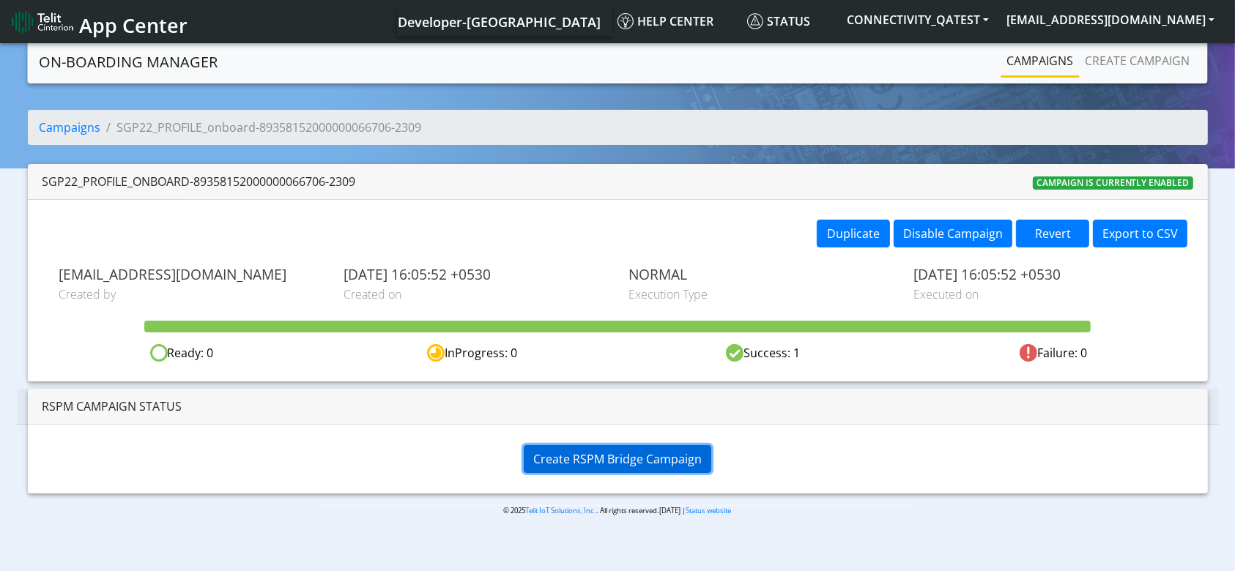
click at [601, 453] on span "Create RSPM Bridge Campaign" at bounding box center [617, 459] width 168 height 16
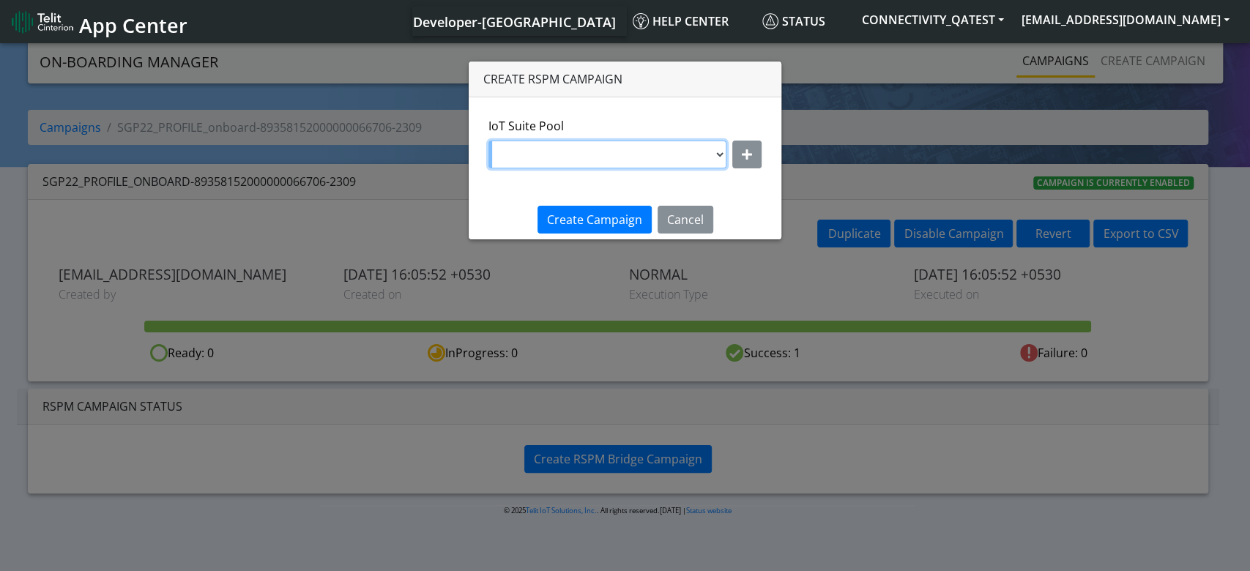
click at [686, 148] on select "DNLD-nxt23.net-JewelLiveTest DNLD-nxt23.net-on-field-assignment DNLD-nxt23.net-…" at bounding box center [608, 155] width 238 height 28
select select "7eab5334-eaa0-4b38-b93b-2f7c70d4aa37"
click at [489, 141] on select "DNLD-nxt23.net-JewelLiveTest DNLD-nxt23.net-on-field-assignment DNLD-nxt23.net-…" at bounding box center [608, 155] width 238 height 28
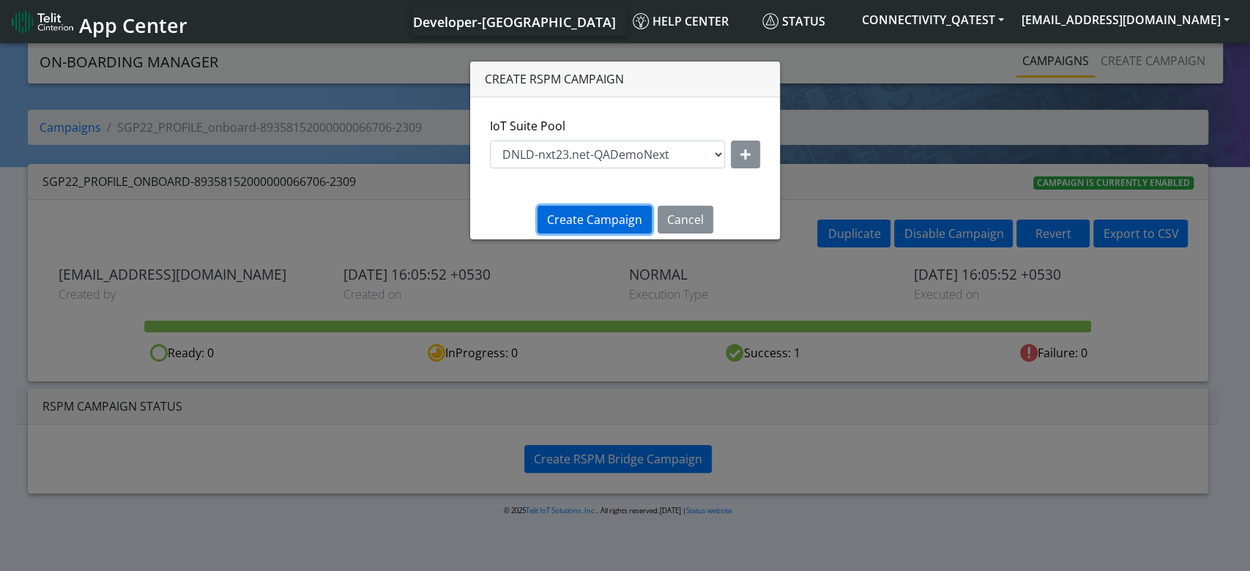
click at [581, 219] on span "Create Campaign" at bounding box center [594, 220] width 95 height 16
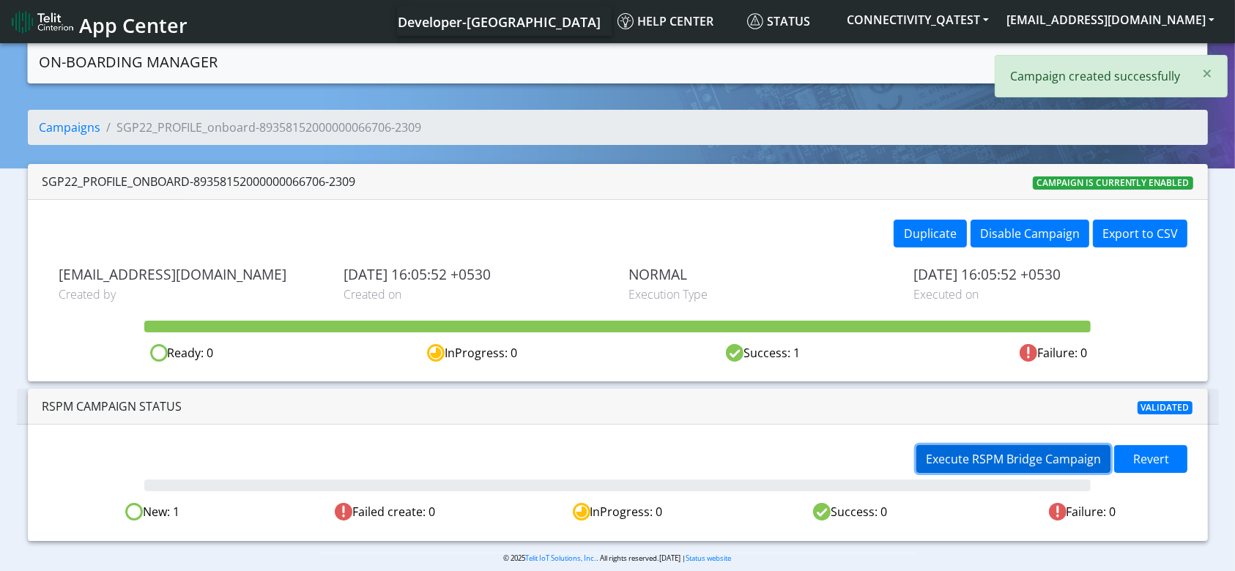
click at [964, 452] on span "Execute RSPM Bridge Campaign" at bounding box center [1013, 459] width 175 height 16
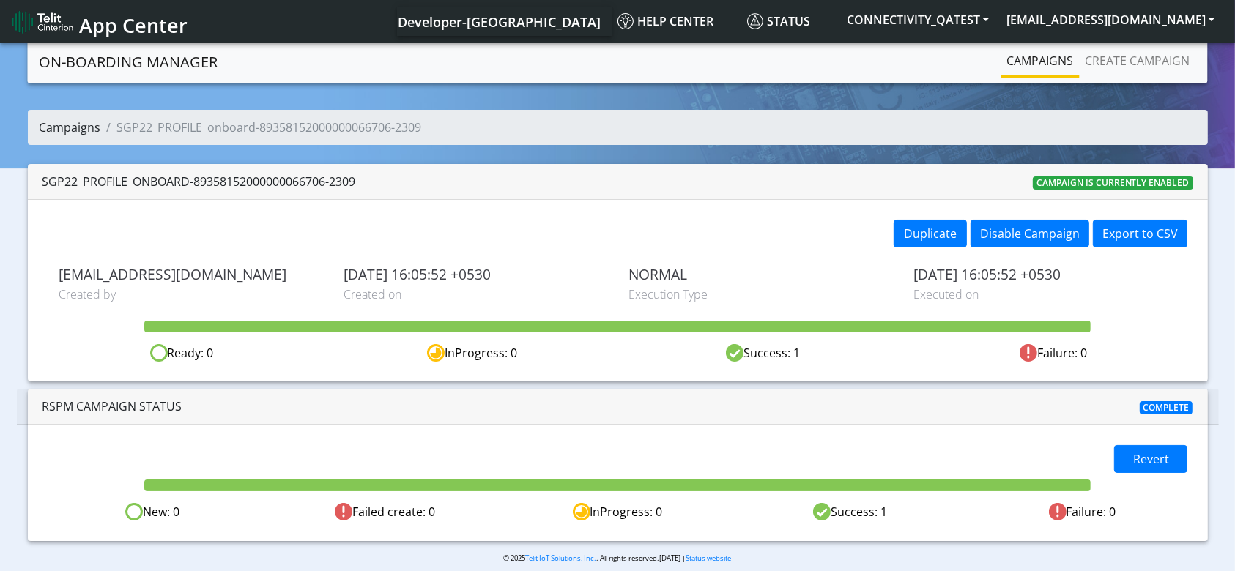
click at [83, 125] on link "Campaigns" at bounding box center [71, 127] width 62 height 16
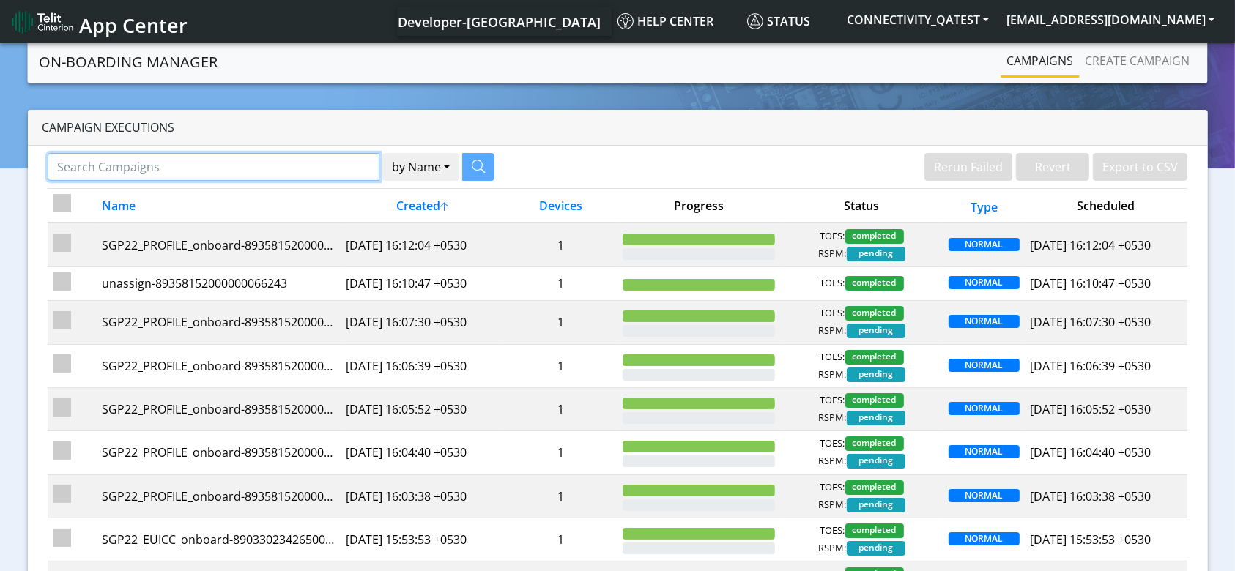
click at [264, 172] on input "Search Campaigns" at bounding box center [214, 167] width 333 height 28
paste input "89358152000000066722"
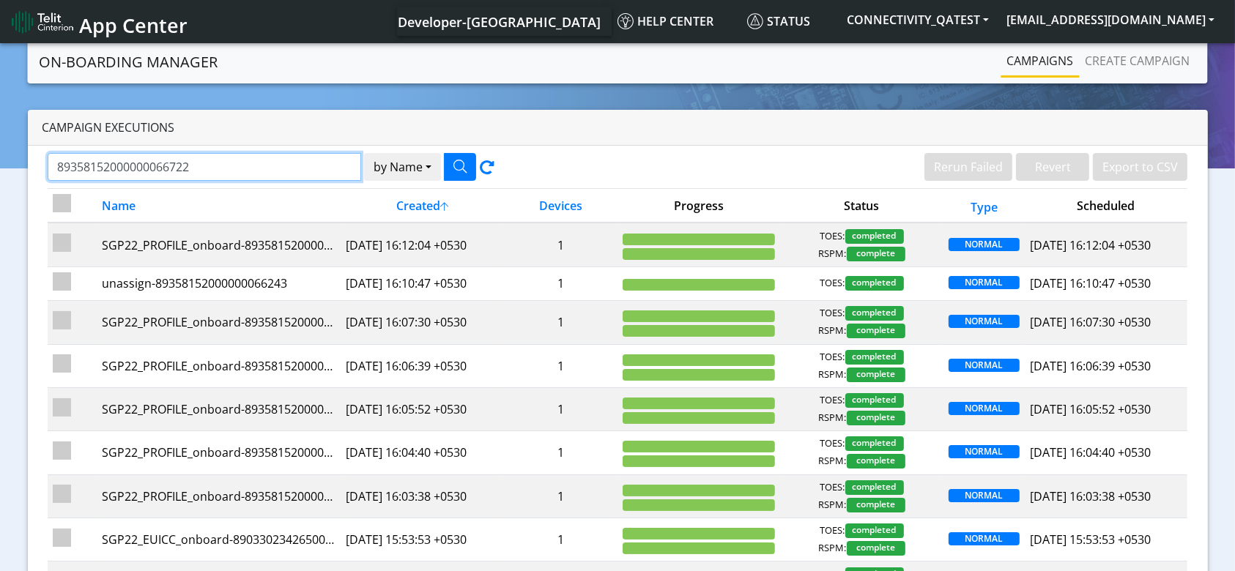
type input "89358152000000066722"
click at [412, 166] on button "by Name" at bounding box center [402, 167] width 77 height 28
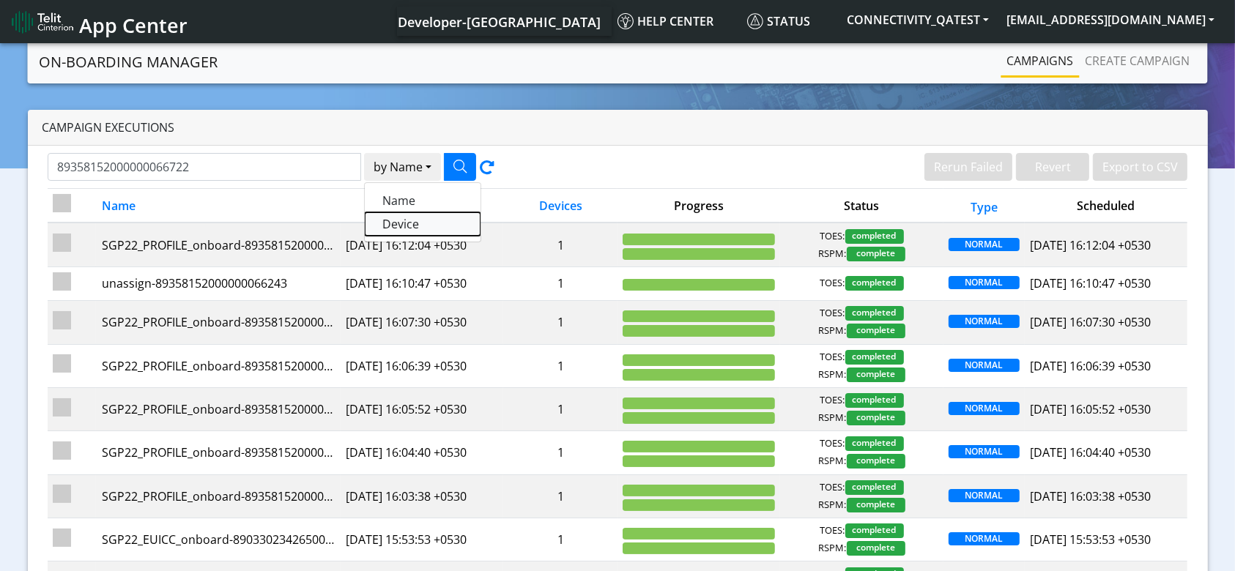
click at [409, 220] on button "Device" at bounding box center [423, 223] width 116 height 23
click at [451, 160] on button "button" at bounding box center [460, 167] width 32 height 28
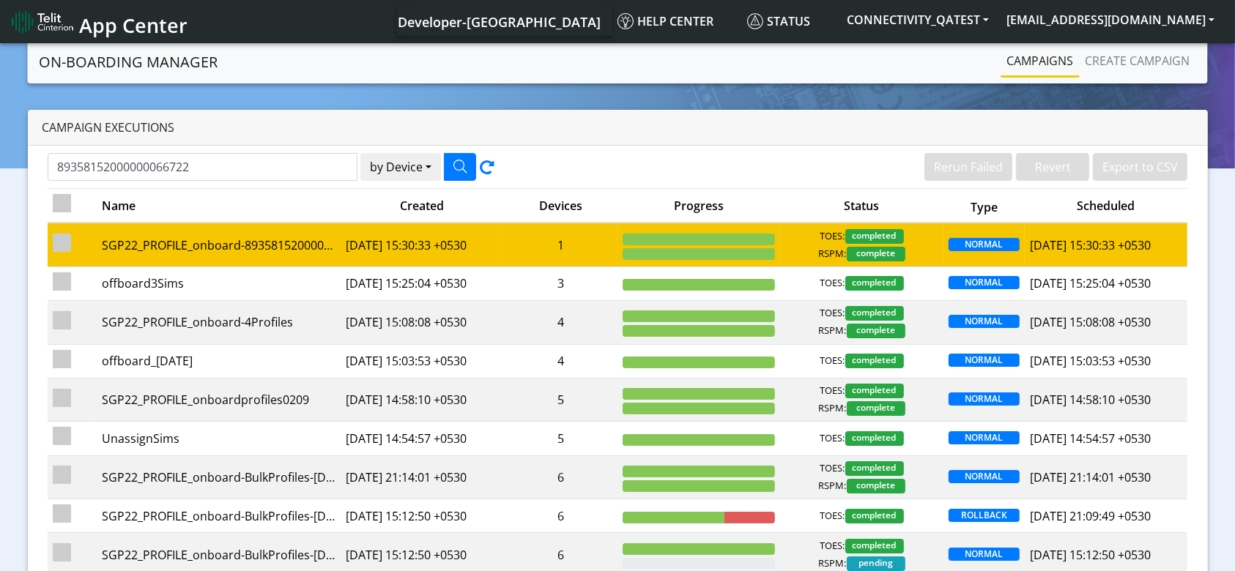
click at [541, 258] on td "1" at bounding box center [560, 245] width 114 height 44
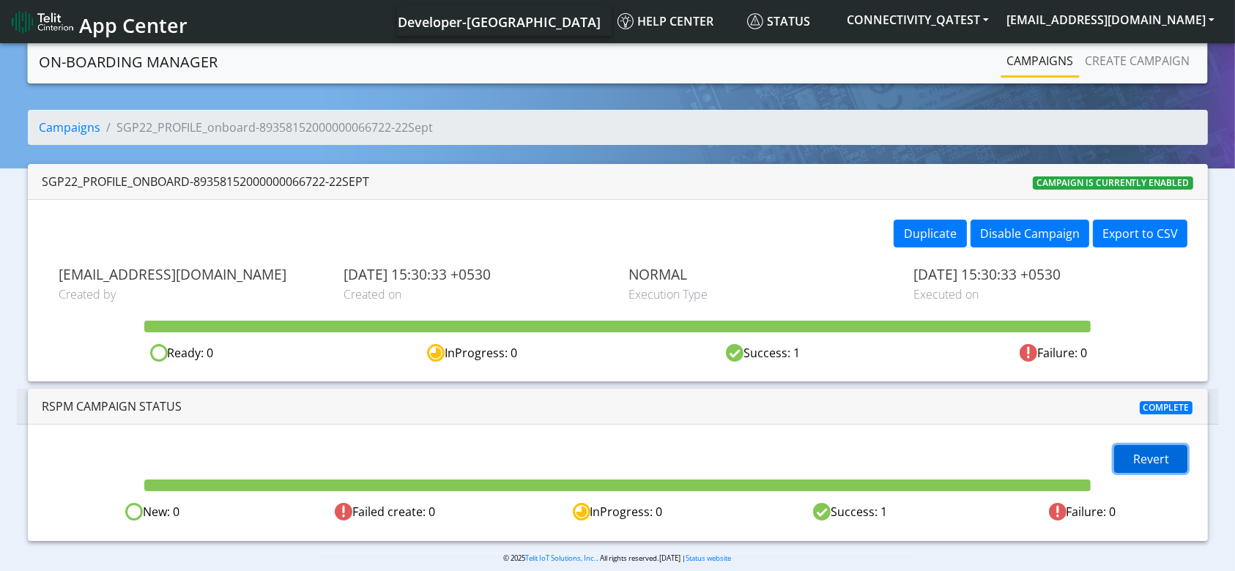
click at [1137, 461] on span "Revert" at bounding box center [1151, 459] width 36 height 16
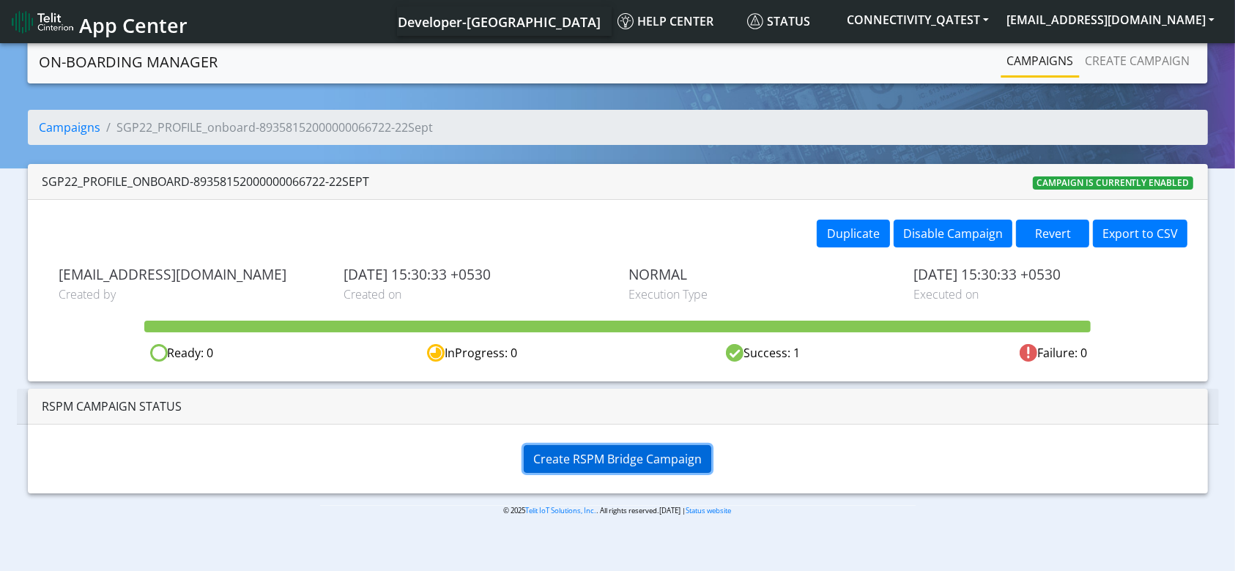
click at [637, 465] on span "Create RSPM Bridge Campaign" at bounding box center [617, 459] width 168 height 16
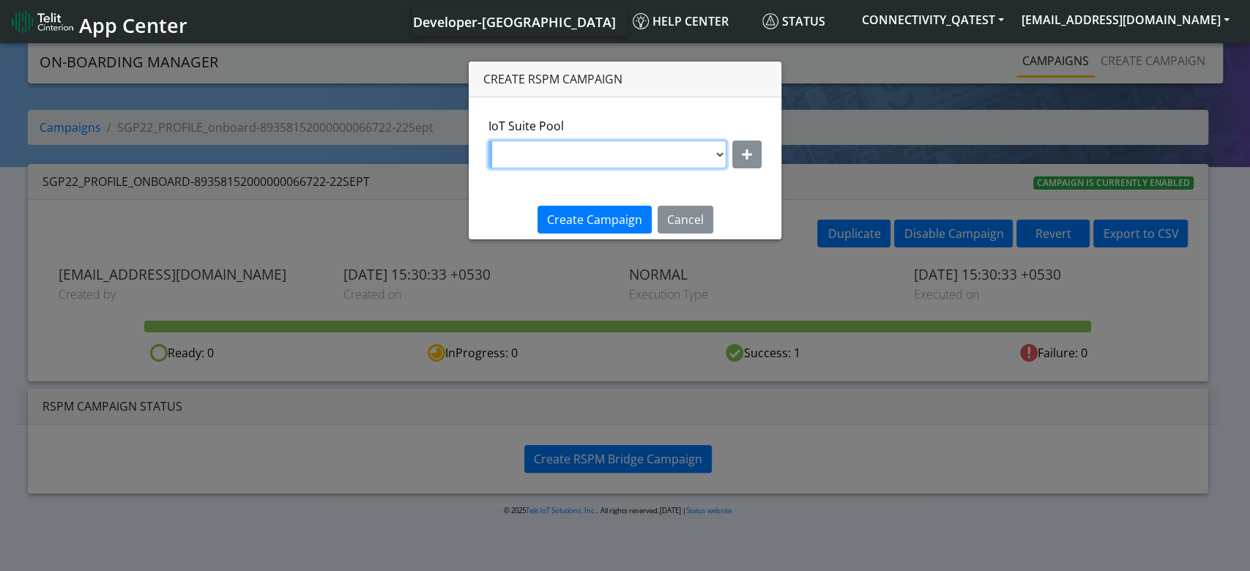
click at [648, 147] on select "DNLD-nxt23.net-JewelLiveTest DNLD-nxt23.net-on-field-assignment DNLD-nxt23.net-…" at bounding box center [608, 155] width 238 height 28
select select "7eab5334-eaa0-4b38-b93b-2f7c70d4aa37"
click at [489, 141] on select "DNLD-nxt23.net-JewelLiveTest DNLD-nxt23.net-on-field-assignment DNLD-nxt23.net-…" at bounding box center [608, 155] width 238 height 28
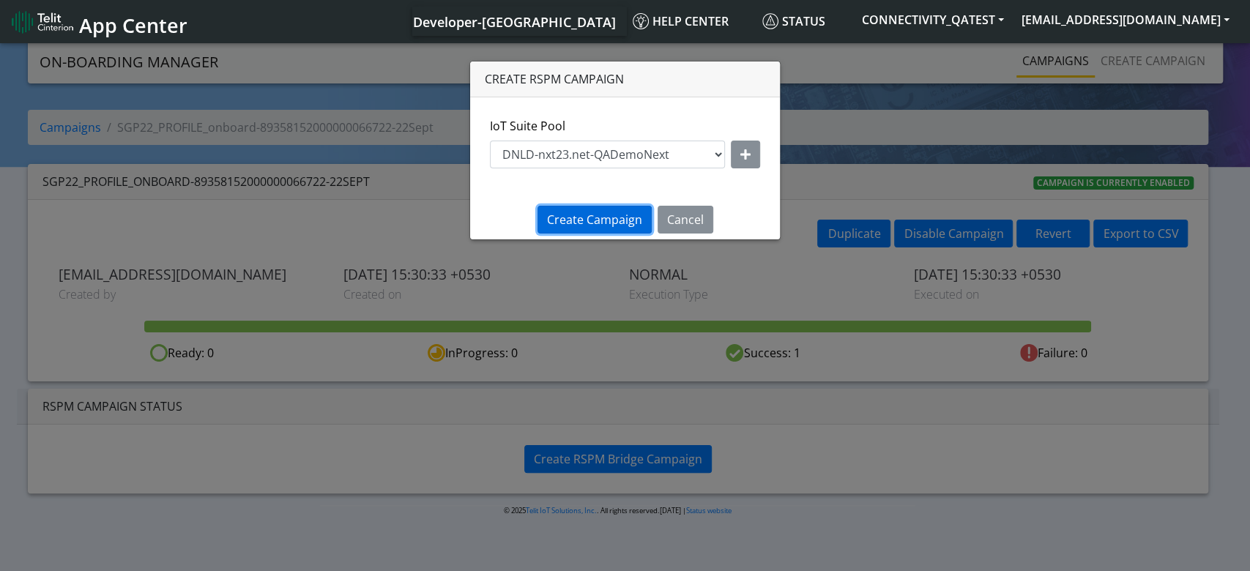
click at [615, 223] on span "Create Campaign" at bounding box center [594, 220] width 95 height 16
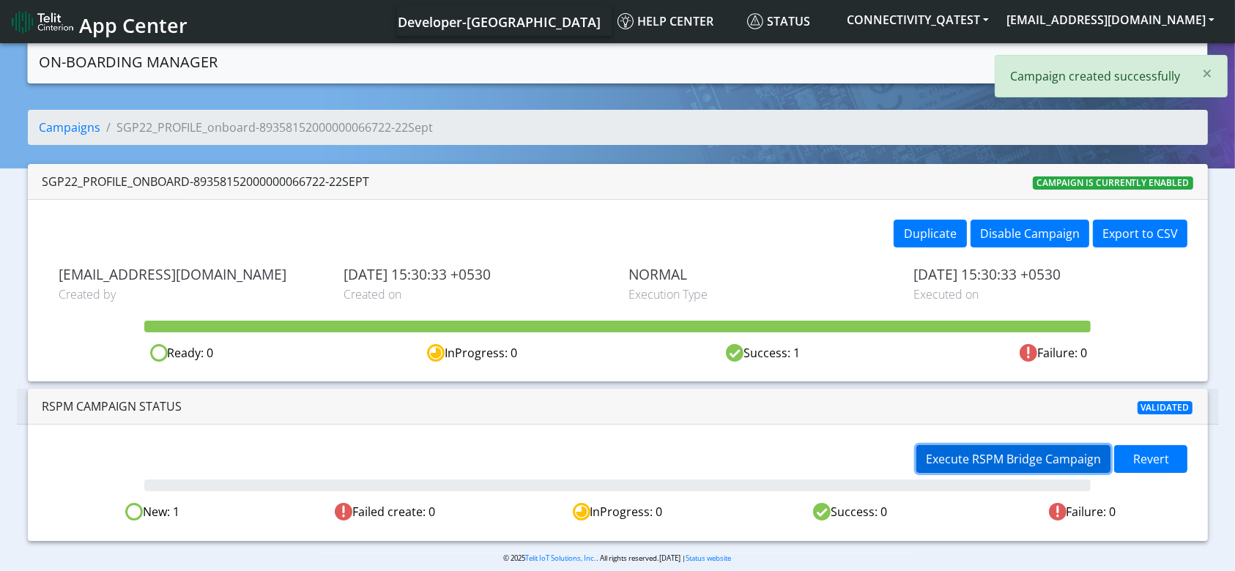
click at [935, 448] on button "Execute RSPM Bridge Campaign" at bounding box center [1013, 459] width 194 height 28
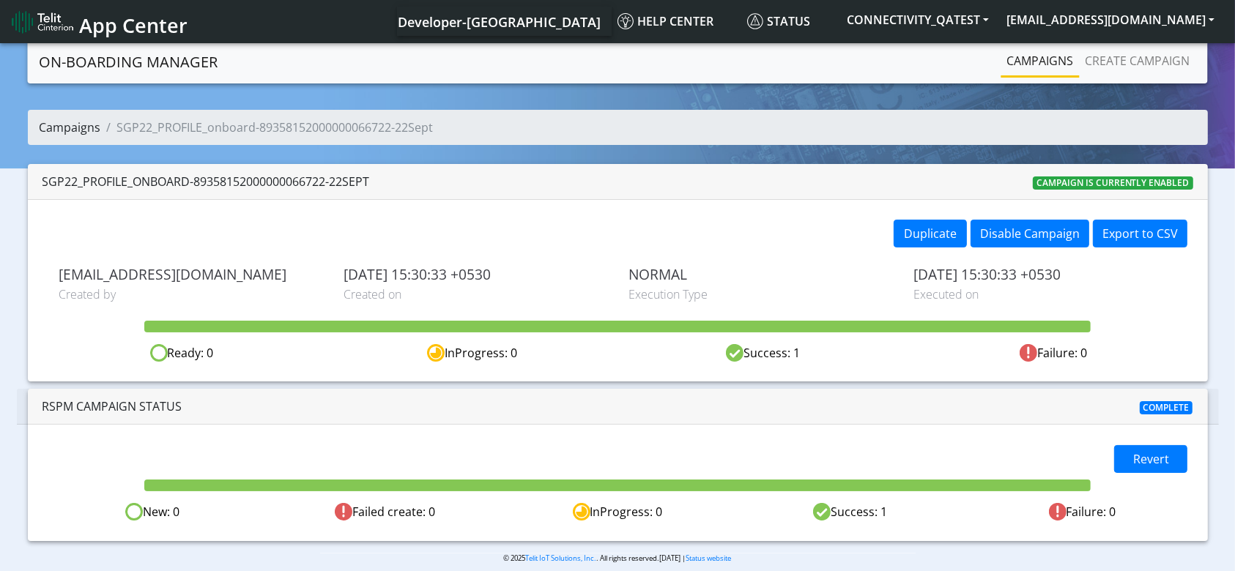
click at [92, 125] on link "Campaigns" at bounding box center [71, 127] width 62 height 16
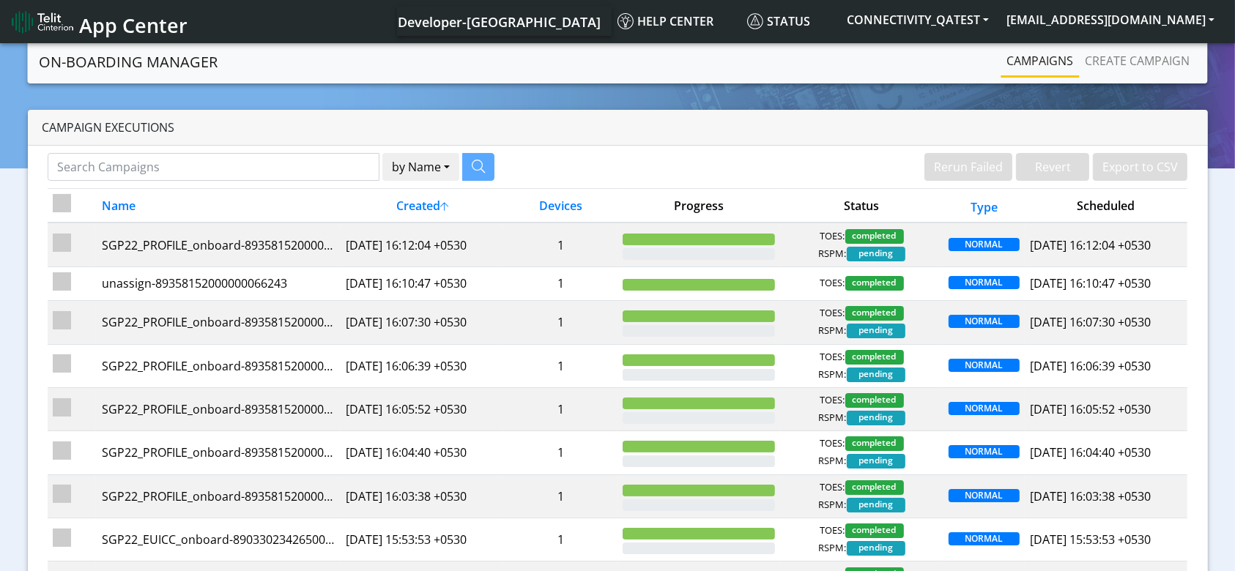
click at [256, 171] on div at bounding box center [617, 308] width 1235 height 536
click at [256, 171] on input "Search Campaigns" at bounding box center [214, 167] width 333 height 28
paste input "89358152000000066383"
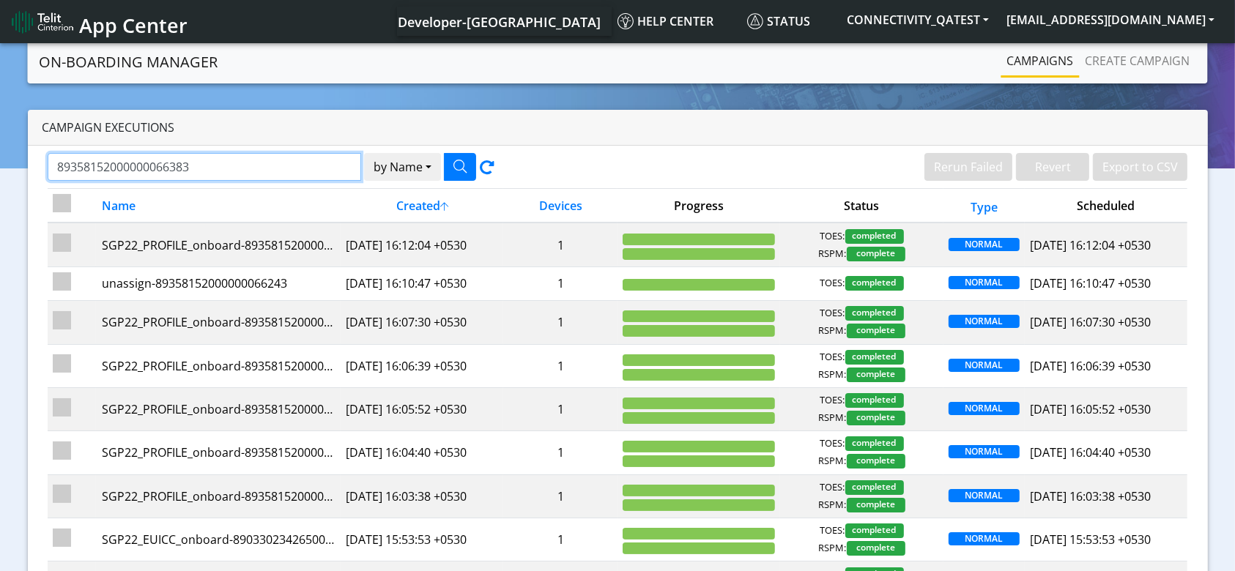
type input "89358152000000066383"
click at [390, 164] on button "by Name" at bounding box center [402, 167] width 77 height 28
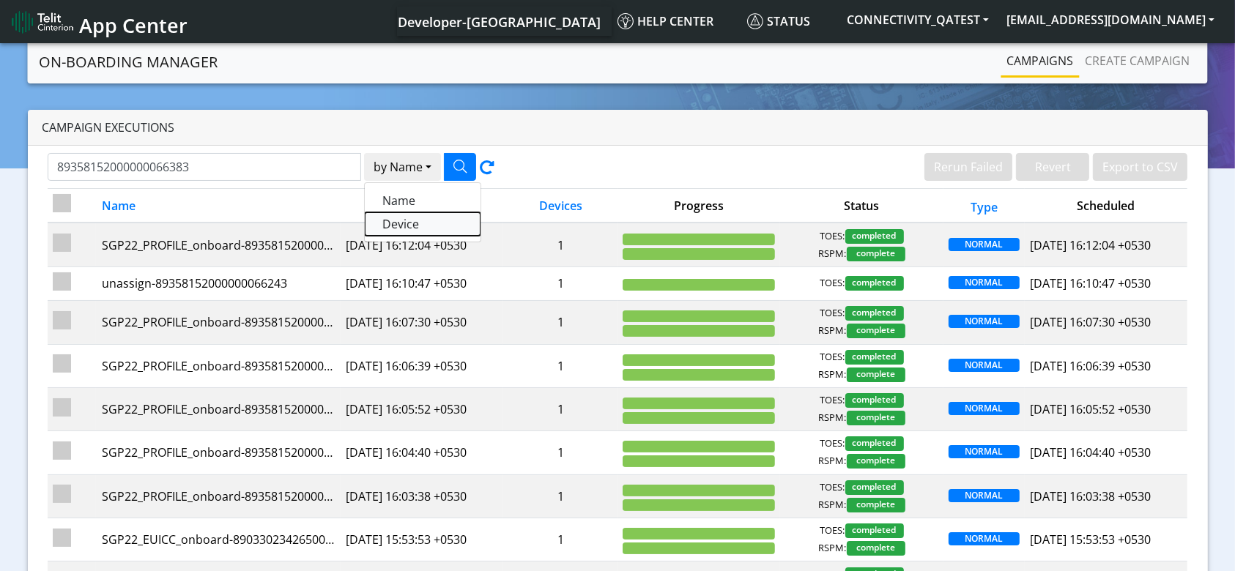
click at [406, 219] on button "Device" at bounding box center [423, 223] width 116 height 23
click at [442, 159] on div "89358152000000066383 by Device Name Device" at bounding box center [272, 167] width 448 height 28
click at [453, 157] on button "button" at bounding box center [460, 167] width 32 height 28
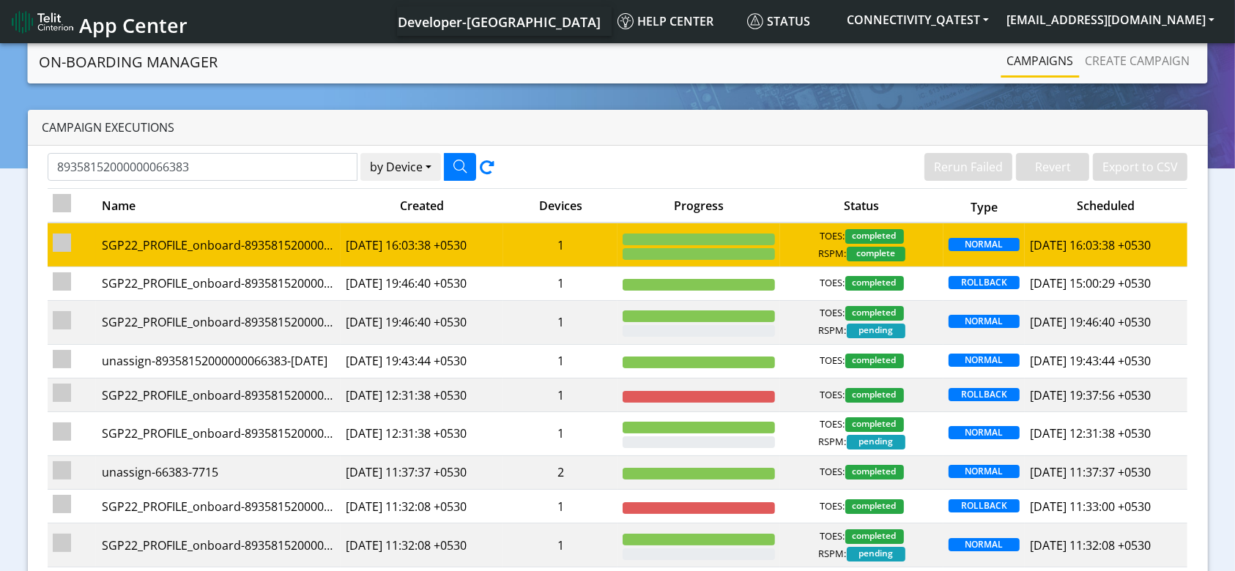
click at [593, 231] on td "1" at bounding box center [560, 245] width 114 height 44
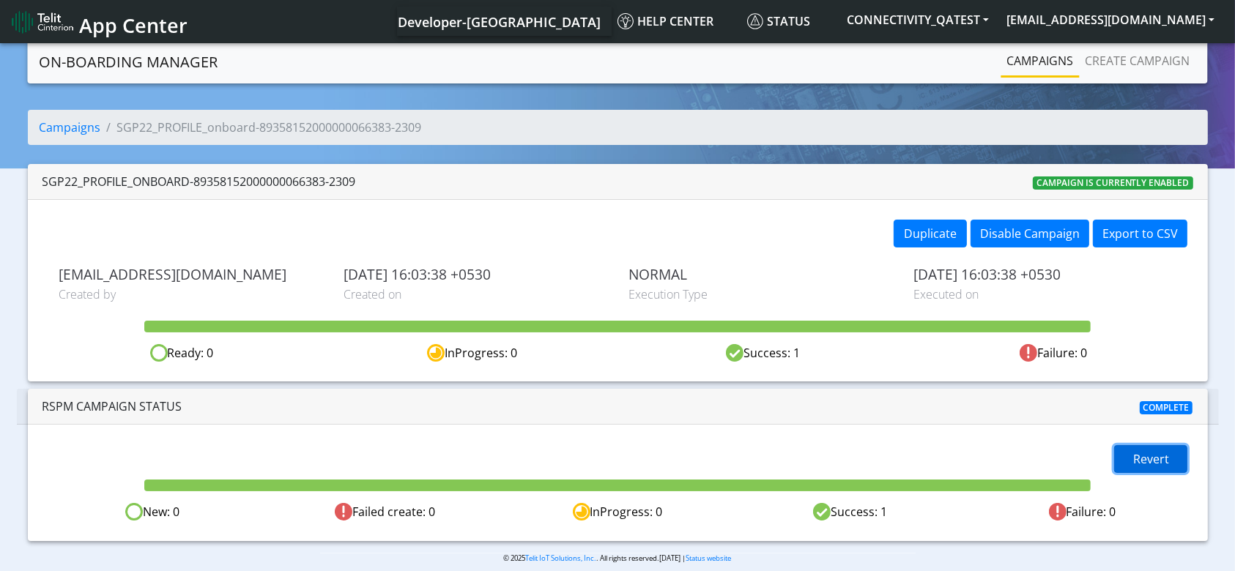
click at [1135, 461] on span "Revert" at bounding box center [1151, 459] width 36 height 16
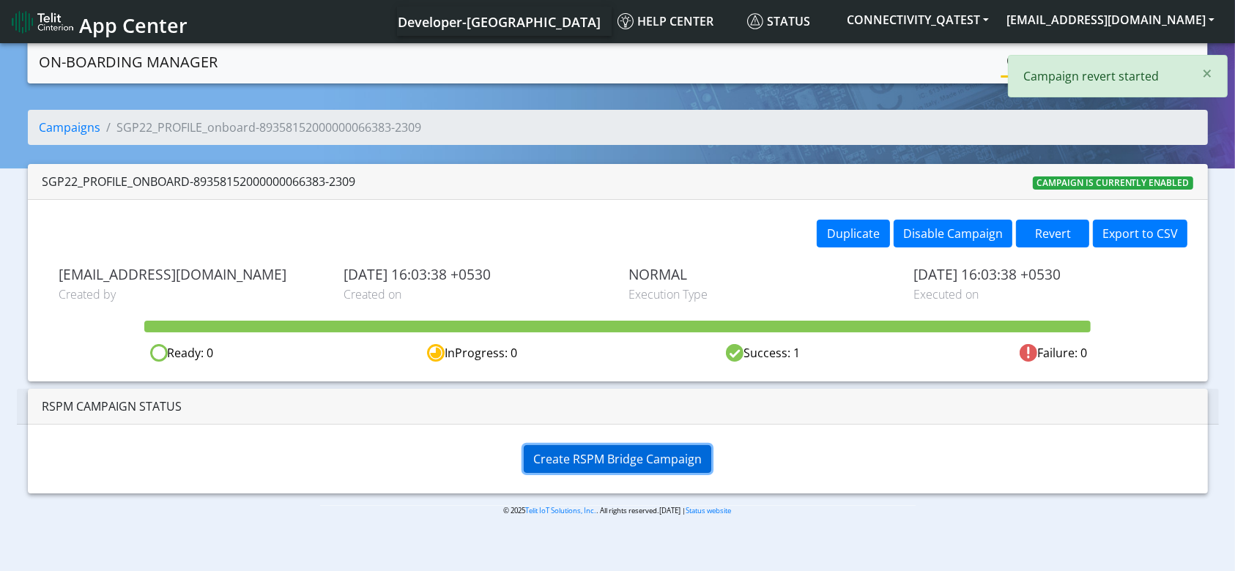
click at [627, 452] on span "Create RSPM Bridge Campaign" at bounding box center [617, 459] width 168 height 16
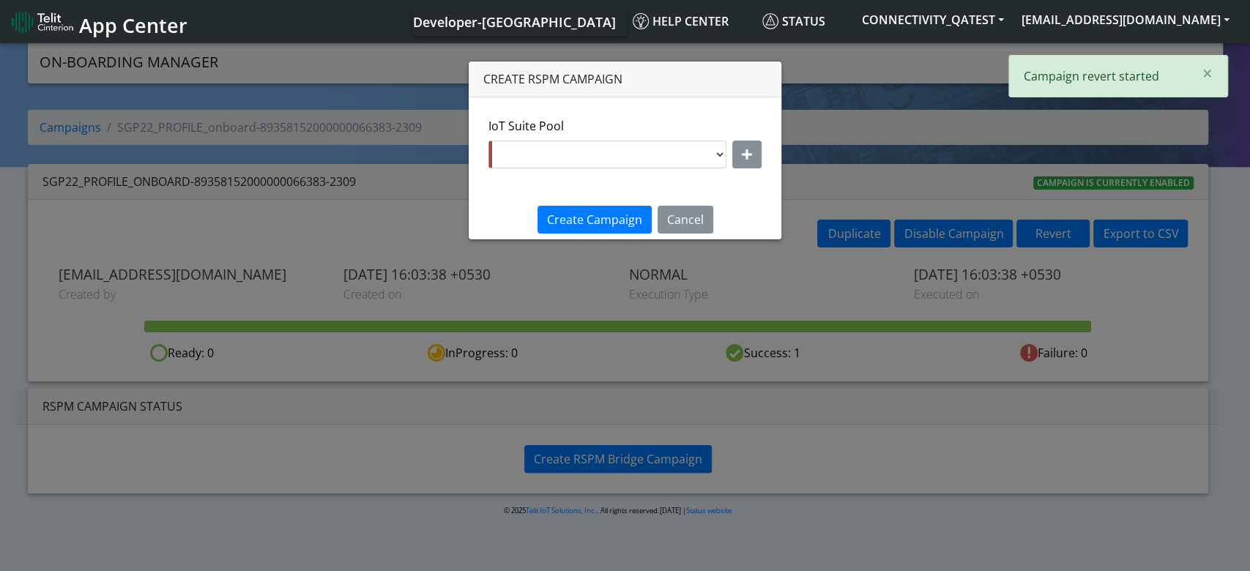
click at [617, 132] on div "IoT Suite Pool DNLD-nxt23.net-JewelLiveTest DNLD-nxt23.net-on-field-assignment …" at bounding box center [625, 142] width 273 height 51
click at [617, 149] on select "DNLD-nxt23.net-JewelLiveTest DNLD-nxt23.net-on-field-assignment DNLD-nxt23.net-…" at bounding box center [608, 155] width 238 height 28
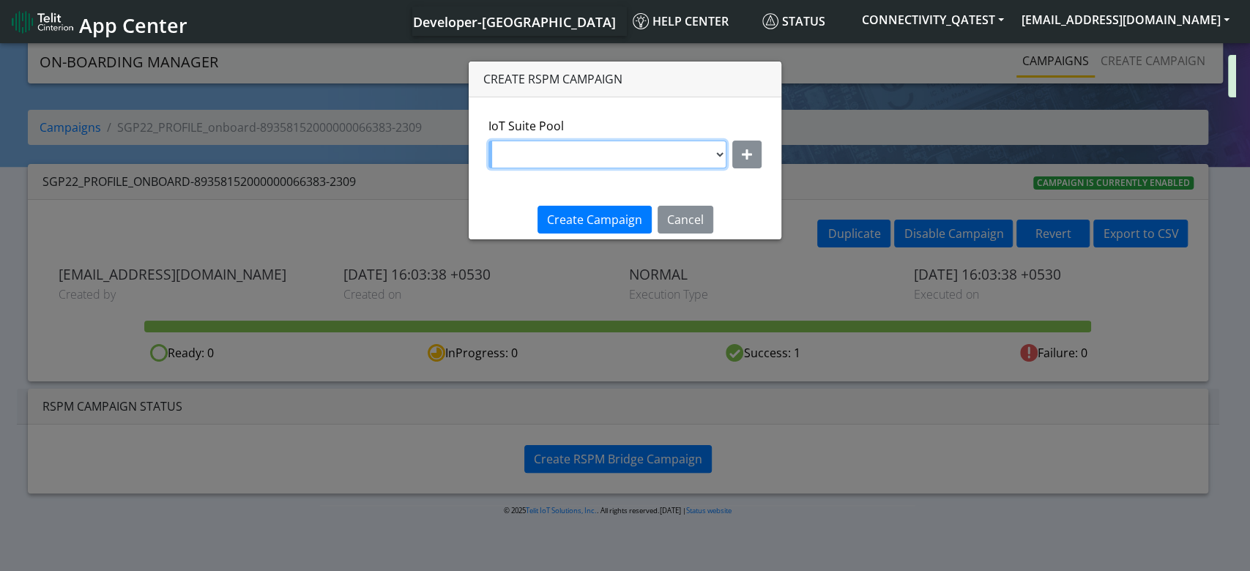
select select "7eab5334-eaa0-4b38-b93b-2f7c70d4aa37"
click at [489, 141] on select "DNLD-nxt23.net-JewelLiveTest DNLD-nxt23.net-on-field-assignment DNLD-nxt23.net-…" at bounding box center [608, 155] width 238 height 28
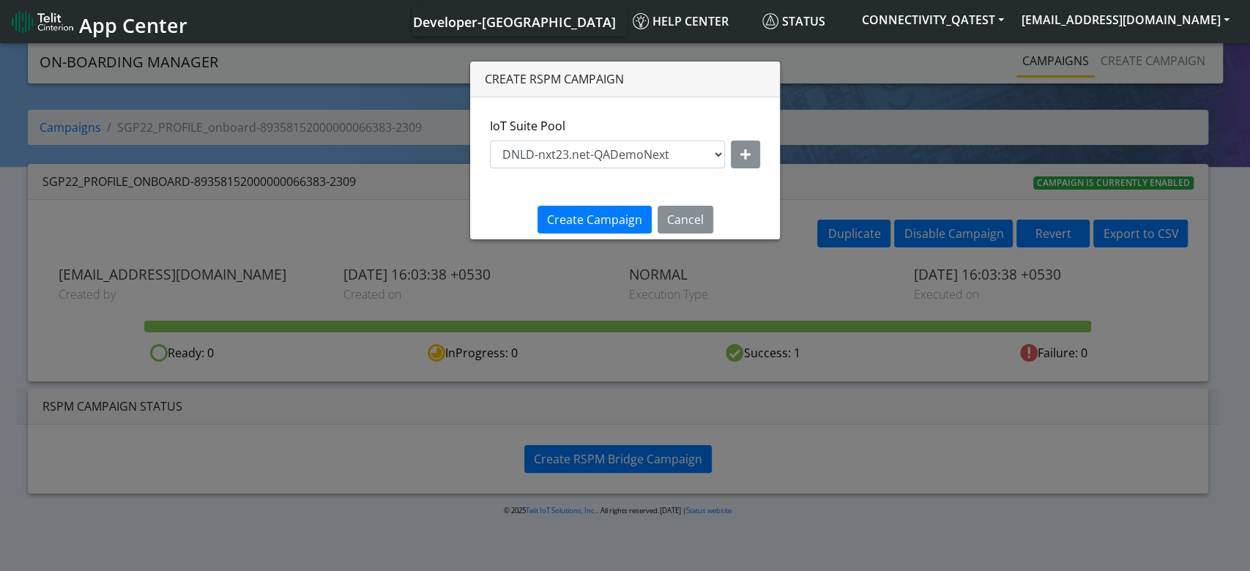
click at [589, 198] on div "IoT Suite Pool DNLD-nxt23.net-JewelLiveTest DNLD-nxt23.net-on-field-assignment …" at bounding box center [625, 148] width 310 height 103
click at [587, 212] on span "Create Campaign" at bounding box center [594, 220] width 95 height 16
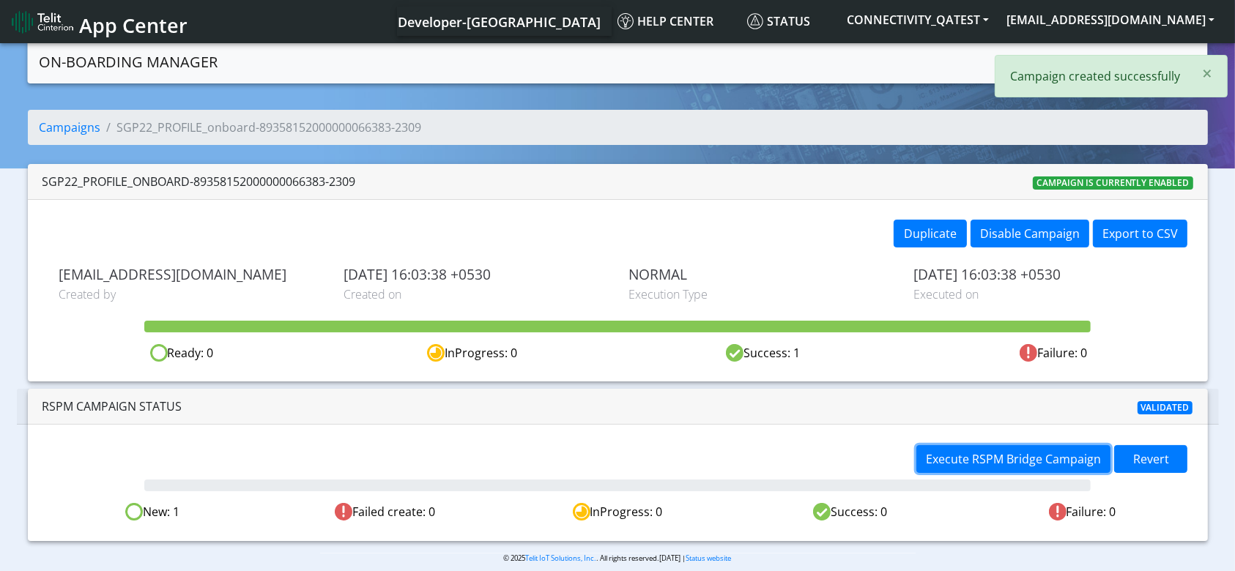
click at [966, 452] on span "Execute RSPM Bridge Campaign" at bounding box center [1013, 459] width 175 height 16
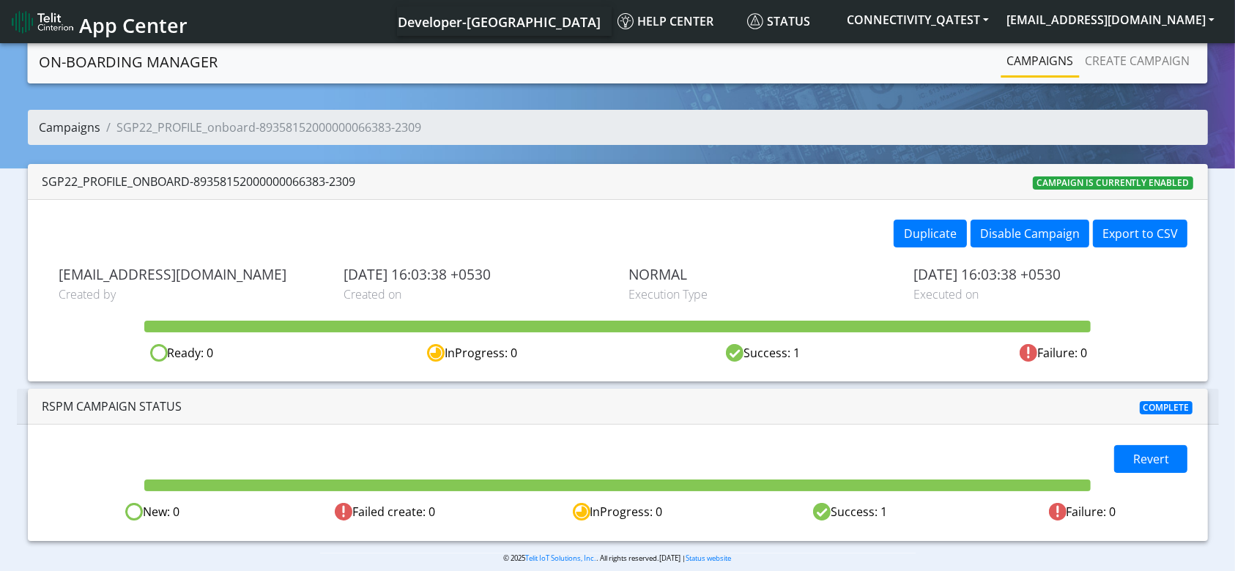
click at [62, 127] on link "Campaigns" at bounding box center [71, 127] width 62 height 16
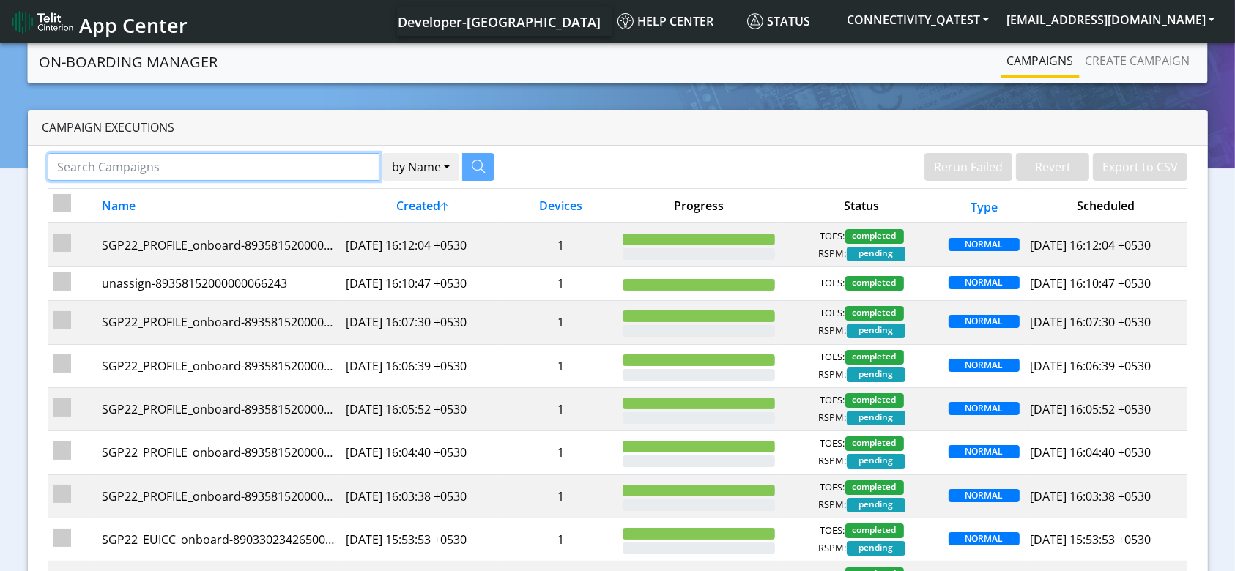
click at [300, 179] on input "Search Campaigns" at bounding box center [214, 167] width 333 height 28
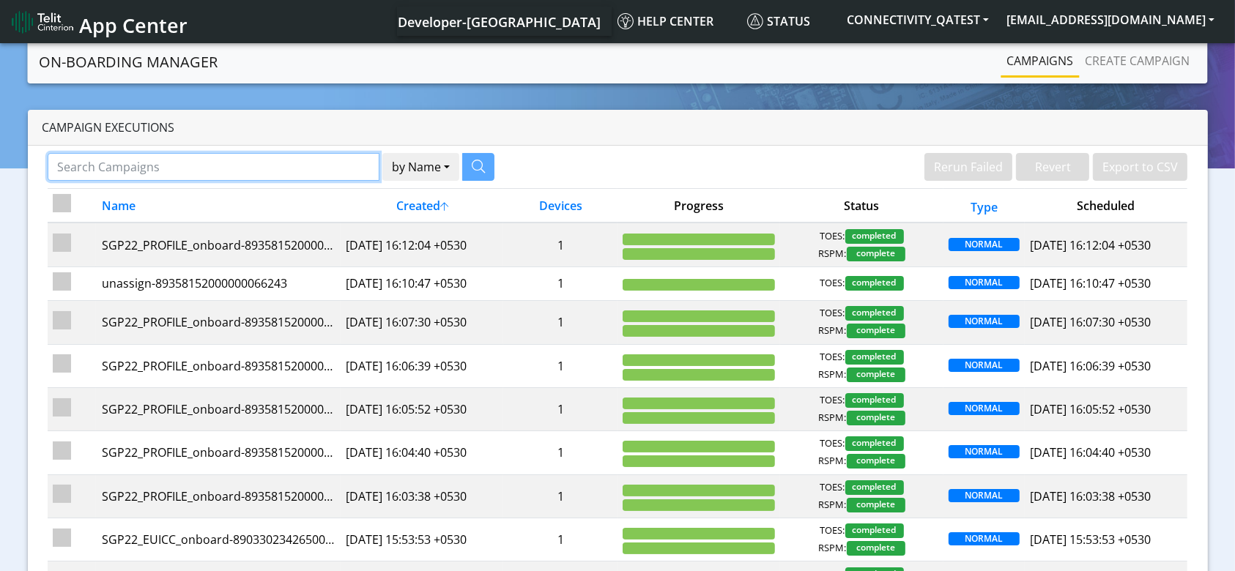
paste input "89358152000000066243"
type input "89358152000000066243"
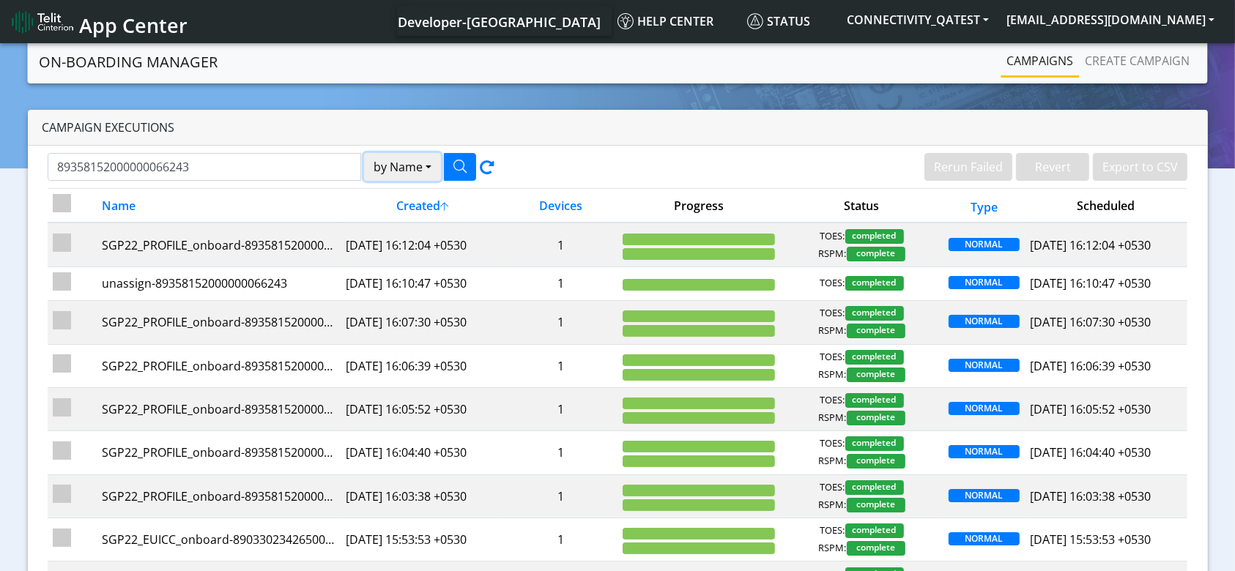
click at [383, 169] on button "by Name" at bounding box center [402, 167] width 77 height 28
click at [416, 223] on button "Device" at bounding box center [423, 223] width 116 height 23
click at [458, 163] on icon "button" at bounding box center [459, 166] width 13 height 13
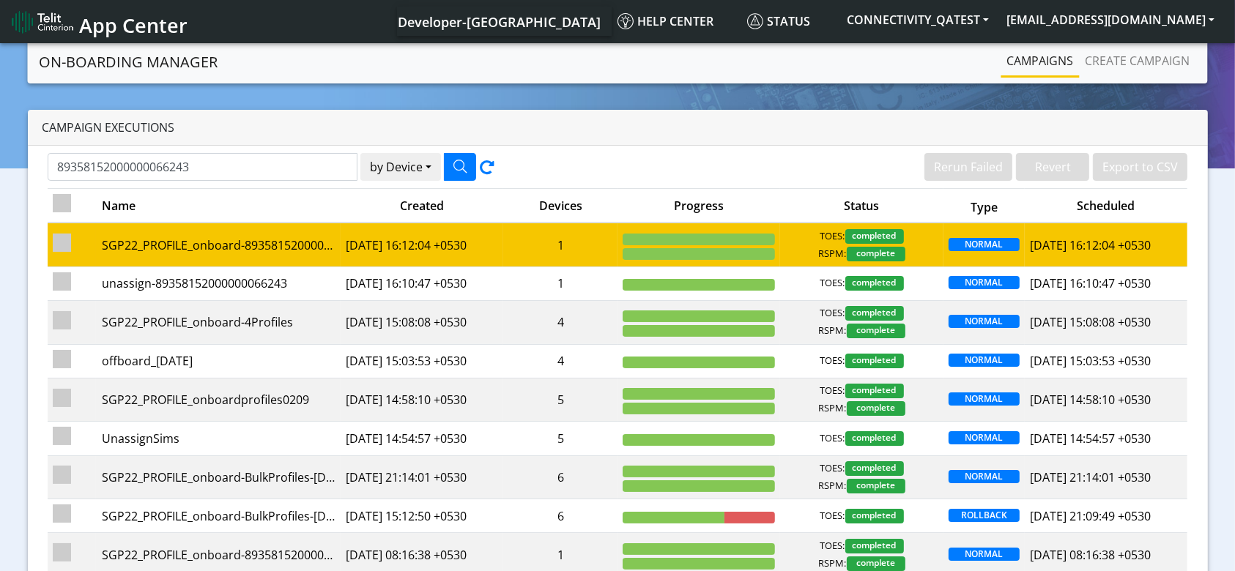
click at [584, 244] on td "1" at bounding box center [560, 245] width 114 height 44
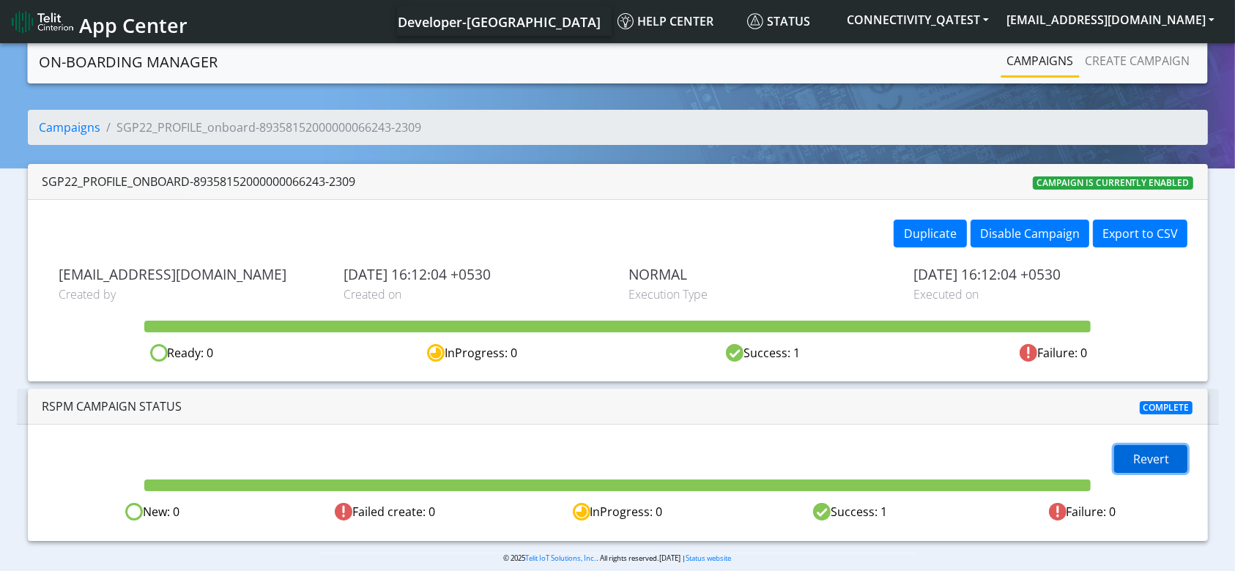
click at [1133, 459] on span "Revert" at bounding box center [1151, 459] width 36 height 16
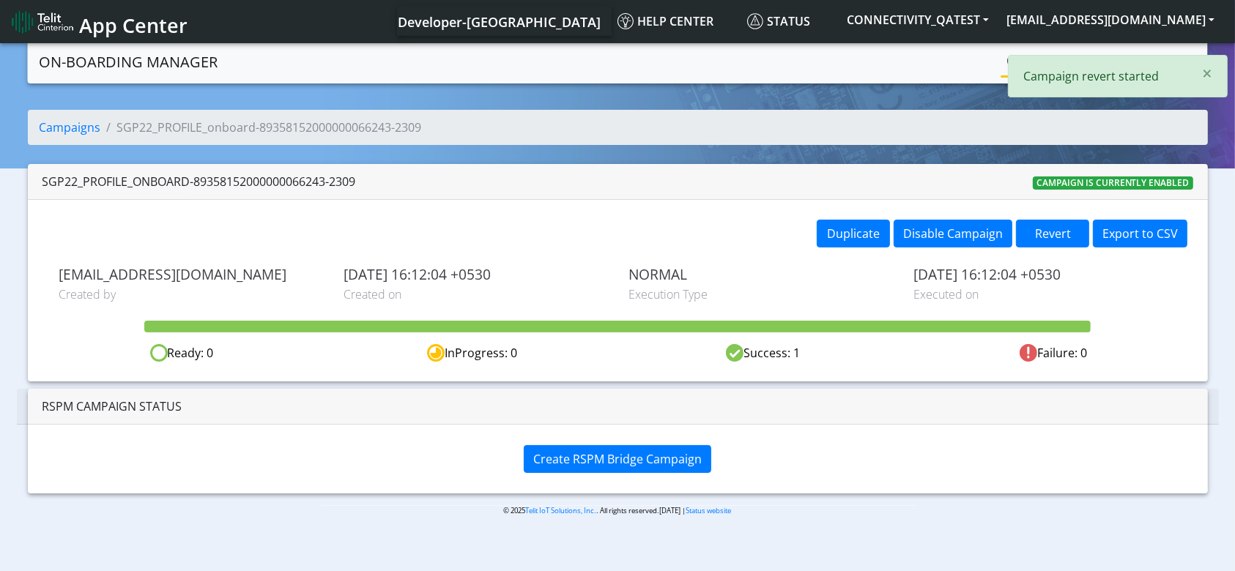
click at [650, 442] on div "Create RSPM Bridge Campaign" at bounding box center [618, 459] width 1180 height 68
click at [647, 449] on button "Create RSPM Bridge Campaign" at bounding box center [617, 459] width 187 height 28
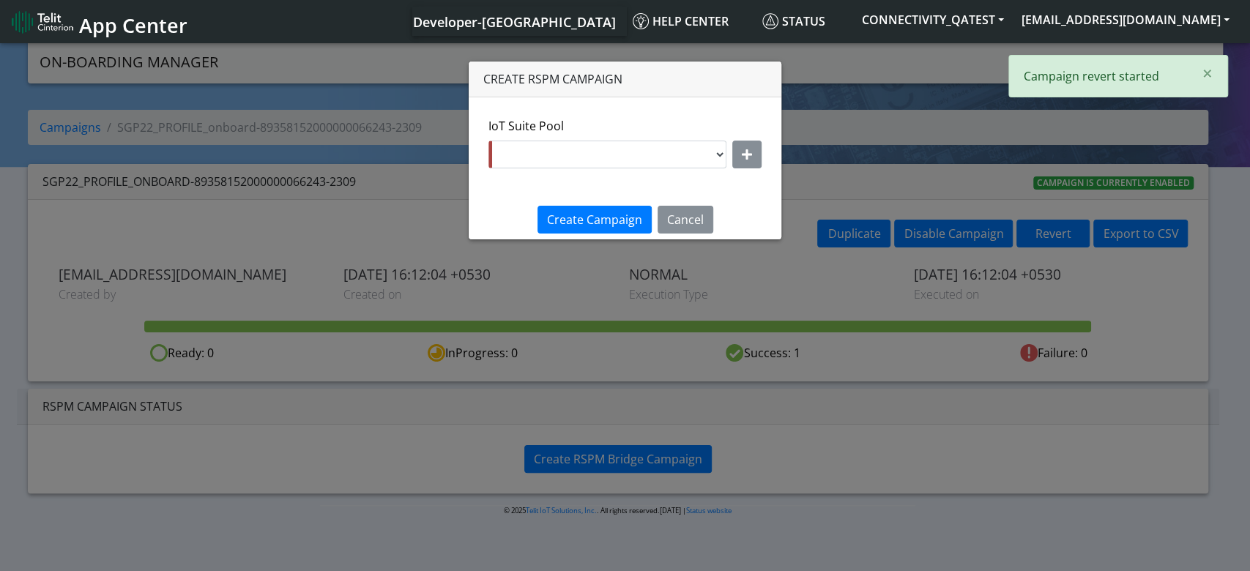
click at [636, 135] on div "IoT Suite Pool DNLD-nxt23.net-JewelLiveTest DNLD-nxt23.net-on-field-assignment …" at bounding box center [625, 142] width 273 height 51
click at [632, 150] on select "DNLD-nxt23.net-JewelLiveTest DNLD-nxt23.net-on-field-assignment DNLD-nxt23.net-…" at bounding box center [608, 155] width 238 height 28
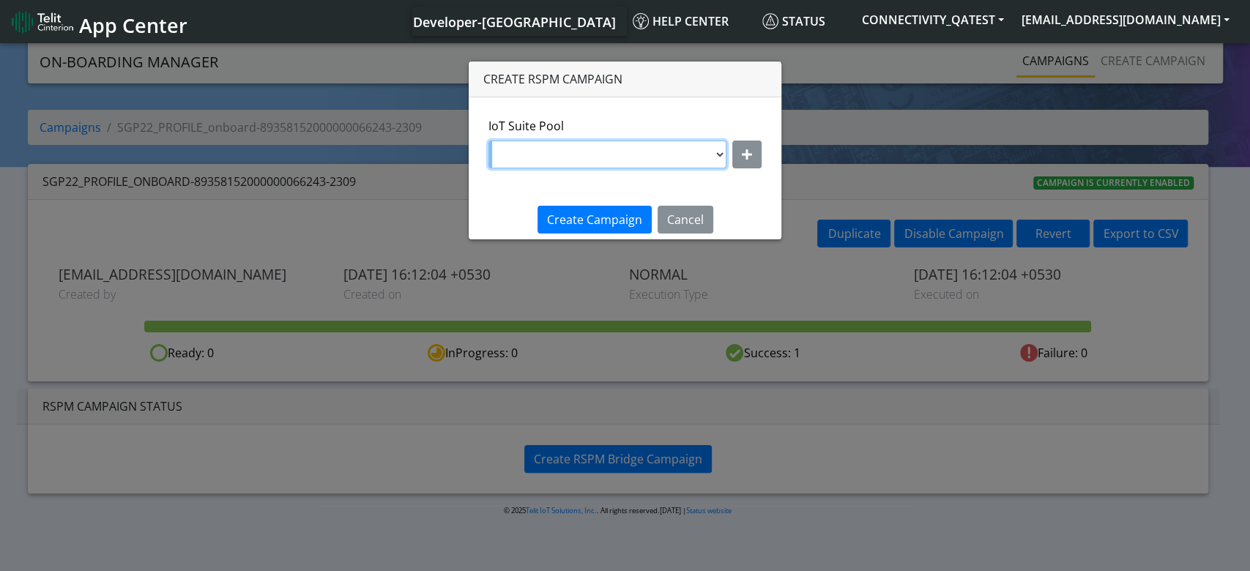
select select "7eab5334-eaa0-4b38-b93b-2f7c70d4aa37"
click at [489, 141] on select "DNLD-nxt23.net-JewelLiveTest DNLD-nxt23.net-on-field-assignment DNLD-nxt23.net-…" at bounding box center [608, 155] width 238 height 28
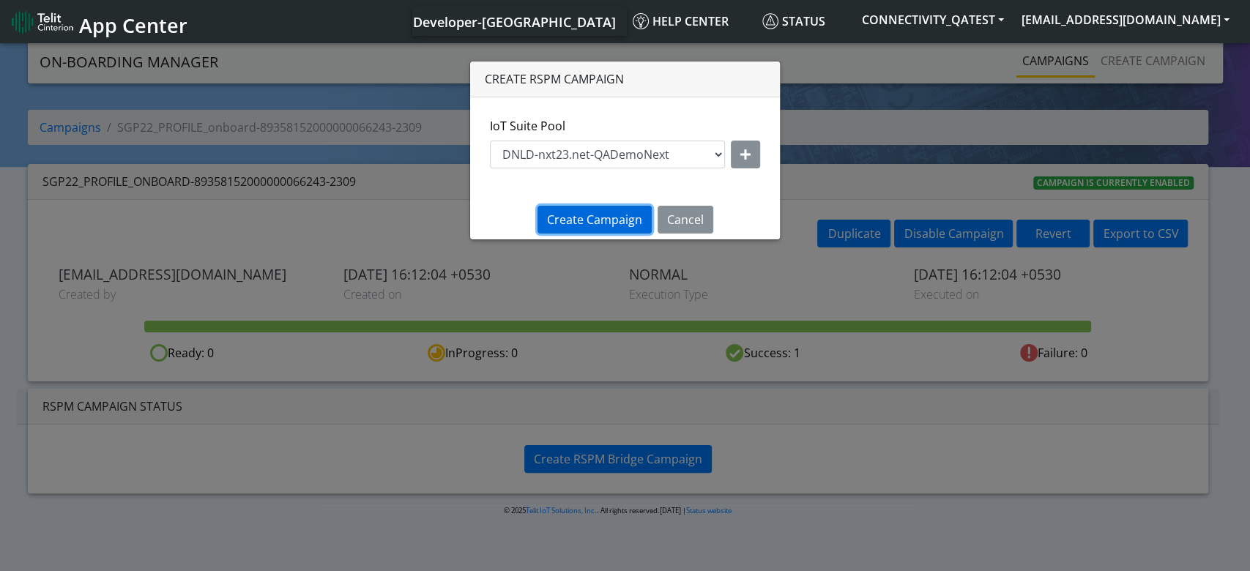
click at [599, 215] on span "Create Campaign" at bounding box center [594, 220] width 95 height 16
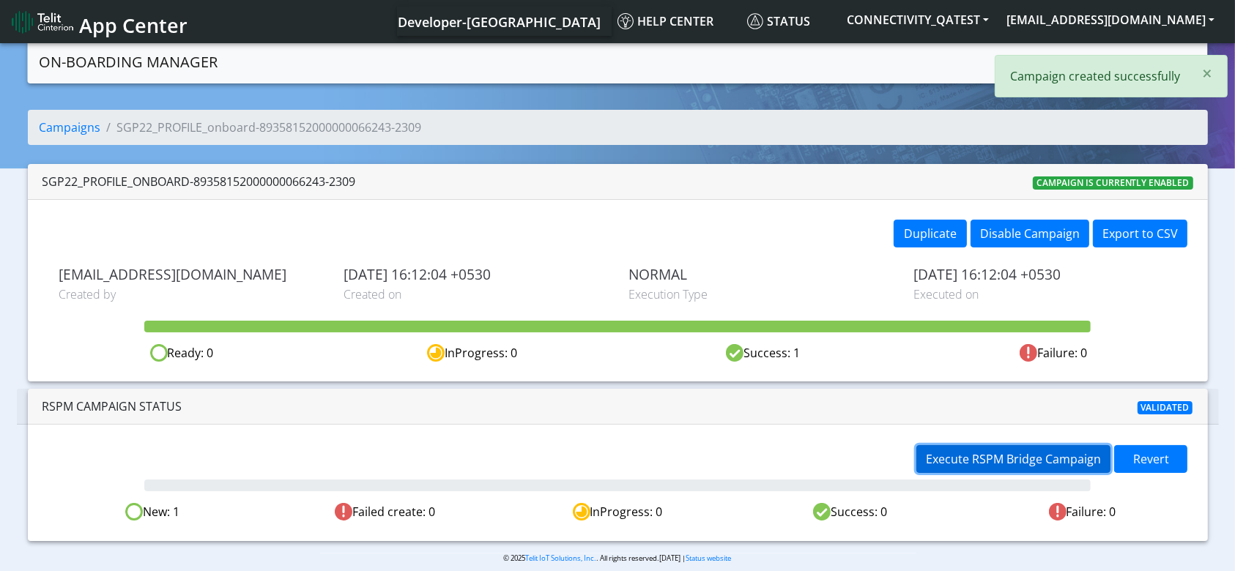
click at [996, 457] on span "Execute RSPM Bridge Campaign" at bounding box center [1013, 459] width 175 height 16
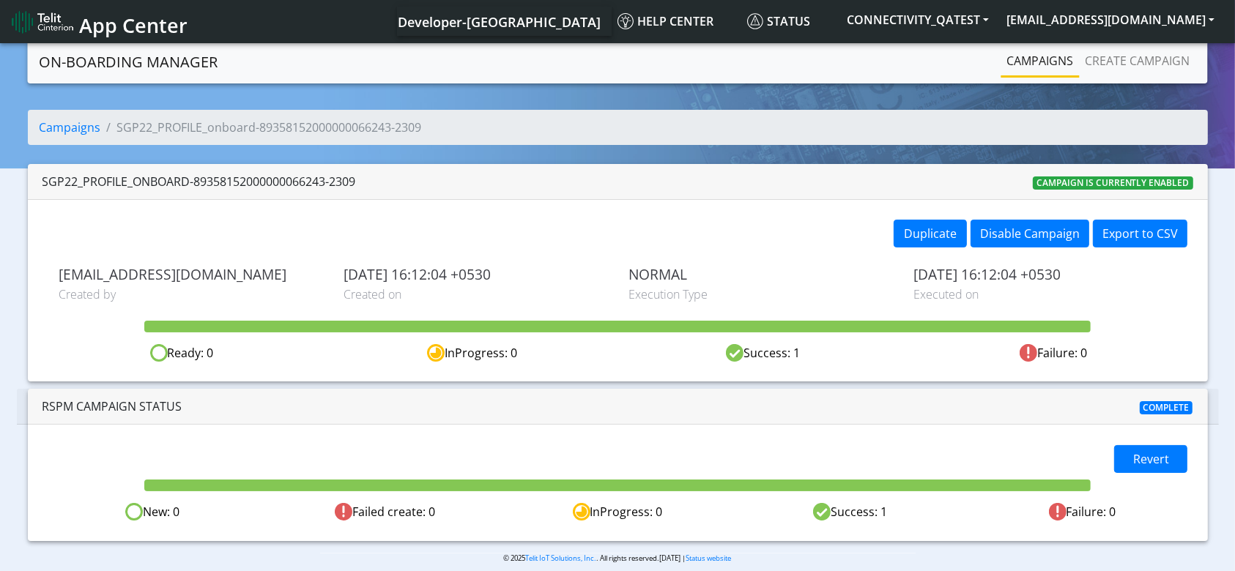
click at [1027, 59] on link "Campaigns" at bounding box center [1040, 60] width 78 height 29
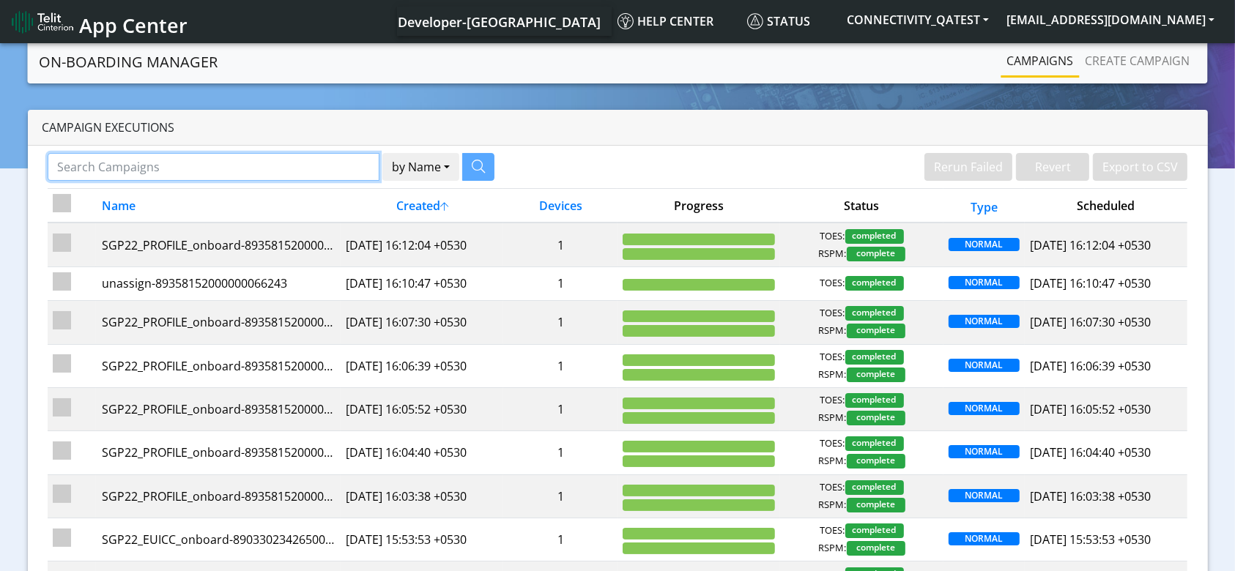
click at [286, 168] on input "Search Campaigns" at bounding box center [214, 167] width 333 height 28
paste input "89358152000000066235"
type input "89358152000000066235"
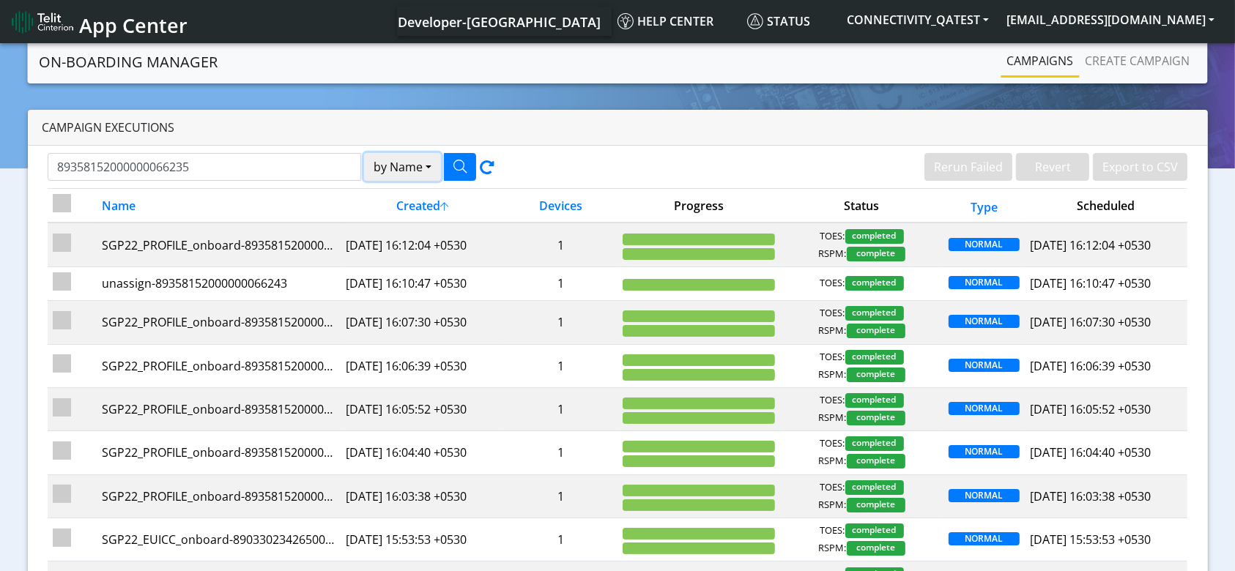
click at [384, 163] on button "by Name" at bounding box center [402, 167] width 77 height 28
click at [409, 226] on button "Device" at bounding box center [423, 223] width 116 height 23
click at [456, 160] on icon "button" at bounding box center [459, 166] width 13 height 13
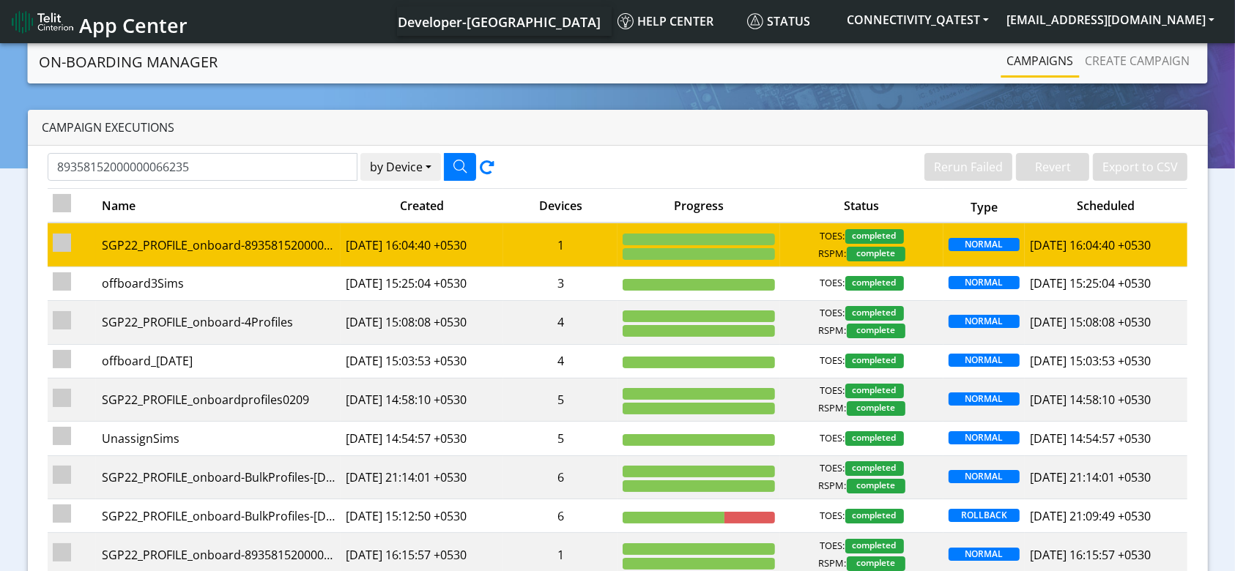
click at [581, 252] on td "1" at bounding box center [560, 245] width 114 height 44
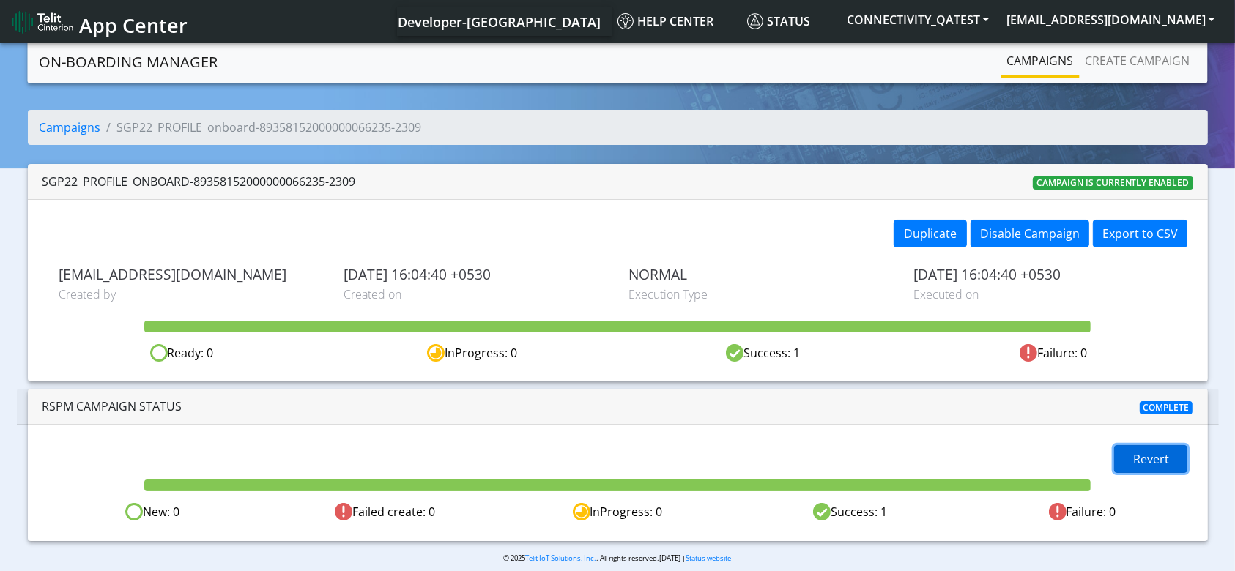
click at [1139, 458] on span "Revert" at bounding box center [1151, 459] width 36 height 16
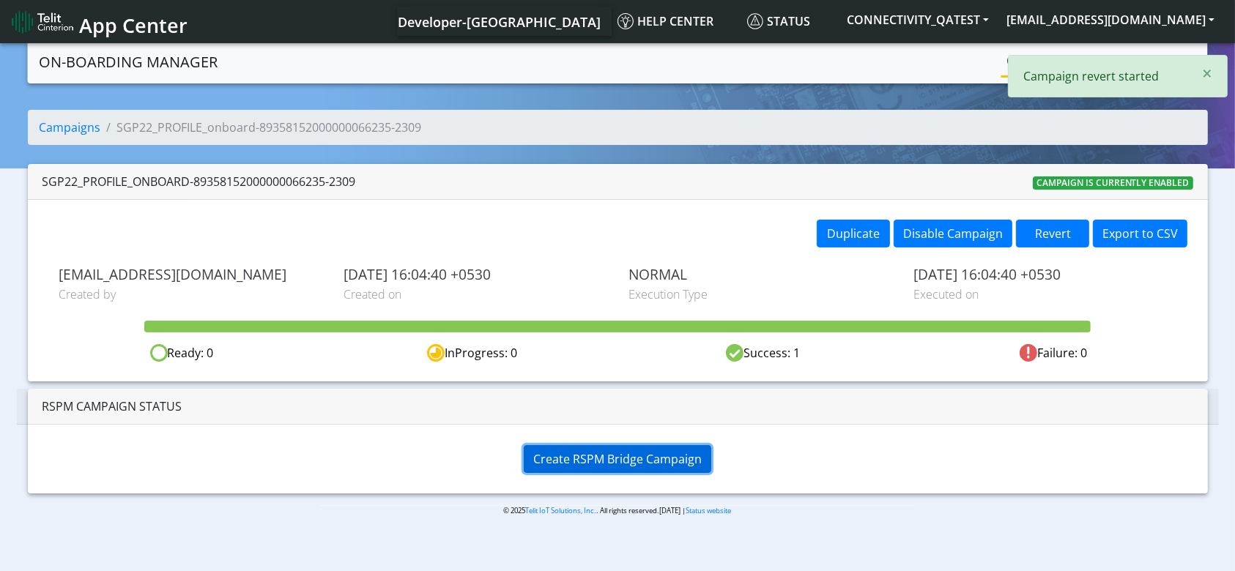
click at [679, 460] on span "Create RSPM Bridge Campaign" at bounding box center [617, 459] width 168 height 16
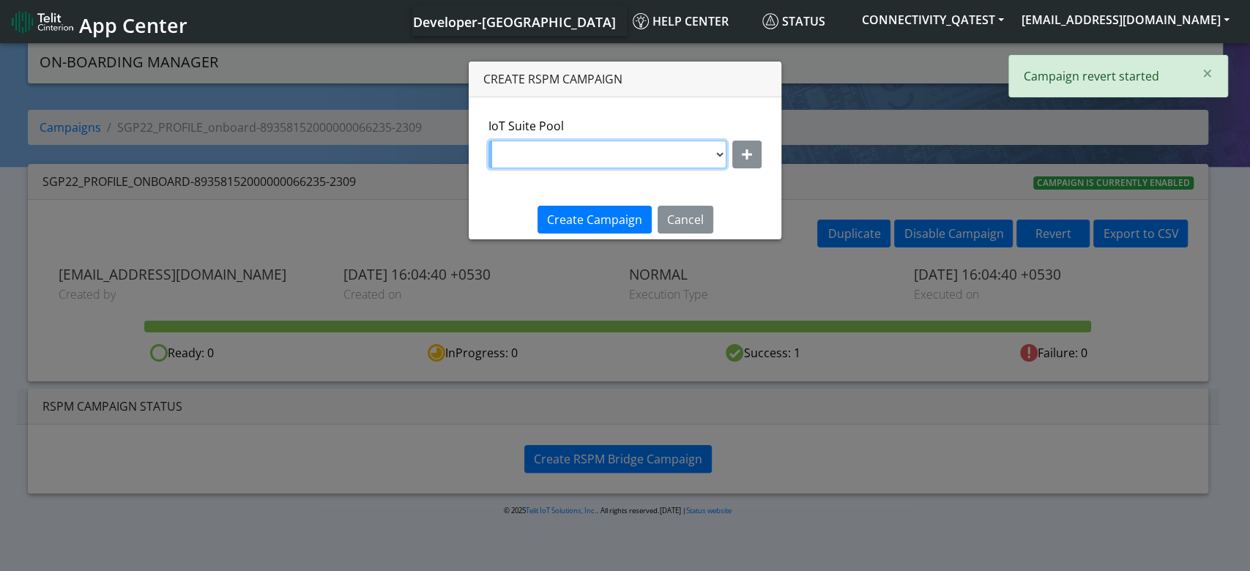
click at [634, 146] on select "DNLD-nxt23.net-JewelLiveTest DNLD-nxt23.net-on-field-assignment DNLD-nxt23.net-…" at bounding box center [608, 155] width 238 height 28
select select "7eab5334-eaa0-4b38-b93b-2f7c70d4aa37"
click at [489, 141] on select "DNLD-nxt23.net-JewelLiveTest DNLD-nxt23.net-on-field-assignment DNLD-nxt23.net-…" at bounding box center [608, 155] width 238 height 28
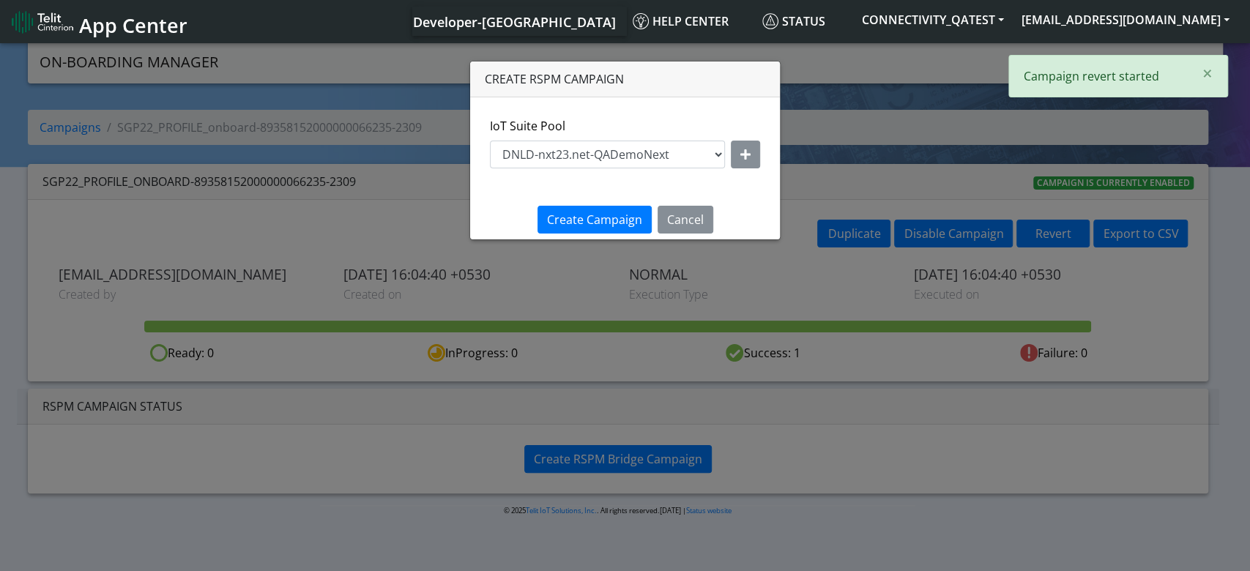
click at [604, 204] on div "Create Campaign Cancel" at bounding box center [626, 220] width 204 height 40
click at [598, 215] on span "Create Campaign" at bounding box center [594, 220] width 95 height 16
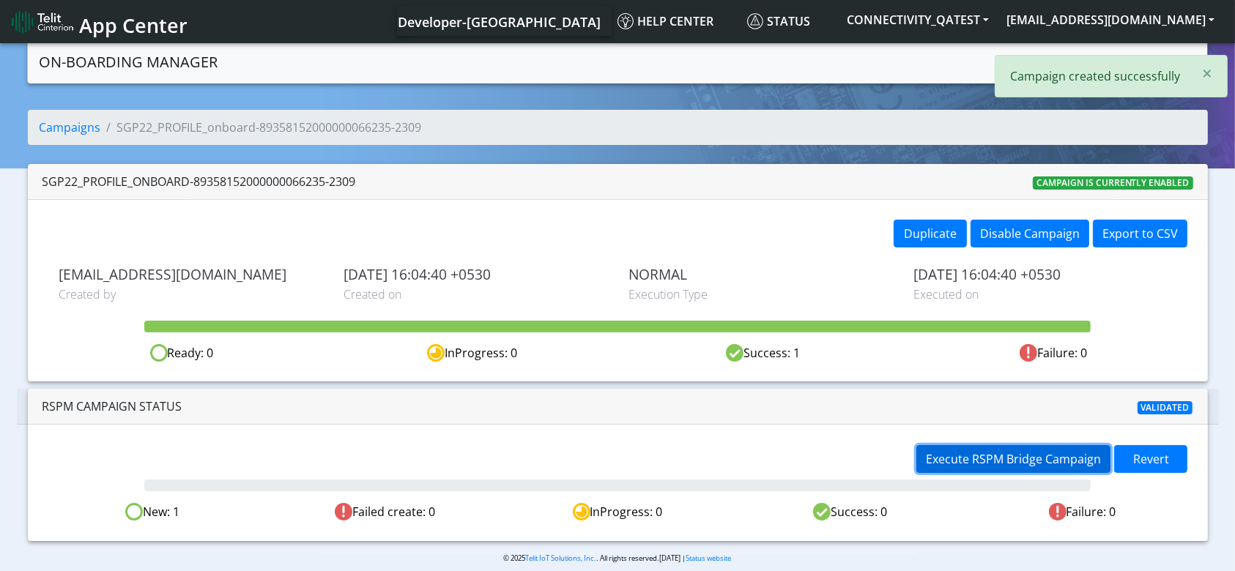
click at [1008, 461] on span "Execute RSPM Bridge Campaign" at bounding box center [1013, 459] width 175 height 16
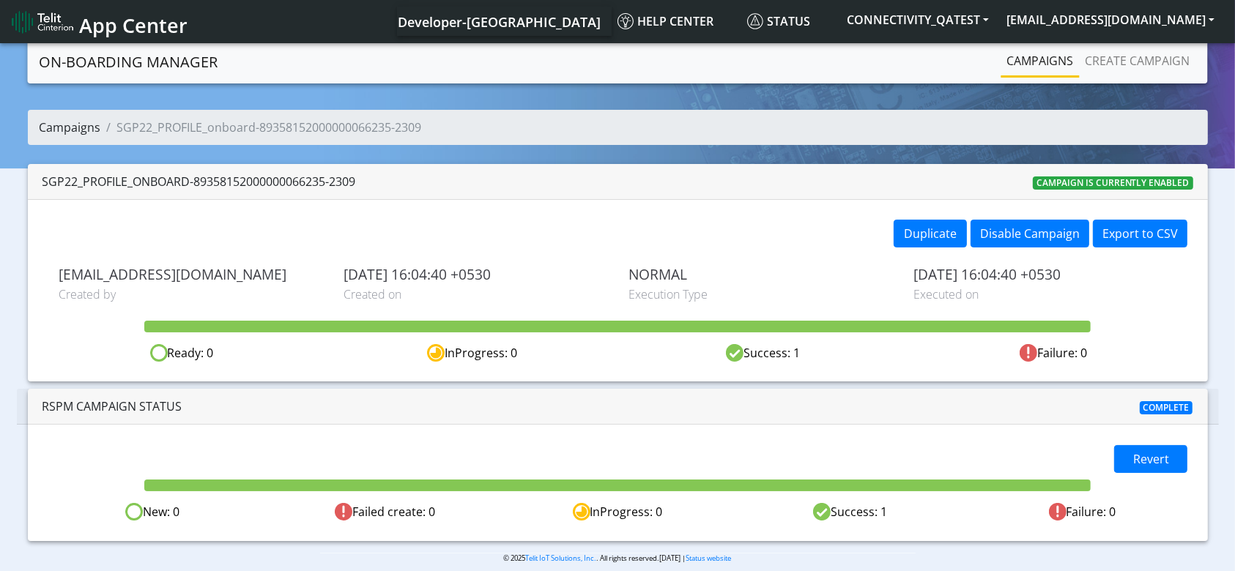
click at [74, 127] on link "Campaigns" at bounding box center [71, 127] width 62 height 16
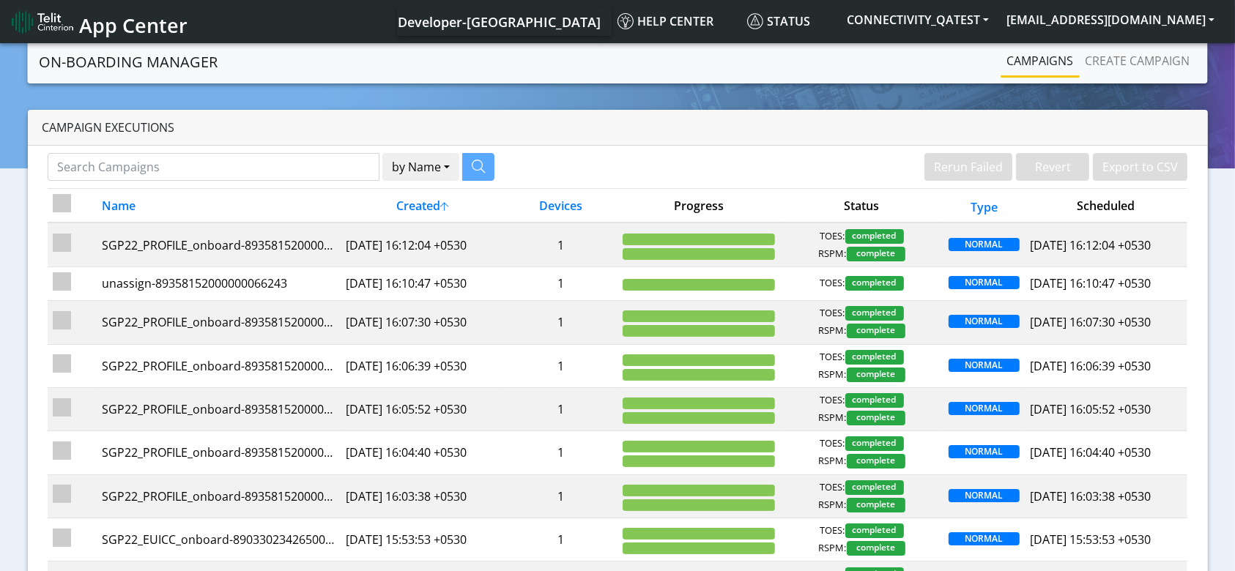
drag, startPoint x: 211, startPoint y: 140, endPoint x: 190, endPoint y: 158, distance: 28.0
click at [211, 140] on div "Campaign Executions" at bounding box center [618, 128] width 1180 height 36
click at [190, 158] on input "Search Campaigns" at bounding box center [214, 167] width 333 height 28
paste input "89358152000000066730"
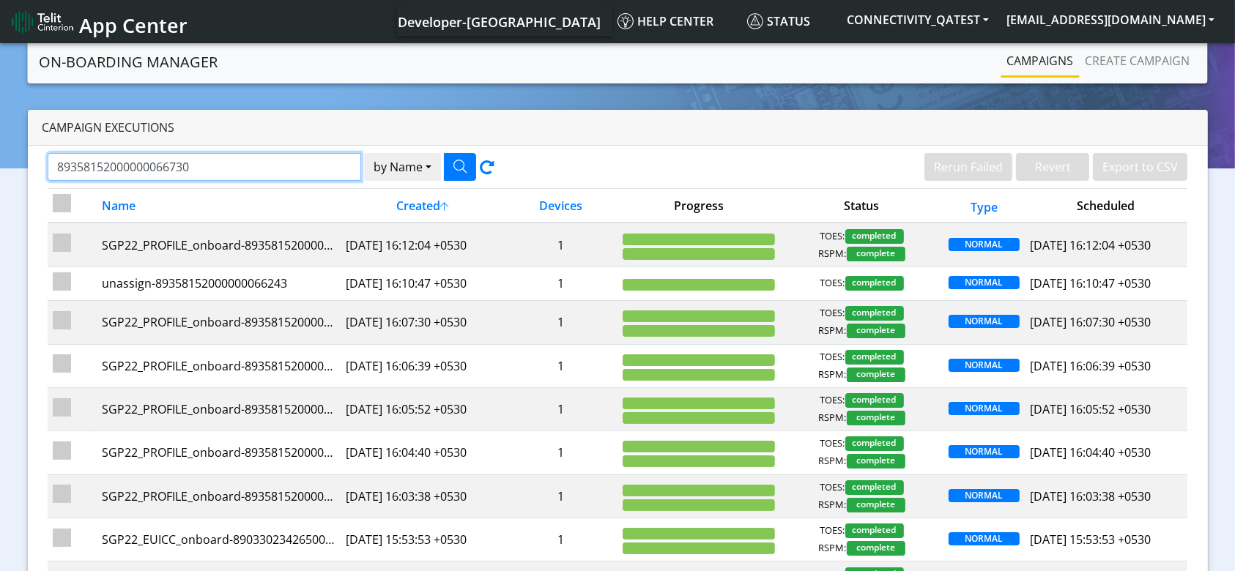
type input "89358152000000066730"
click at [390, 173] on button "by Name" at bounding box center [402, 167] width 77 height 28
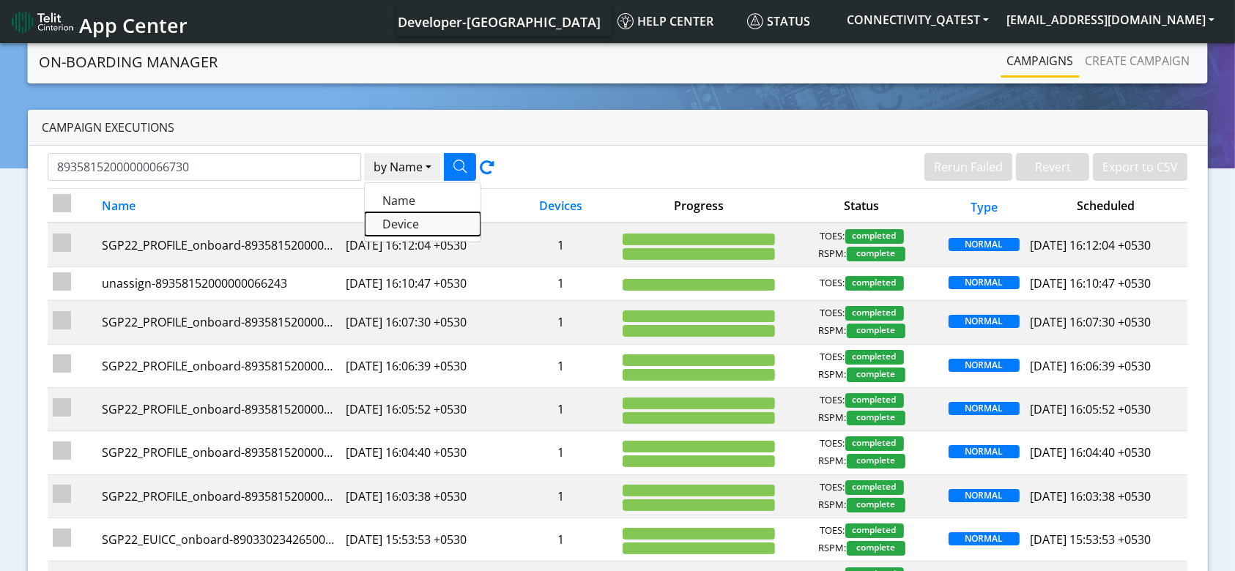
click at [378, 222] on button "Device" at bounding box center [423, 223] width 116 height 23
click at [458, 157] on button "button" at bounding box center [460, 167] width 32 height 28
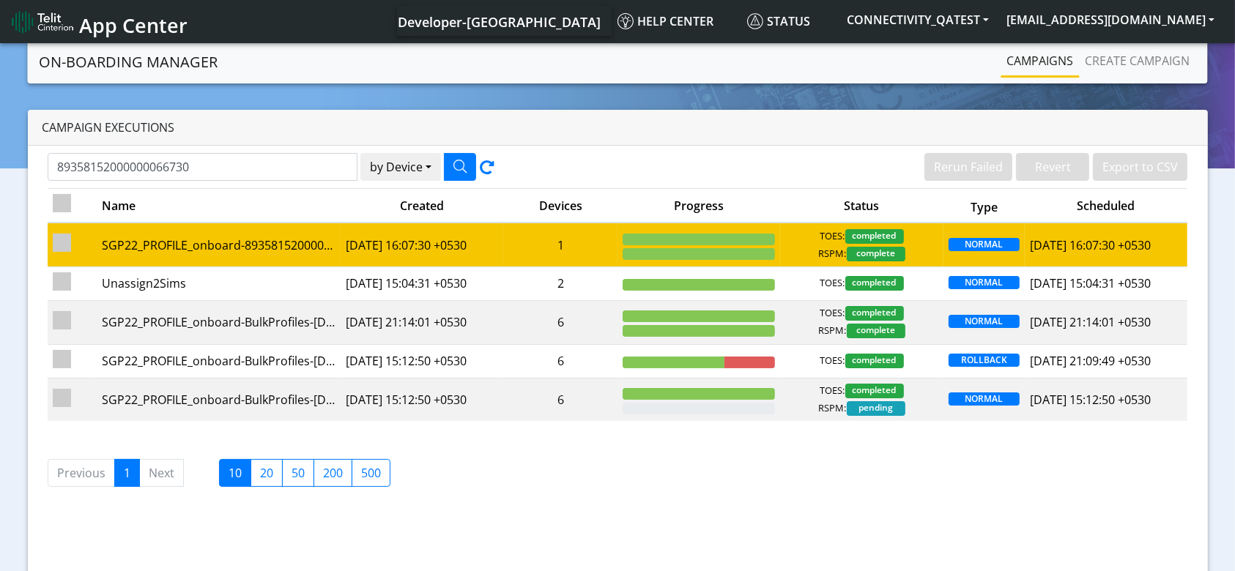
click at [448, 239] on td "[DATE] 16:07:30 +0530" at bounding box center [422, 245] width 163 height 44
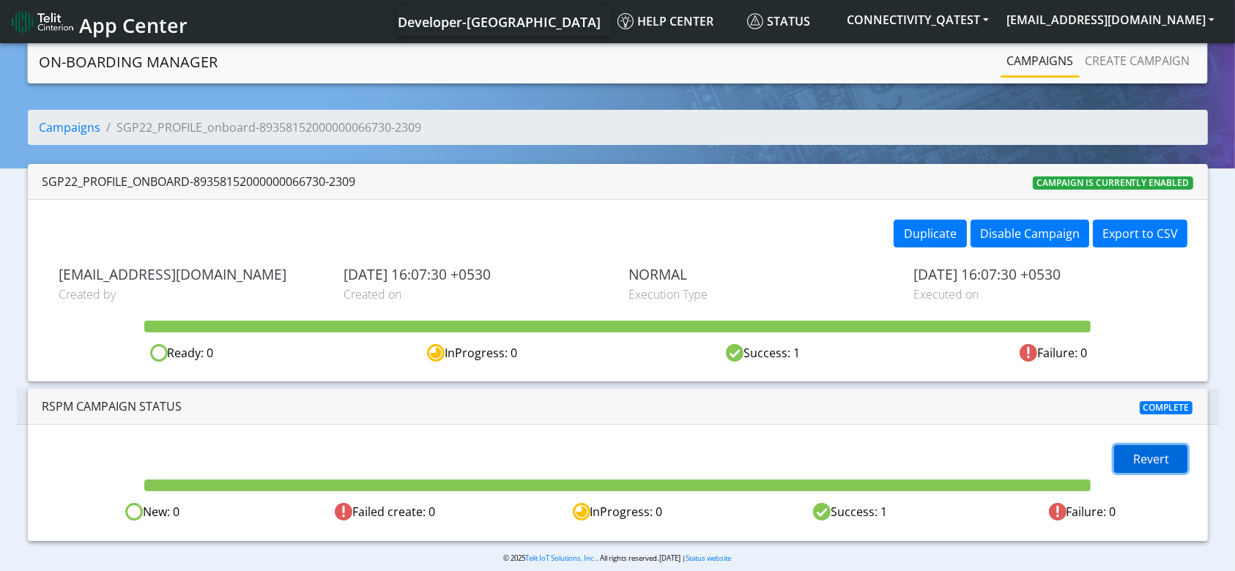
click at [1165, 461] on span "Revert" at bounding box center [1151, 459] width 36 height 16
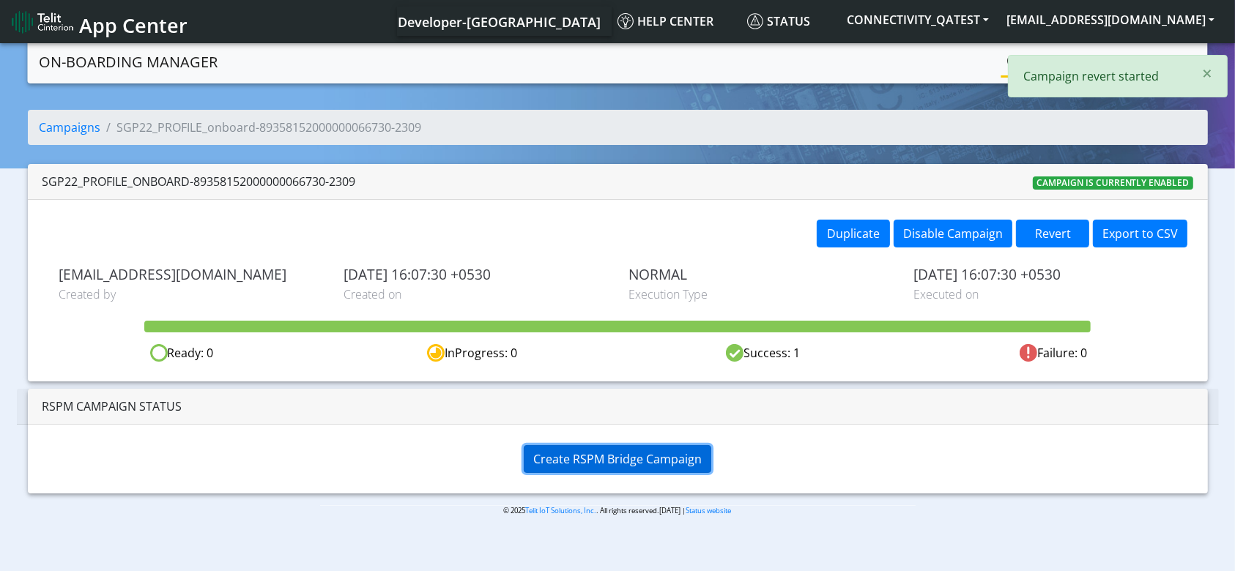
click at [591, 451] on span "Create RSPM Bridge Campaign" at bounding box center [617, 459] width 168 height 16
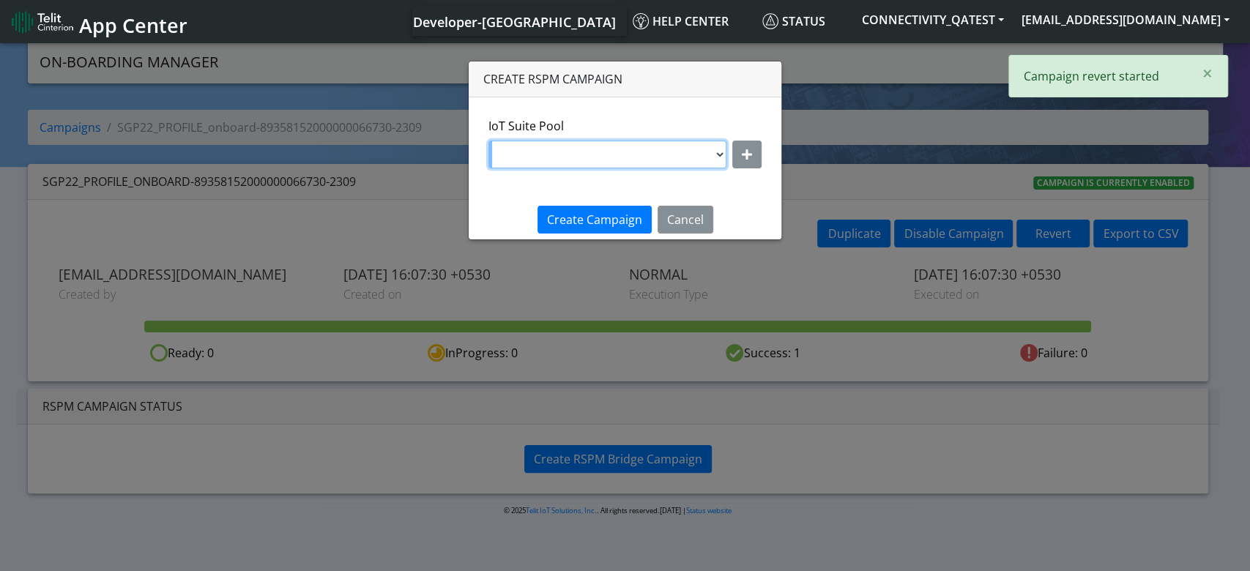
click at [639, 154] on select "DNLD-nxt23.net-JewelLiveTest DNLD-nxt23.net-on-field-assignment DNLD-nxt23.net-…" at bounding box center [608, 155] width 238 height 28
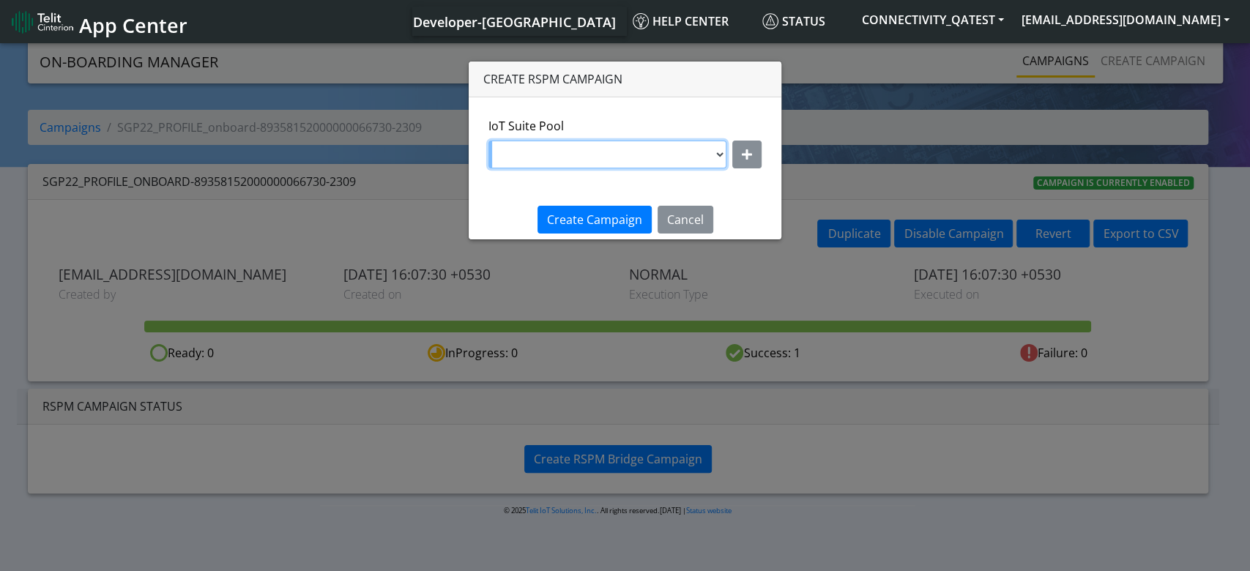
select select "7eab5334-eaa0-4b38-b93b-2f7c70d4aa37"
click at [489, 141] on select "DNLD-nxt23.net-JewelLiveTest DNLD-nxt23.net-on-field-assignment DNLD-nxt23.net-…" at bounding box center [608, 155] width 238 height 28
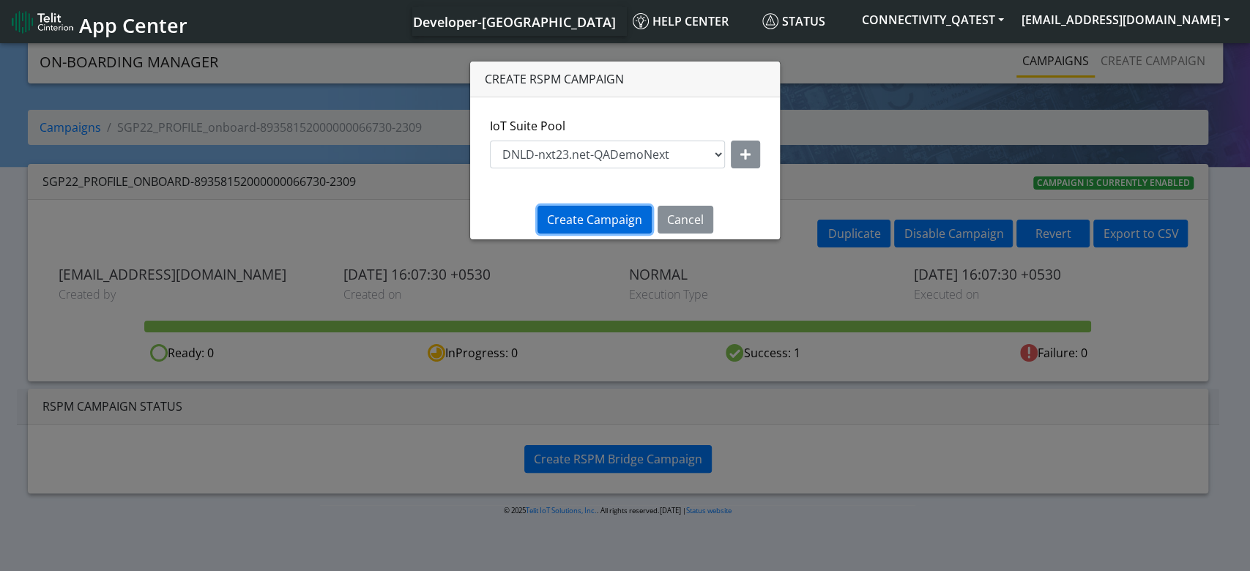
click at [614, 221] on span "Create Campaign" at bounding box center [594, 220] width 95 height 16
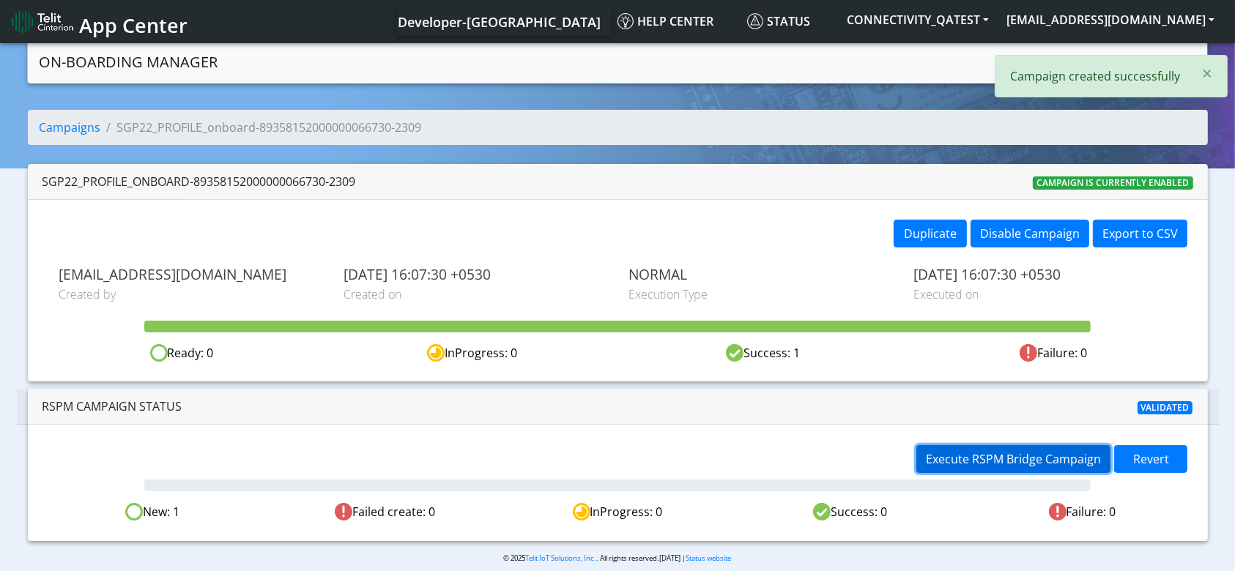
click at [1011, 452] on span "Execute RSPM Bridge Campaign" at bounding box center [1013, 459] width 175 height 16
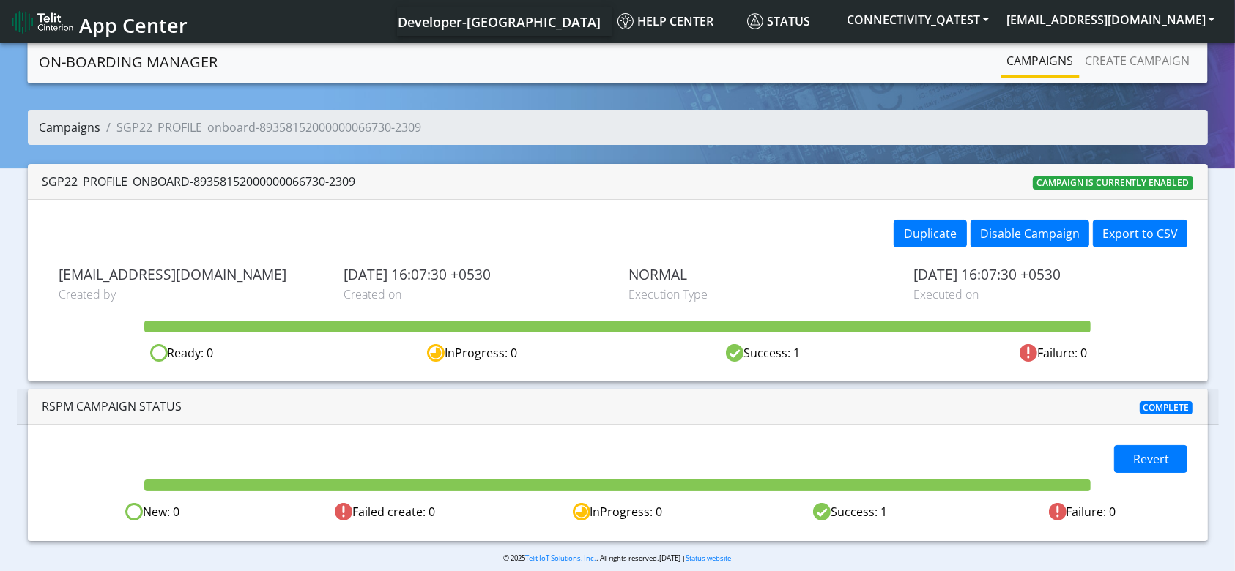
click at [72, 125] on link "Campaigns" at bounding box center [71, 127] width 62 height 16
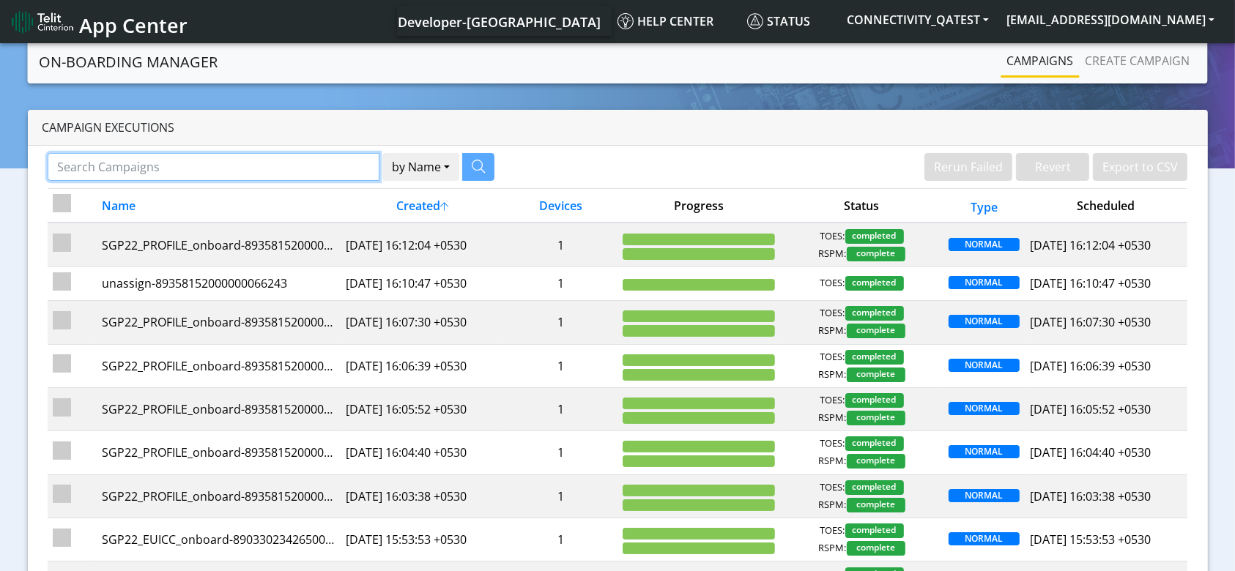
click at [197, 154] on input "Search Campaigns" at bounding box center [214, 167] width 333 height 28
paste input "89358152000000066714"
type input "89358152000000066714"
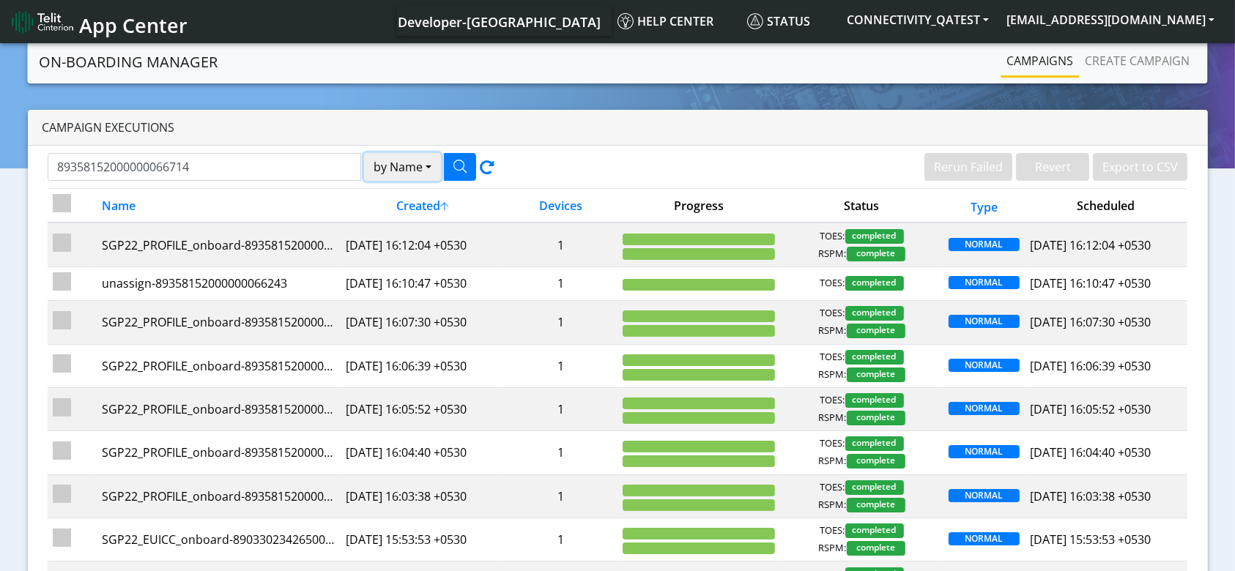
click at [385, 161] on button "by Name" at bounding box center [402, 167] width 77 height 28
click at [401, 226] on button "Device" at bounding box center [423, 223] width 116 height 23
click at [461, 155] on button "button" at bounding box center [460, 167] width 32 height 28
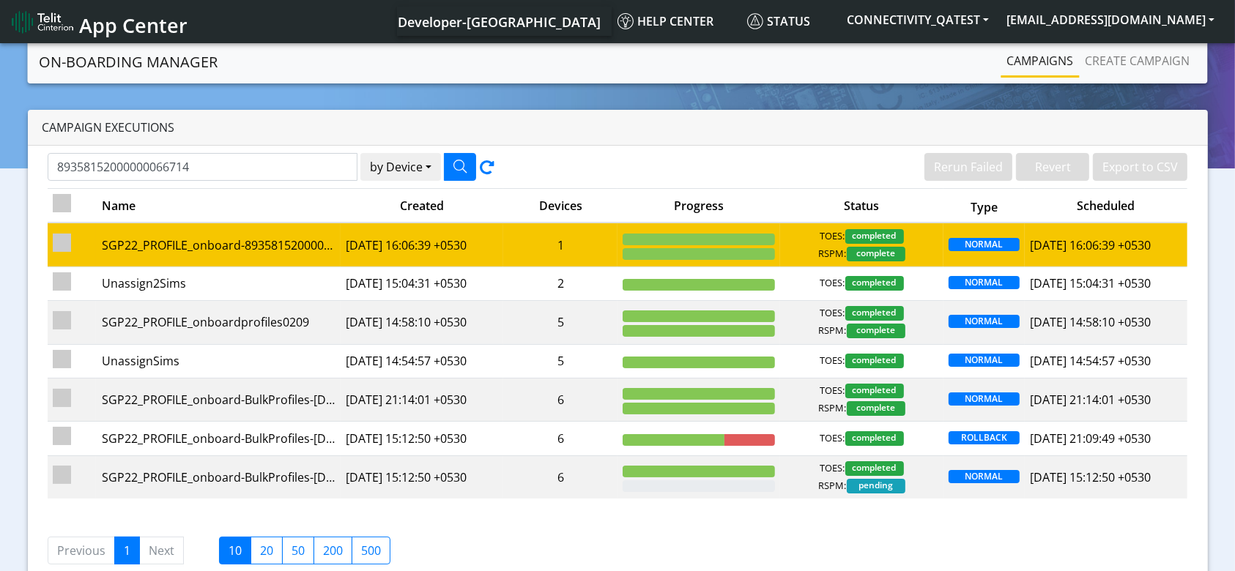
click at [434, 240] on td "[DATE] 16:06:39 +0530" at bounding box center [422, 245] width 163 height 44
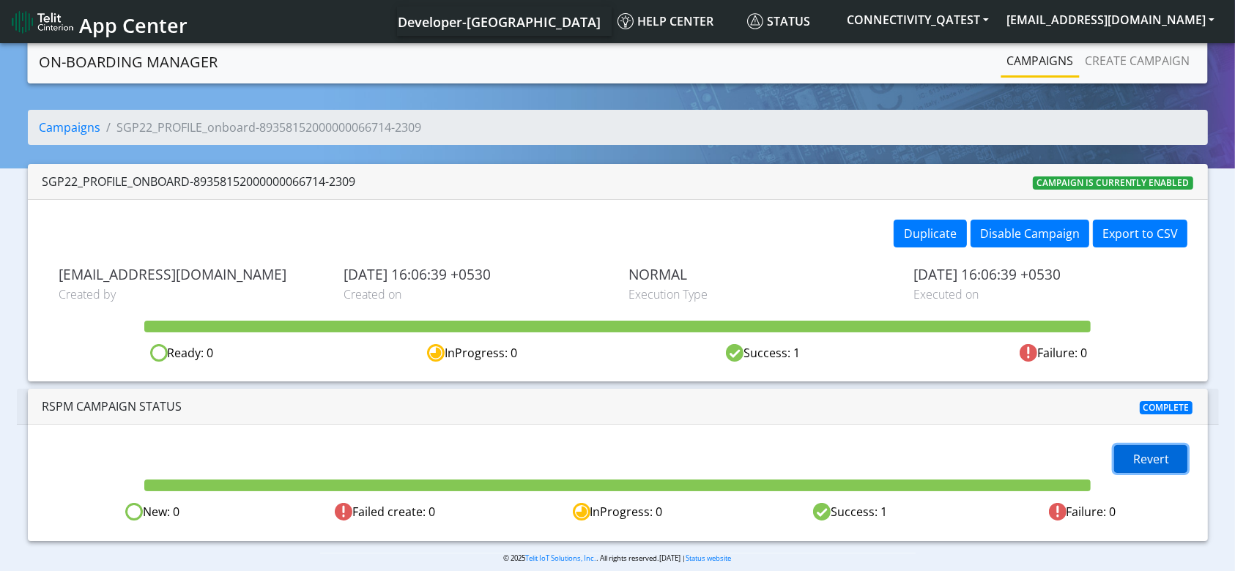
click at [1137, 458] on span "Revert" at bounding box center [1151, 459] width 36 height 16
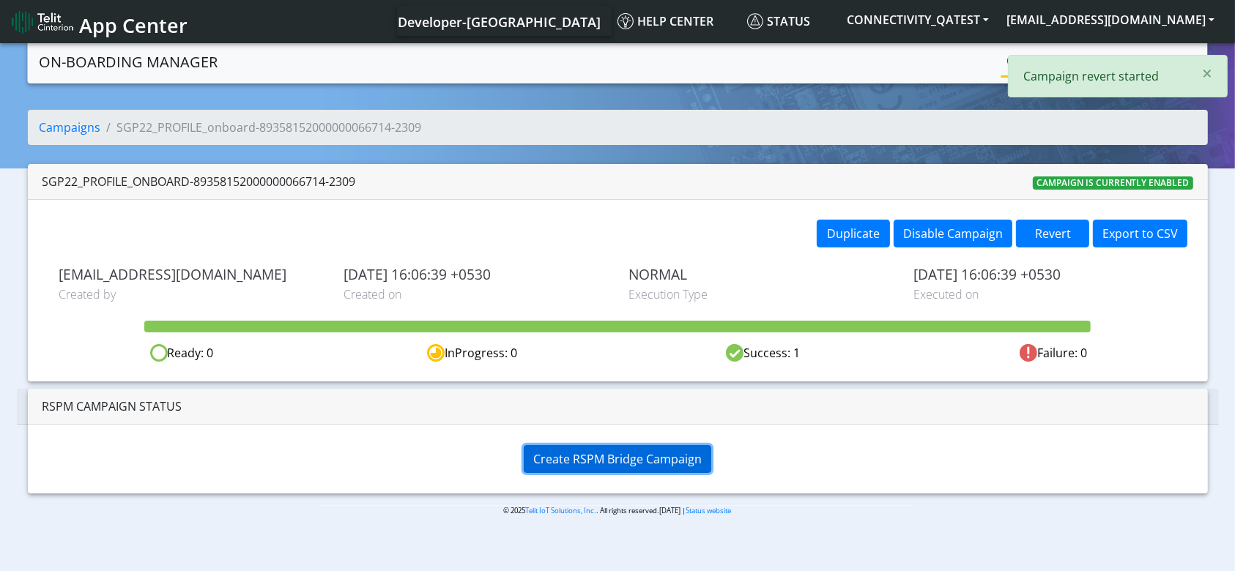
click at [639, 463] on span "Create RSPM Bridge Campaign" at bounding box center [617, 459] width 168 height 16
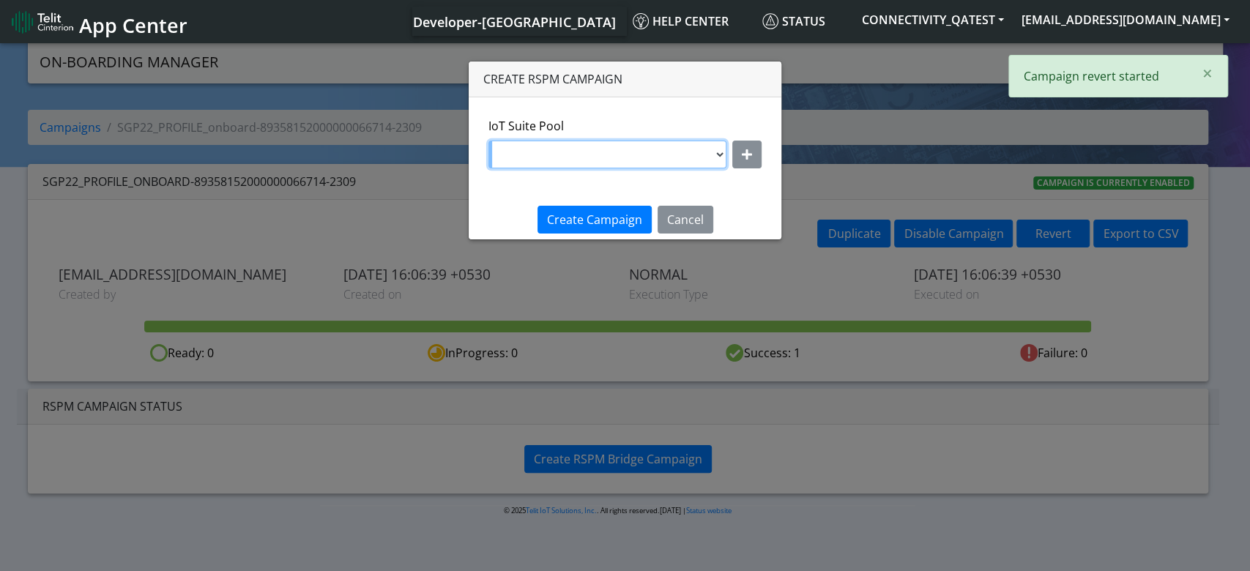
click at [633, 149] on select "DNLD-nxt23.net-JewelLiveTest DNLD-nxt23.net-on-field-assignment DNLD-nxt23.net-…" at bounding box center [608, 155] width 238 height 28
select select "7eab5334-eaa0-4b38-b93b-2f7c70d4aa37"
click at [489, 141] on select "DNLD-nxt23.net-JewelLiveTest DNLD-nxt23.net-on-field-assignment DNLD-nxt23.net-…" at bounding box center [608, 155] width 238 height 28
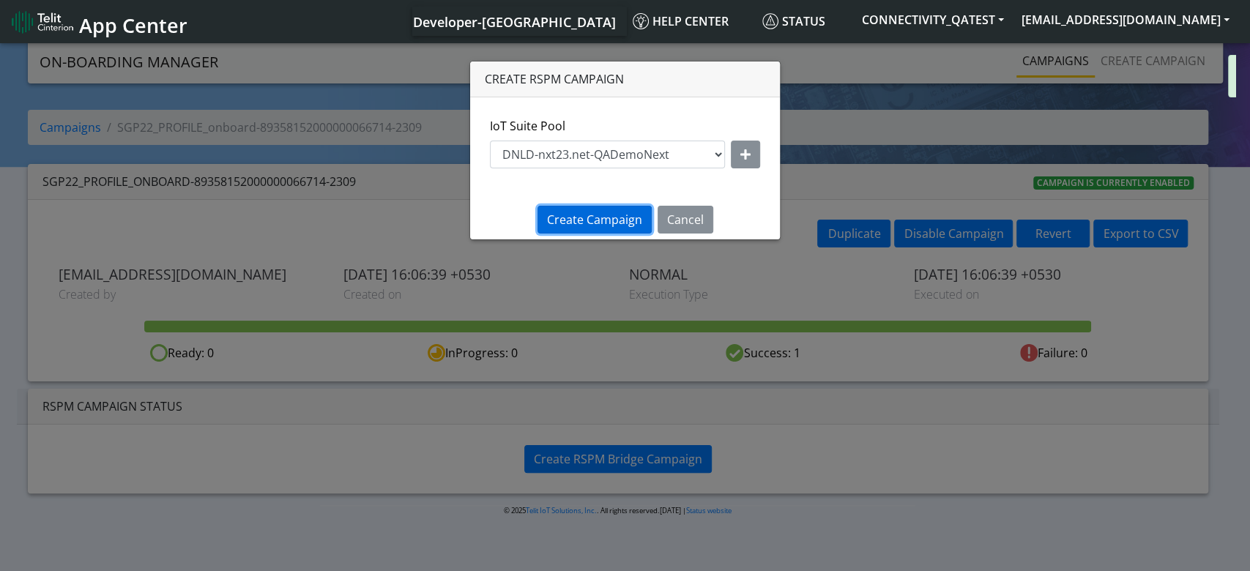
click at [604, 209] on button "Create Campaign" at bounding box center [595, 220] width 114 height 28
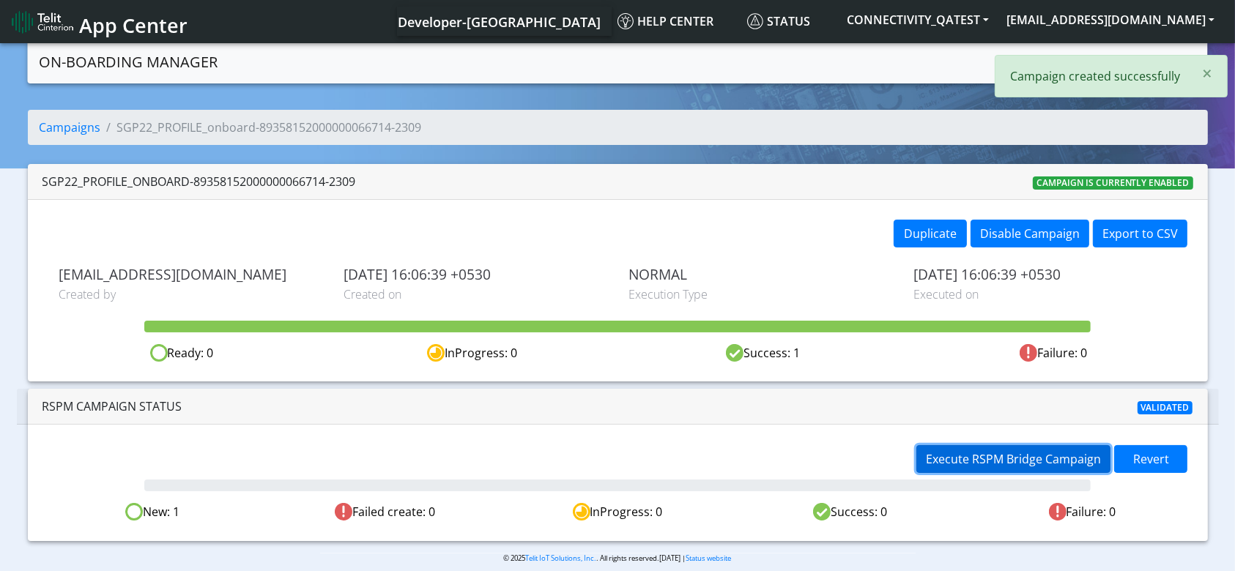
click at [956, 462] on span "Execute RSPM Bridge Campaign" at bounding box center [1013, 459] width 175 height 16
